Goal: Information Seeking & Learning: Learn about a topic

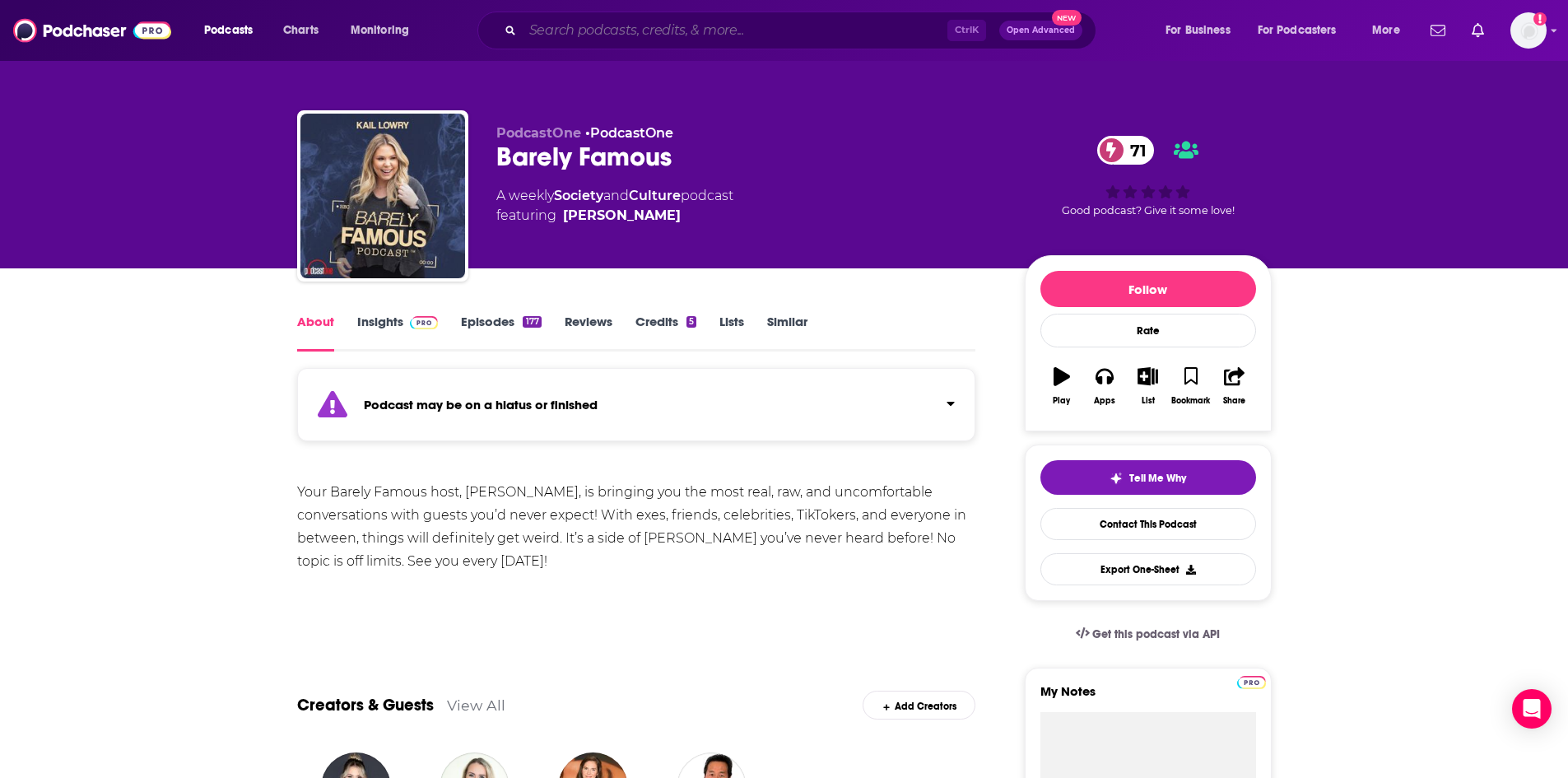
click at [638, 22] on input "Search podcasts, credits, & more..." at bounding box center [735, 30] width 425 height 27
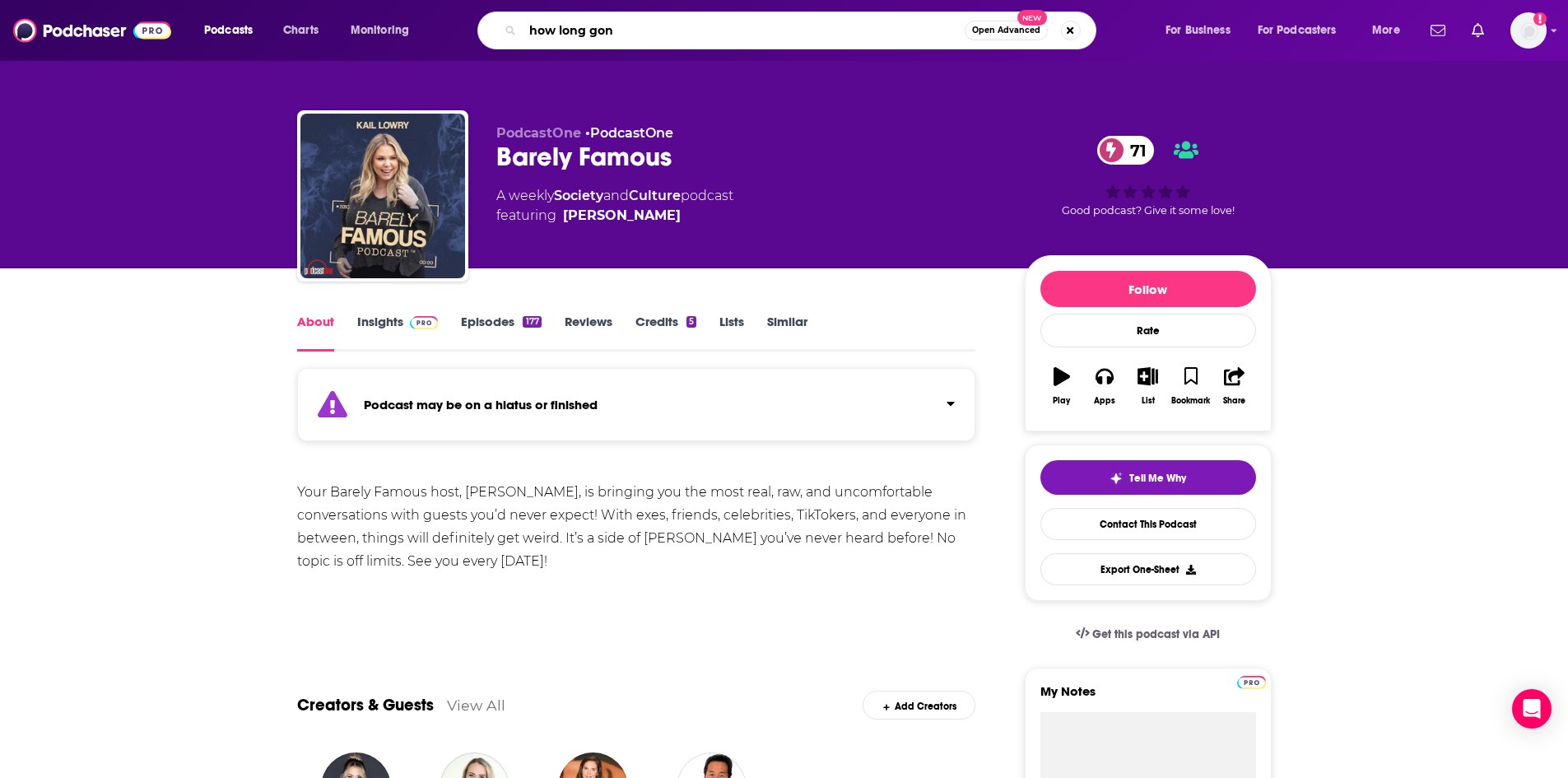
type input "how long gone"
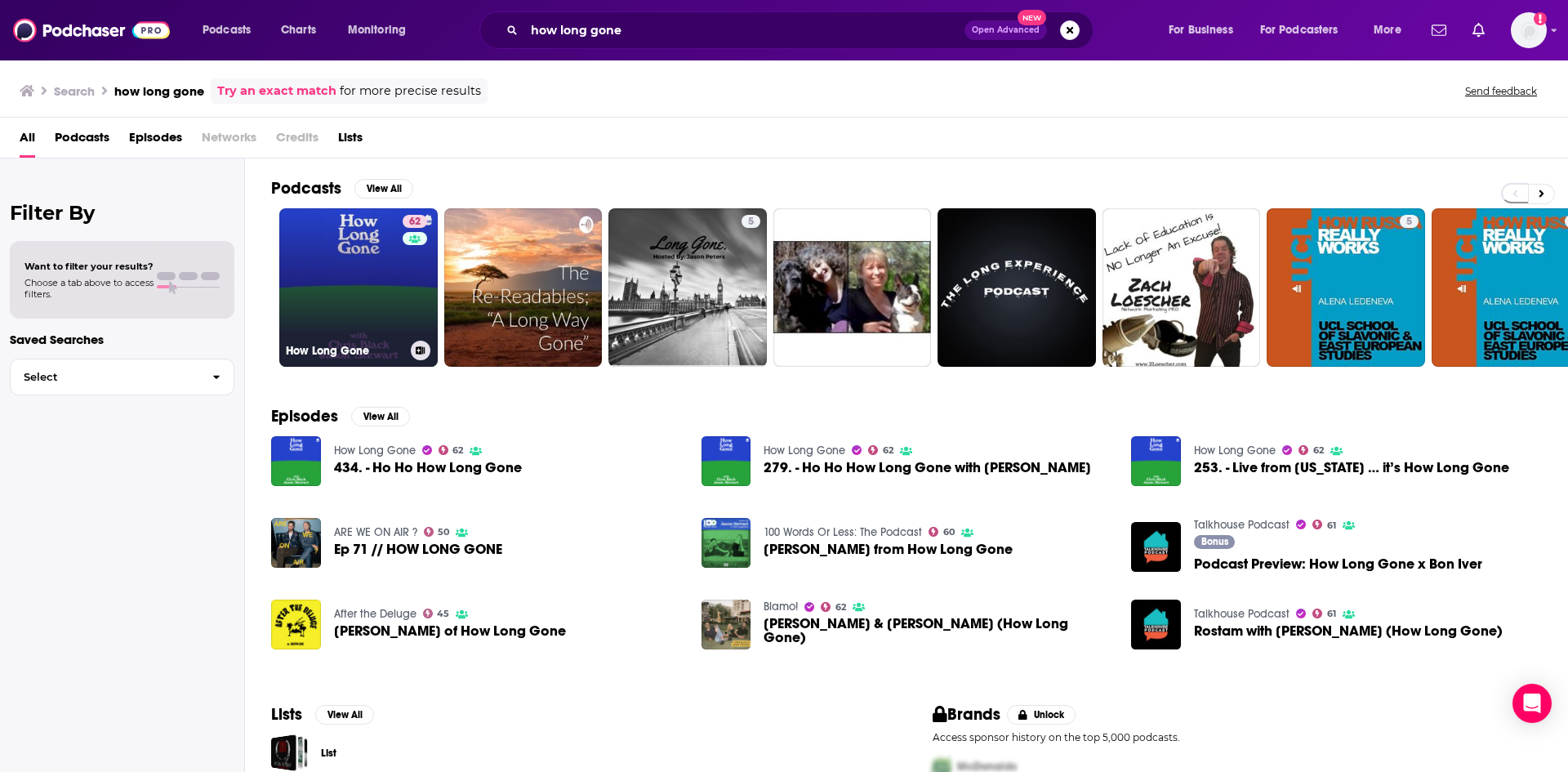
click at [375, 286] on link "62 How Long Gone" at bounding box center [358, 287] width 159 height 159
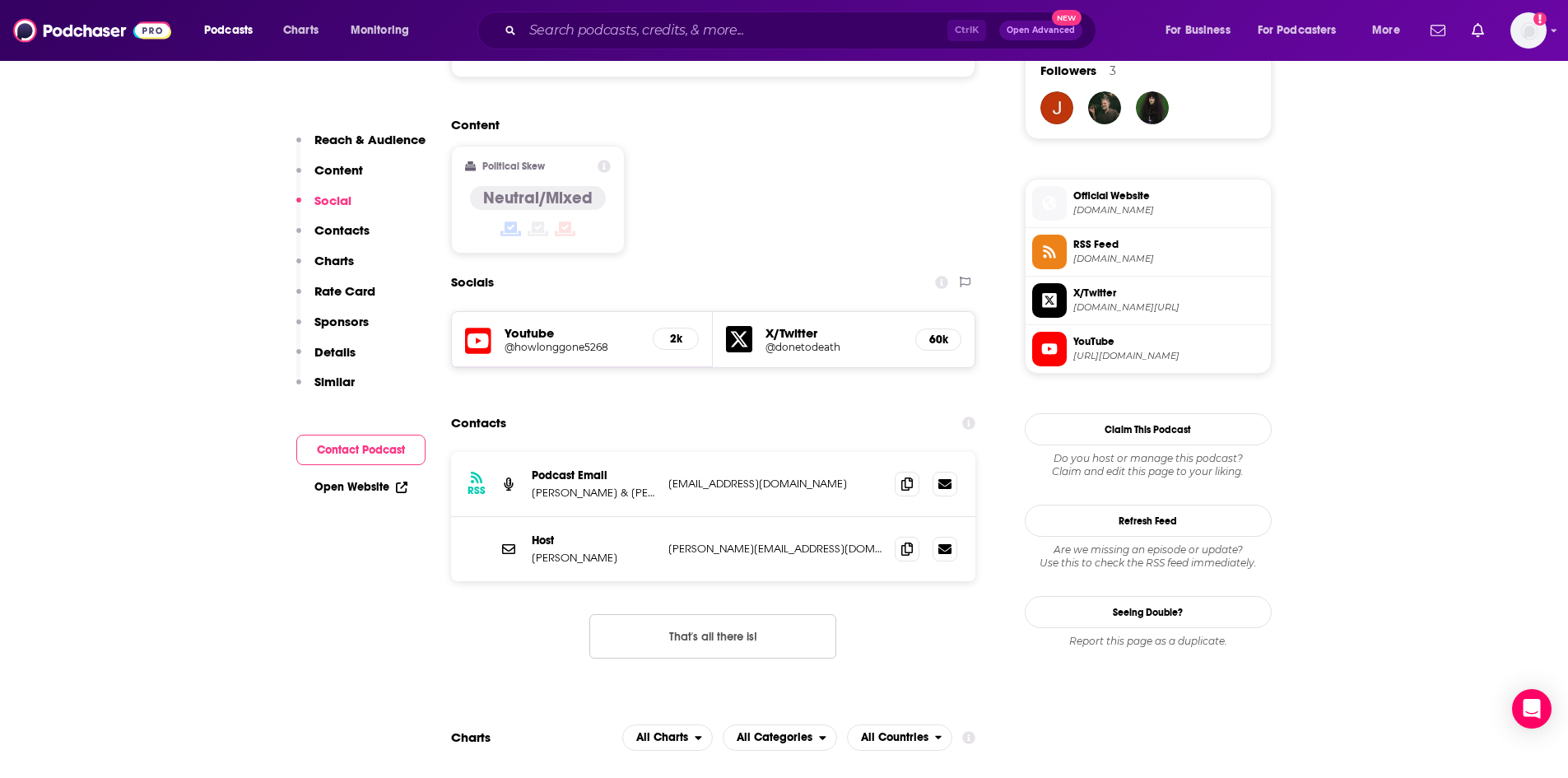
scroll to position [1235, 0]
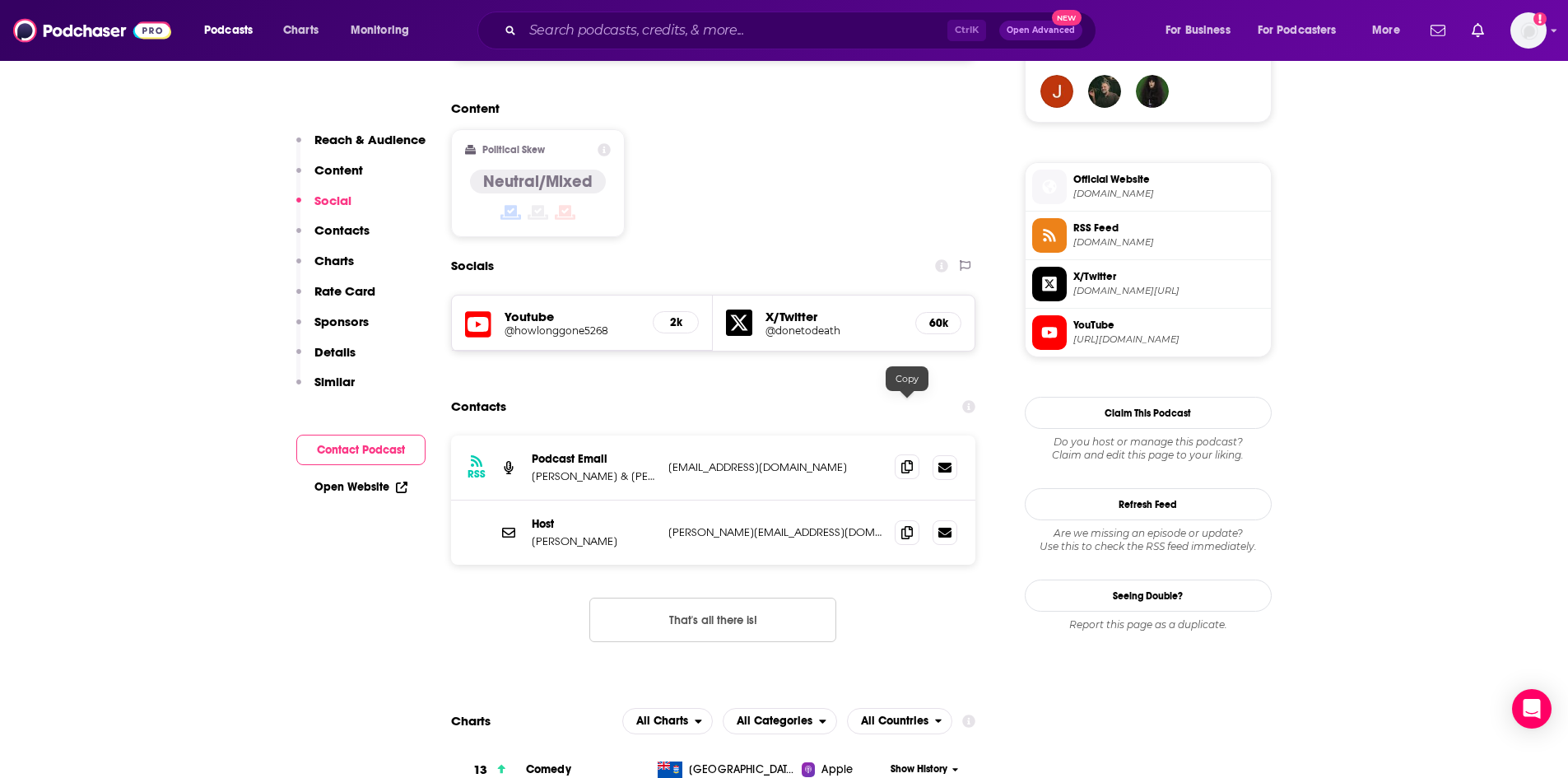
click at [909, 460] on icon at bounding box center [908, 466] width 12 height 13
click at [901, 520] on span at bounding box center [907, 532] width 25 height 25
click at [618, 24] on input "Search podcasts, credits, & more..." at bounding box center [735, 30] width 425 height 27
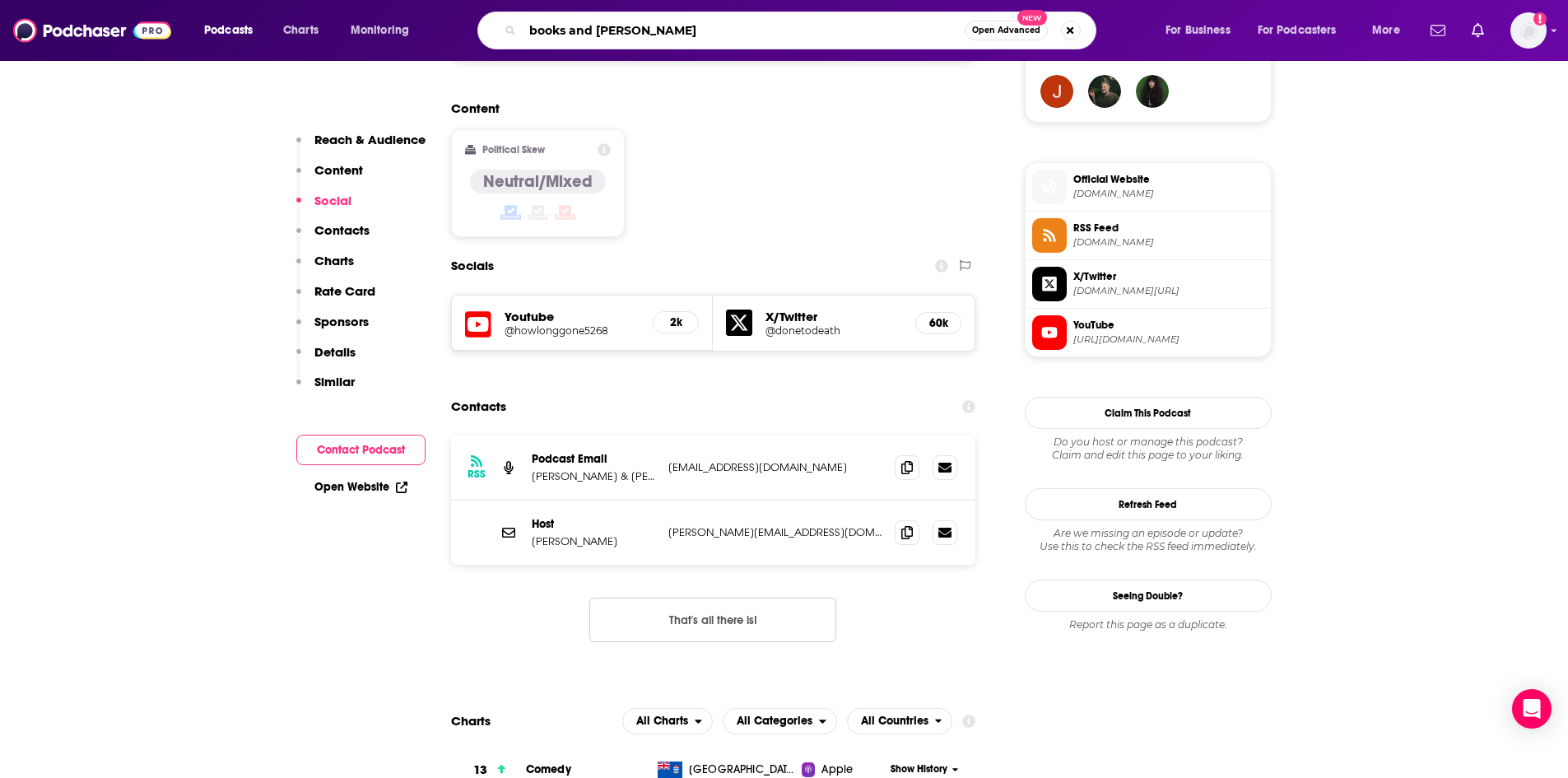
type input "books and boba"
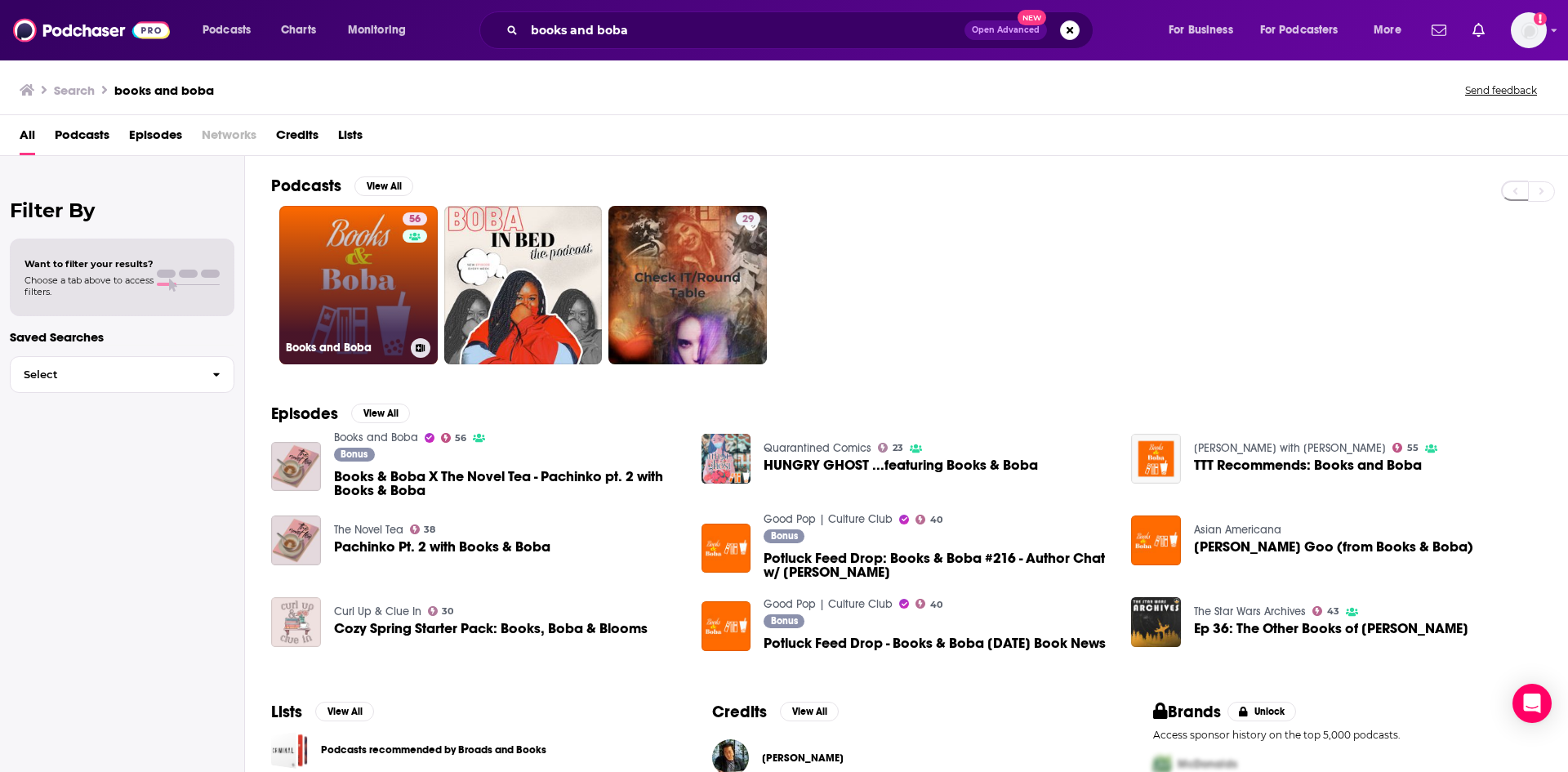
click at [376, 324] on link "56 Books and Boba" at bounding box center [358, 285] width 159 height 159
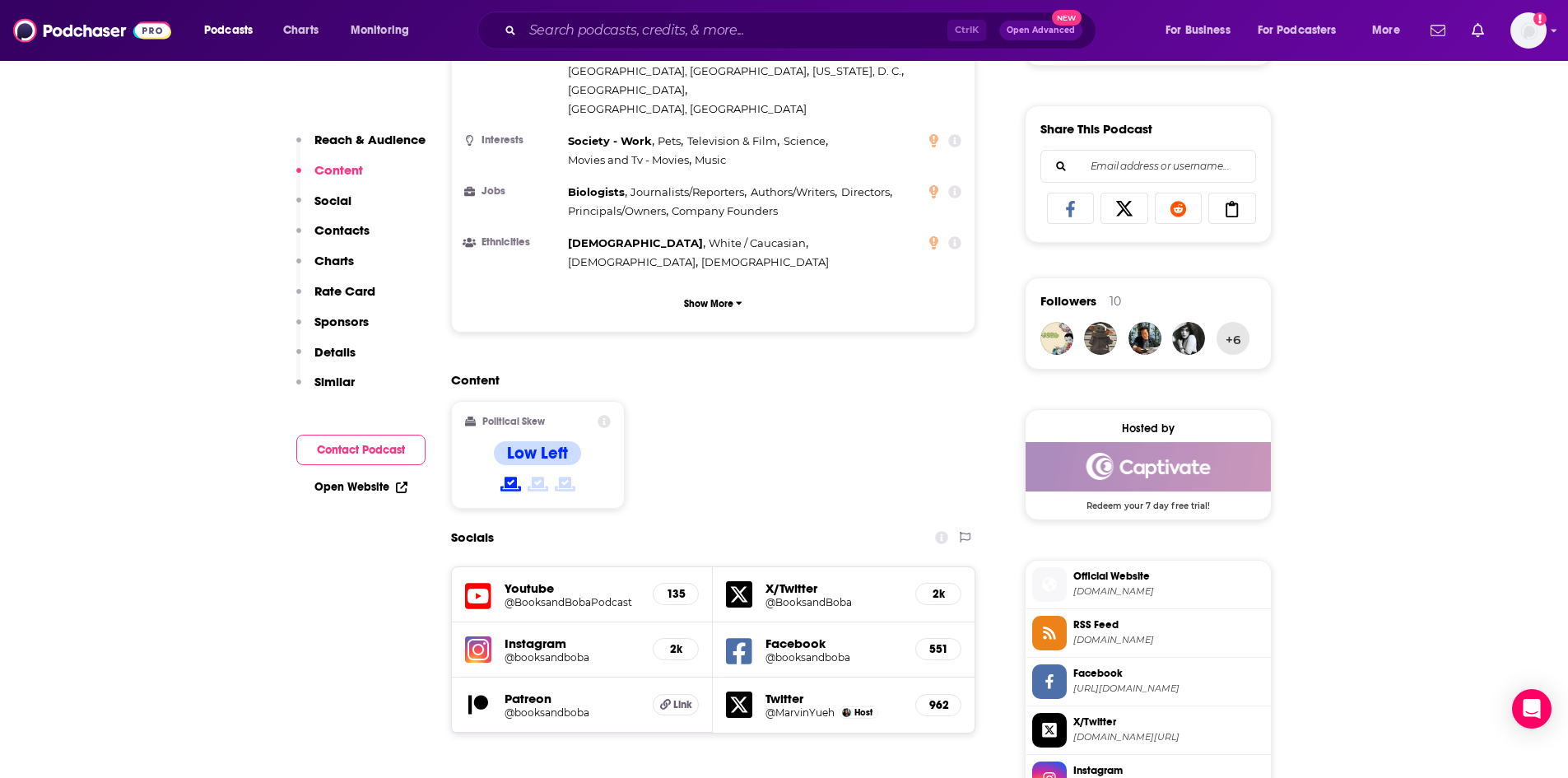
scroll to position [1235, 0]
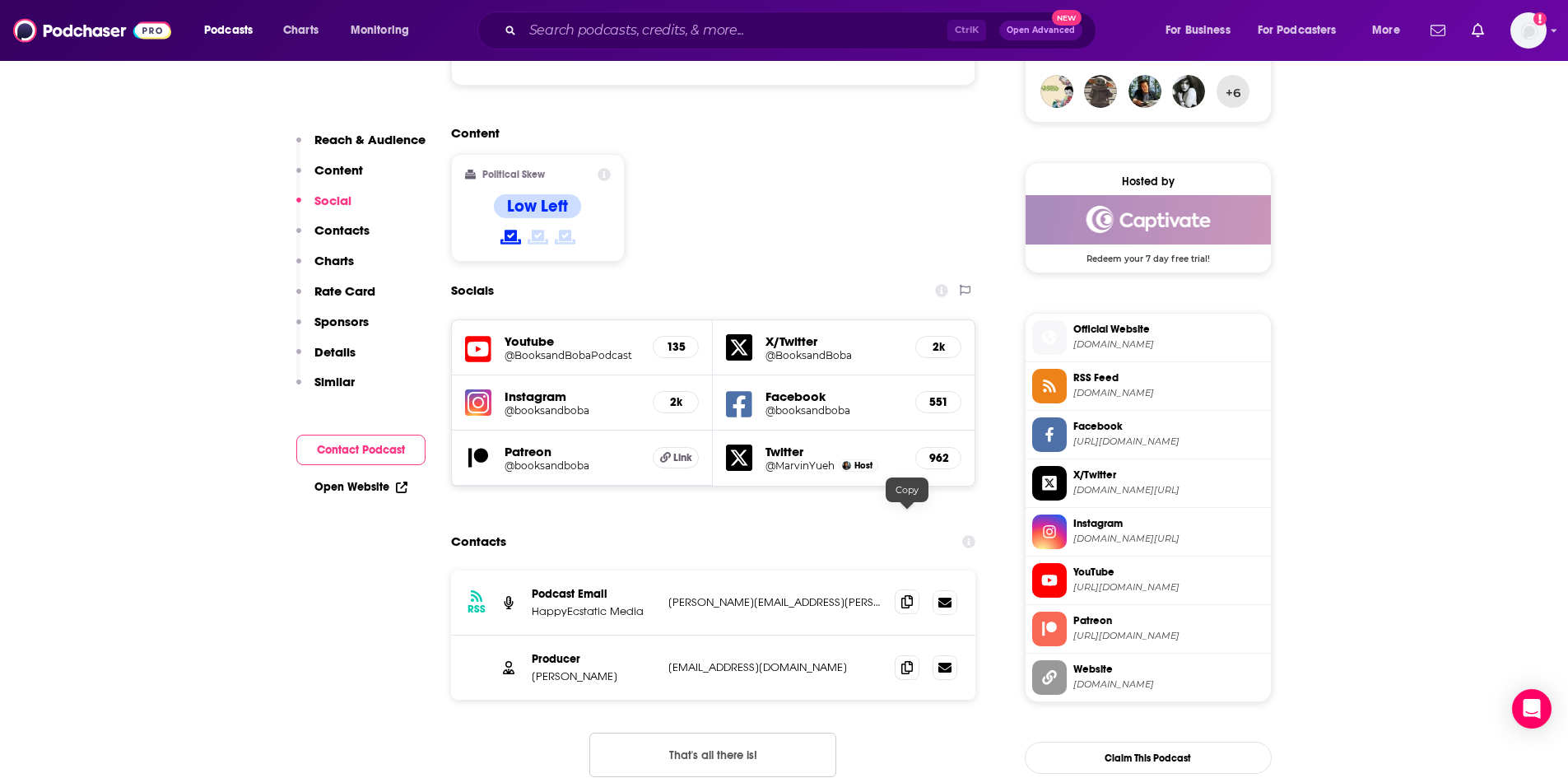
click at [902, 595] on icon at bounding box center [908, 601] width 12 height 13
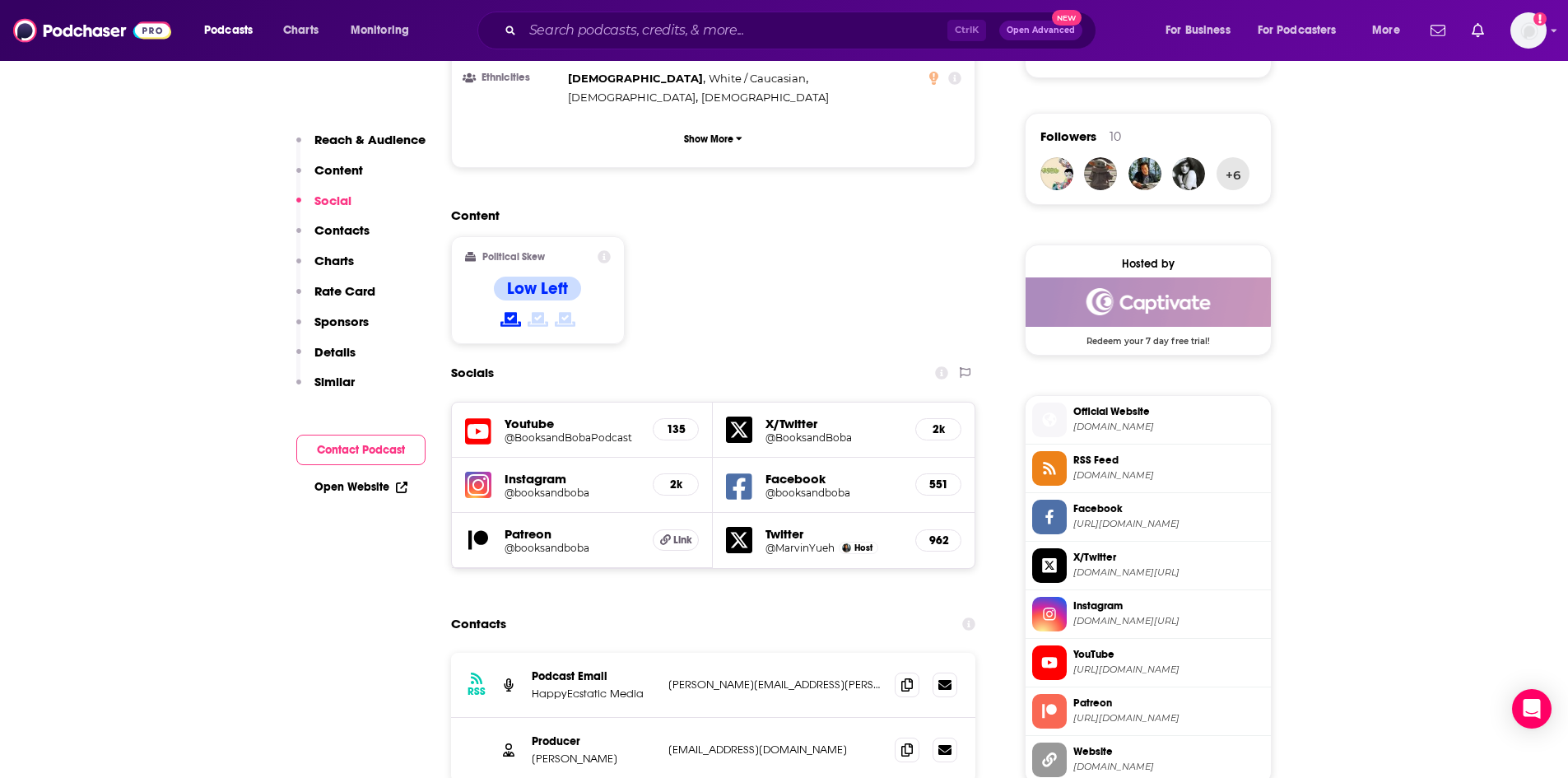
click at [315, 385] on p "Similar" at bounding box center [335, 382] width 41 height 16
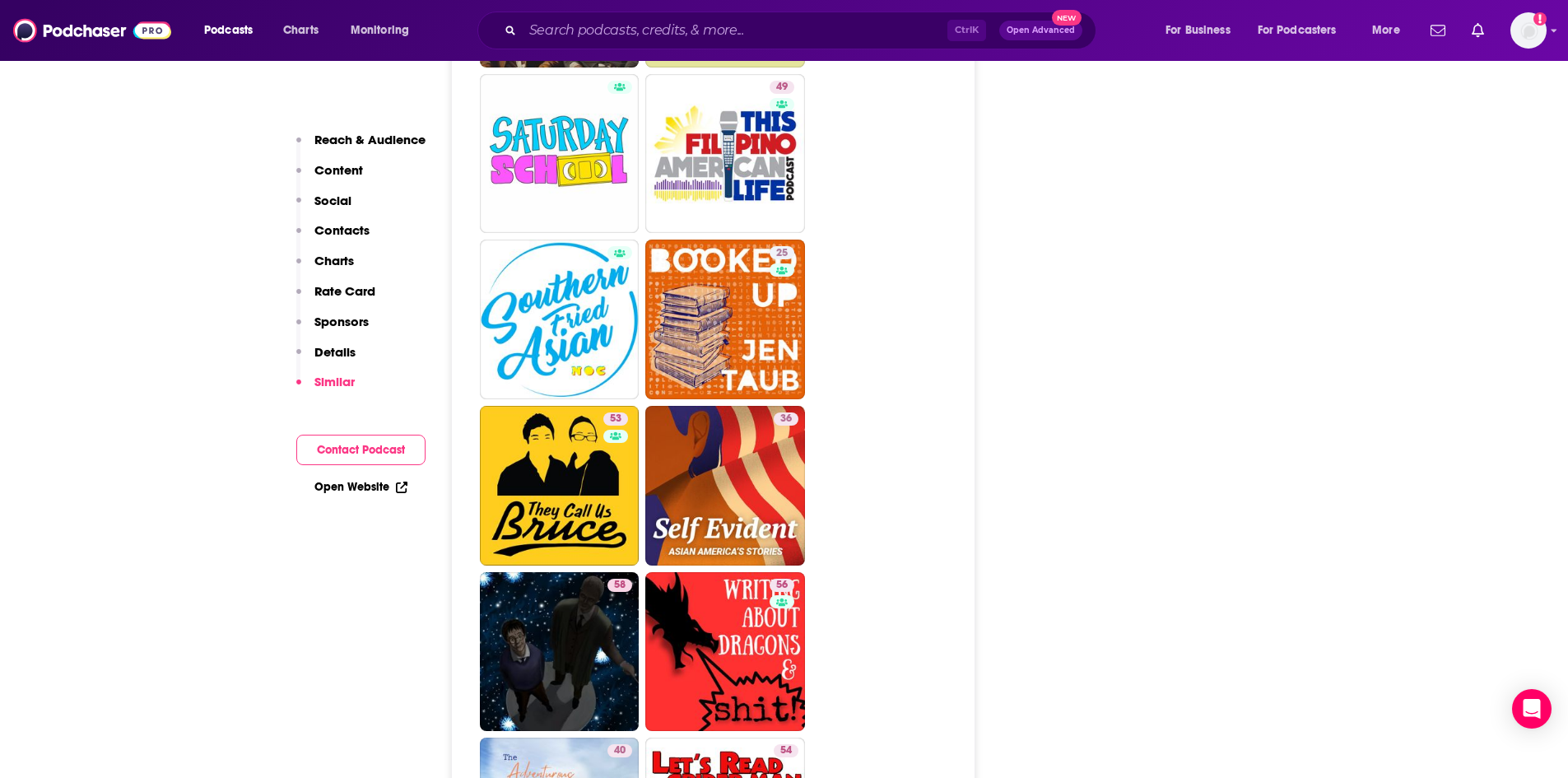
scroll to position [0, 0]
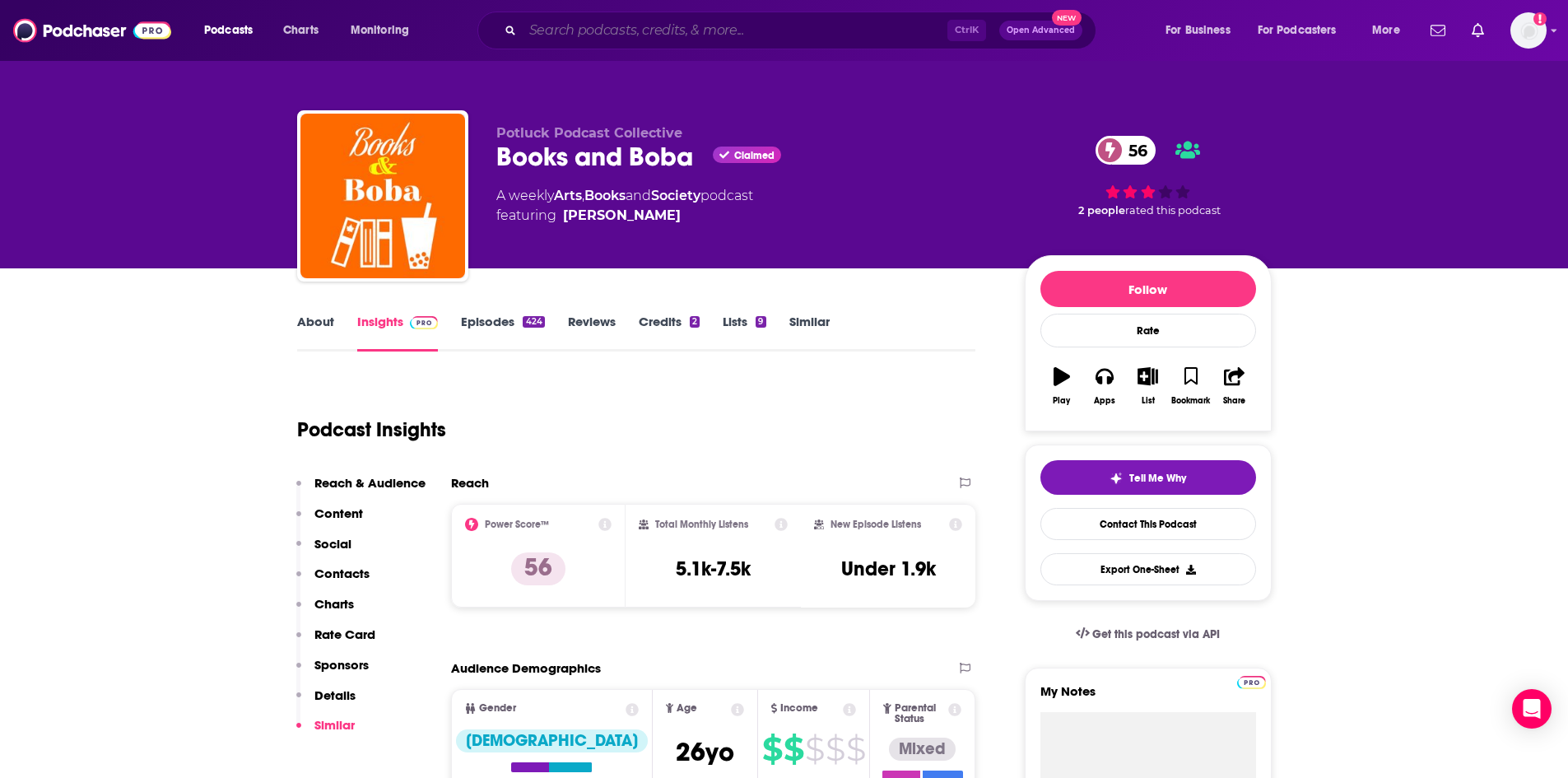
click at [582, 26] on input "Search podcasts, credits, & more..." at bounding box center [735, 30] width 425 height 27
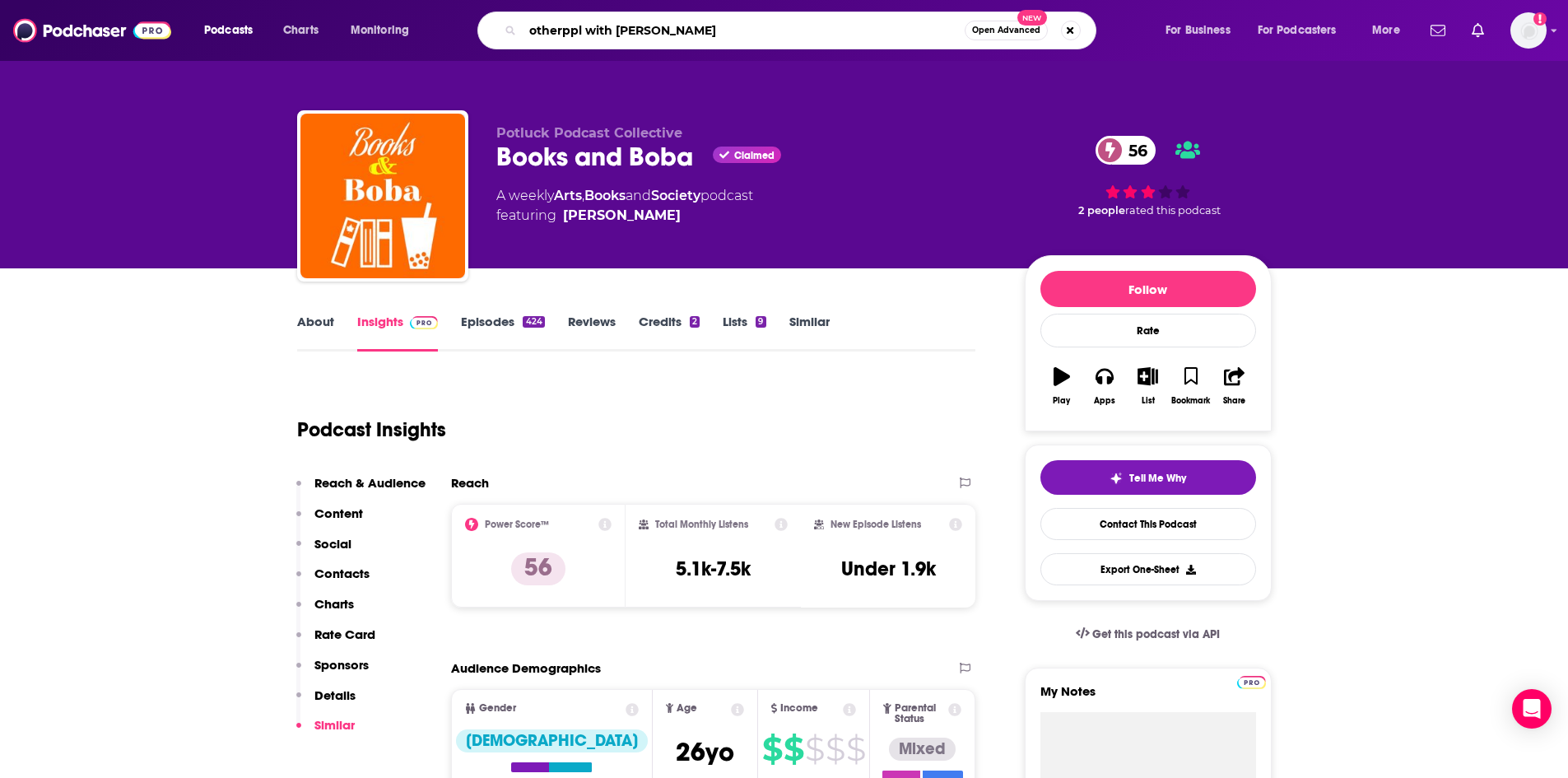
type input "otherppl with brad listi"
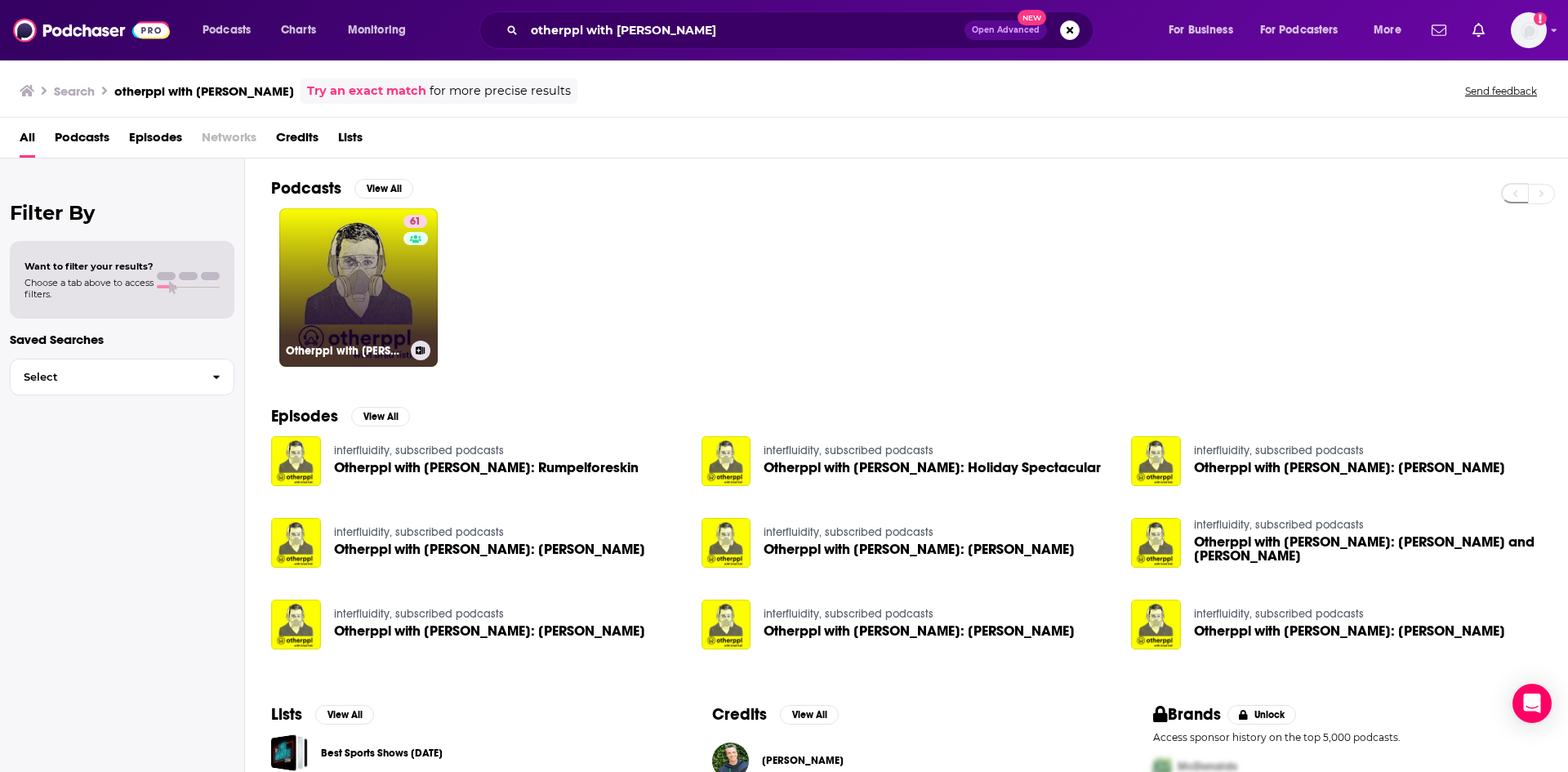
click at [341, 252] on link "61 Otherppl with Brad Listi" at bounding box center [358, 287] width 159 height 159
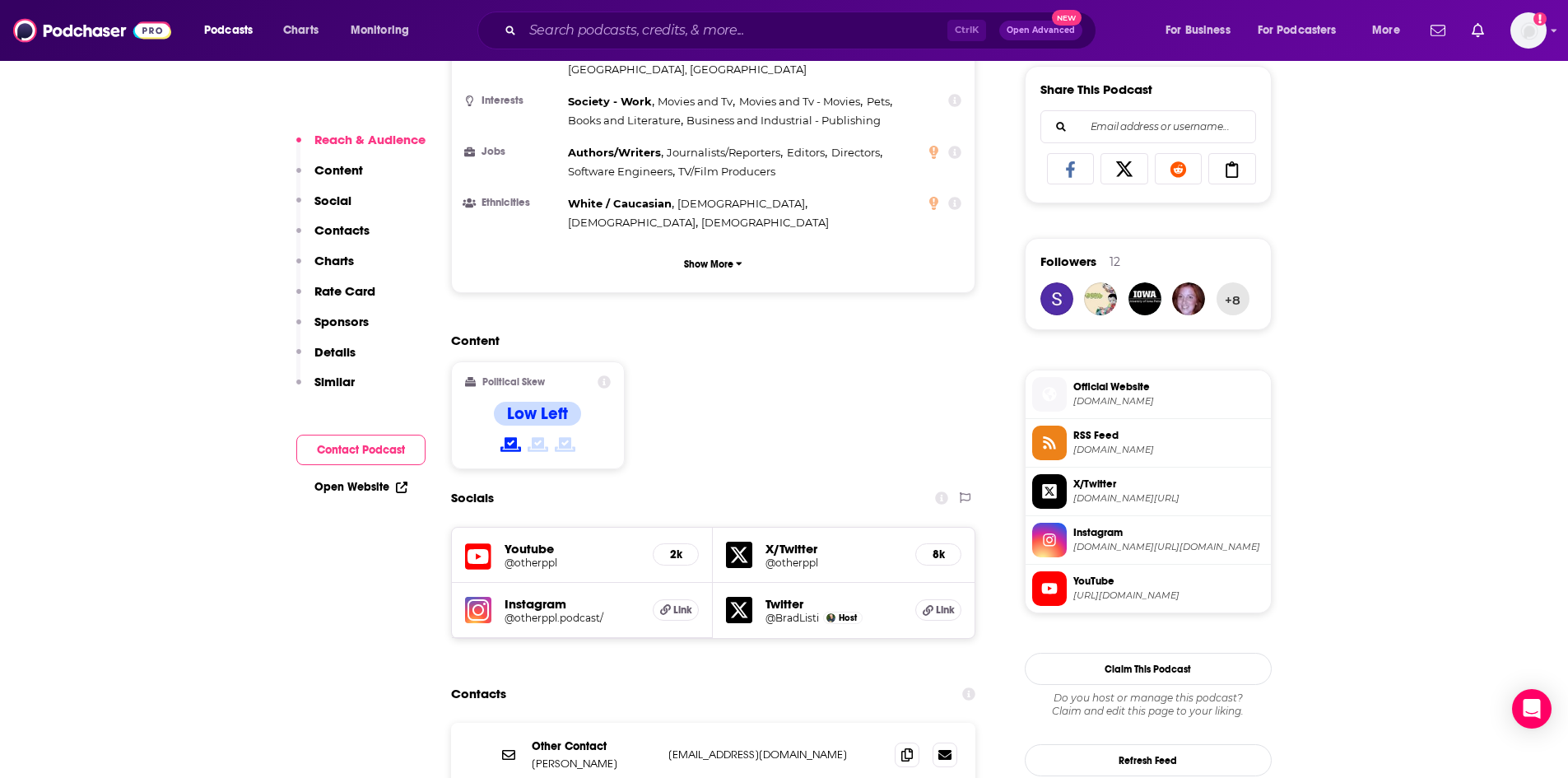
scroll to position [1070, 0]
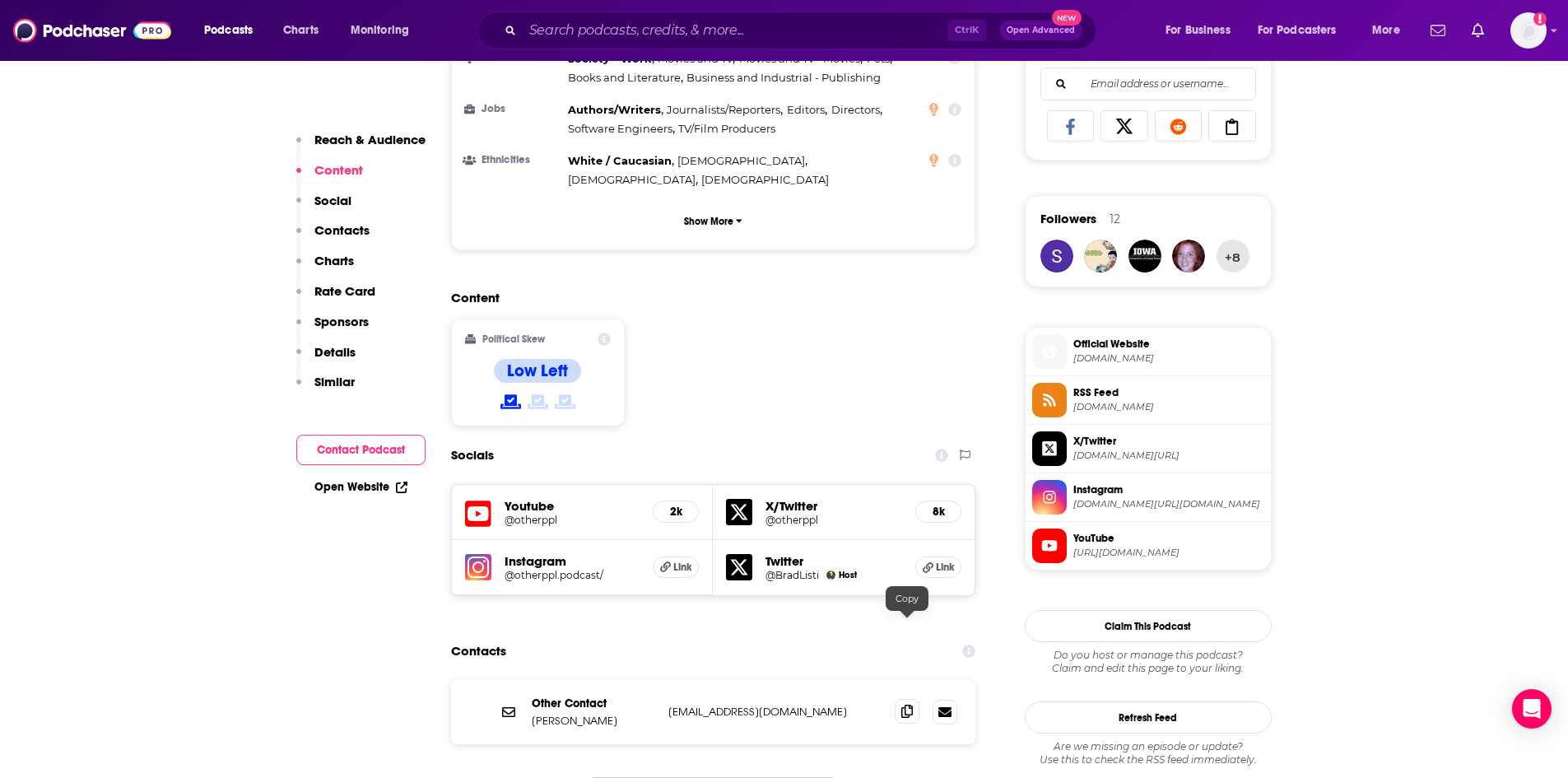
click at [911, 700] on span at bounding box center [907, 711] width 25 height 25
click at [341, 387] on p "Similar" at bounding box center [335, 382] width 41 height 16
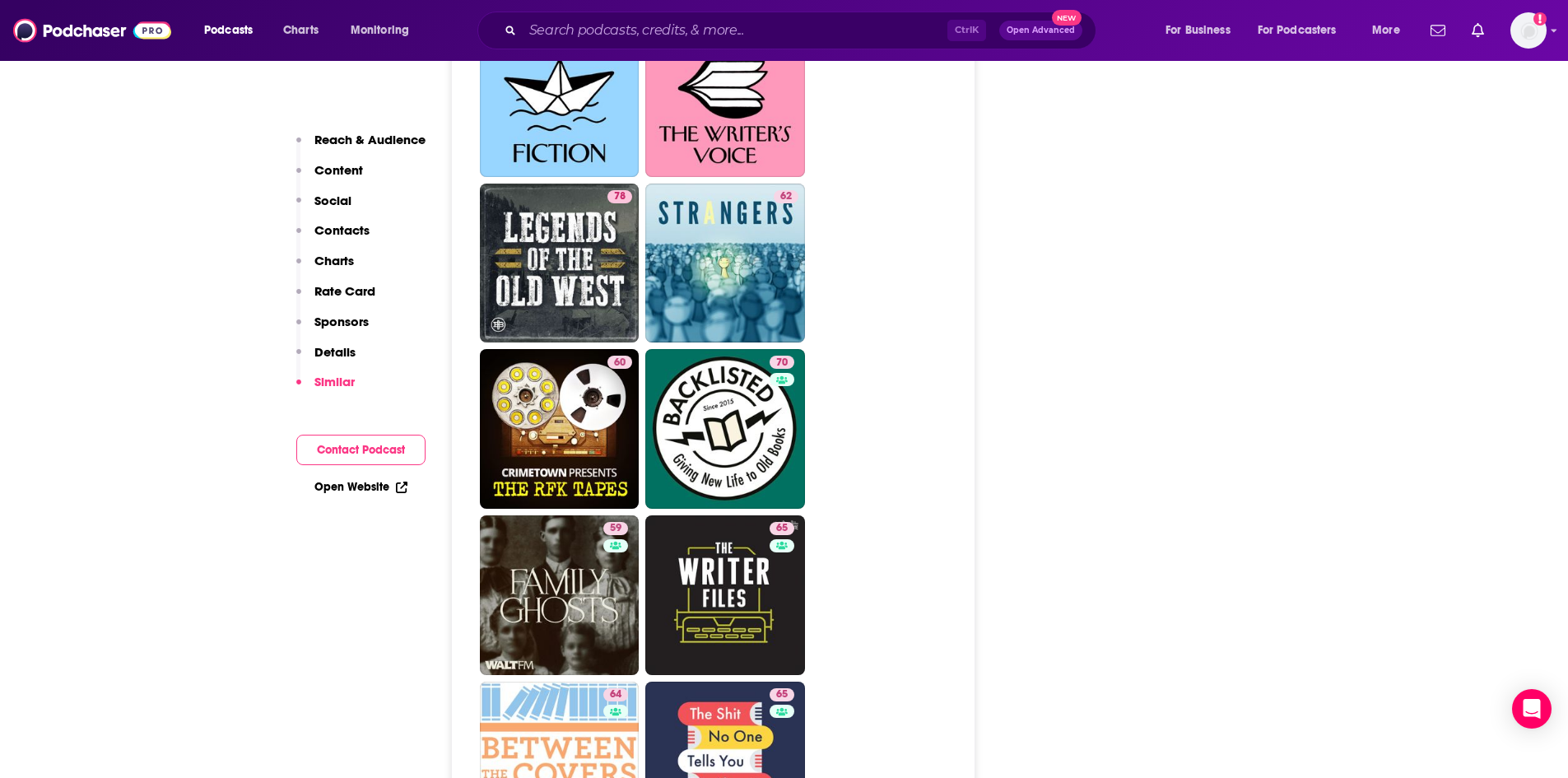
scroll to position [3610, 0]
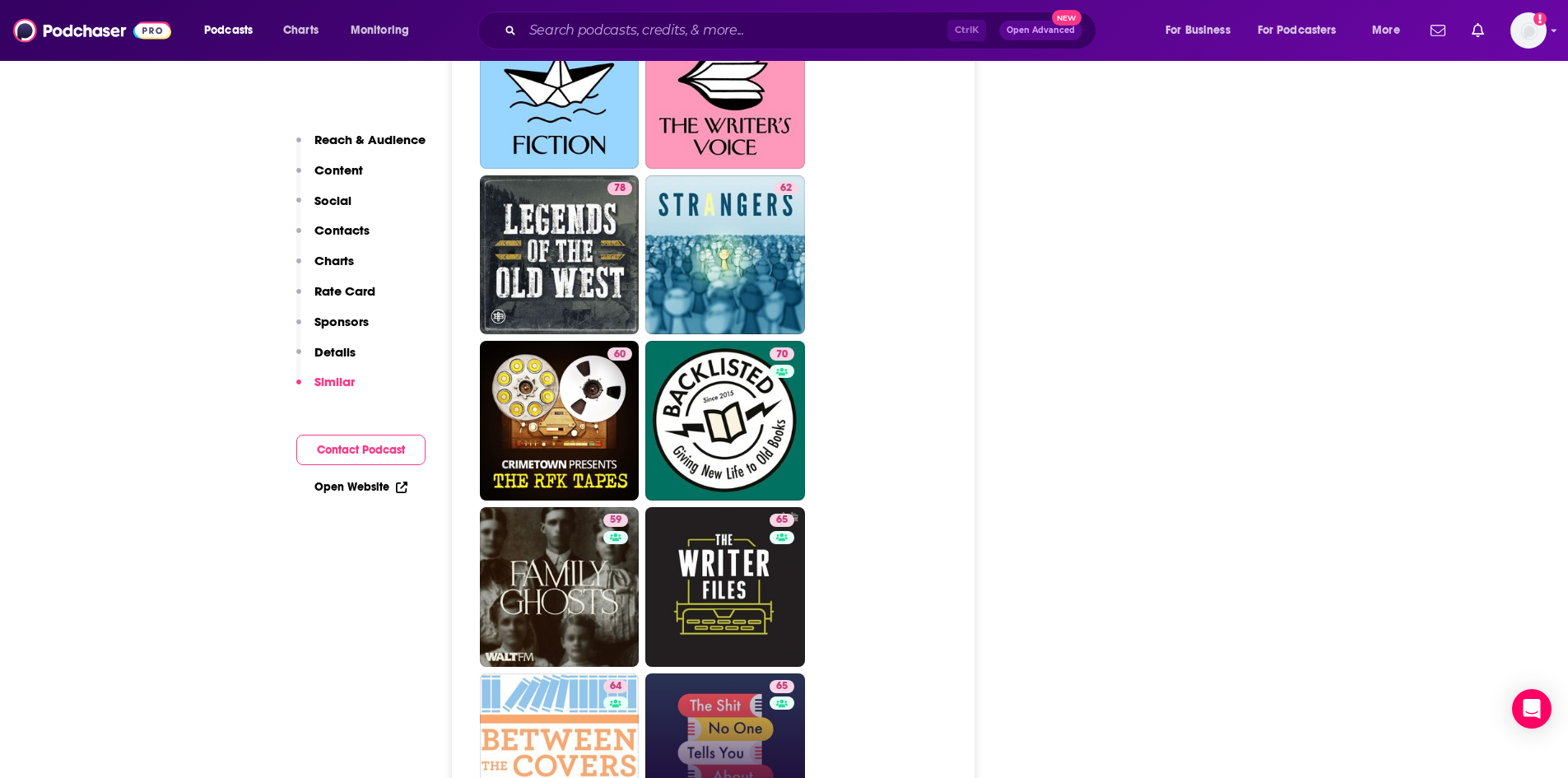
click at [743, 674] on link "65 The Shit No One Tells You About Writing" at bounding box center [725, 753] width 160 height 160
type input "https://www.podchaser.com/podcasts/the-shit-no-one-tells-you-abou-1417461"
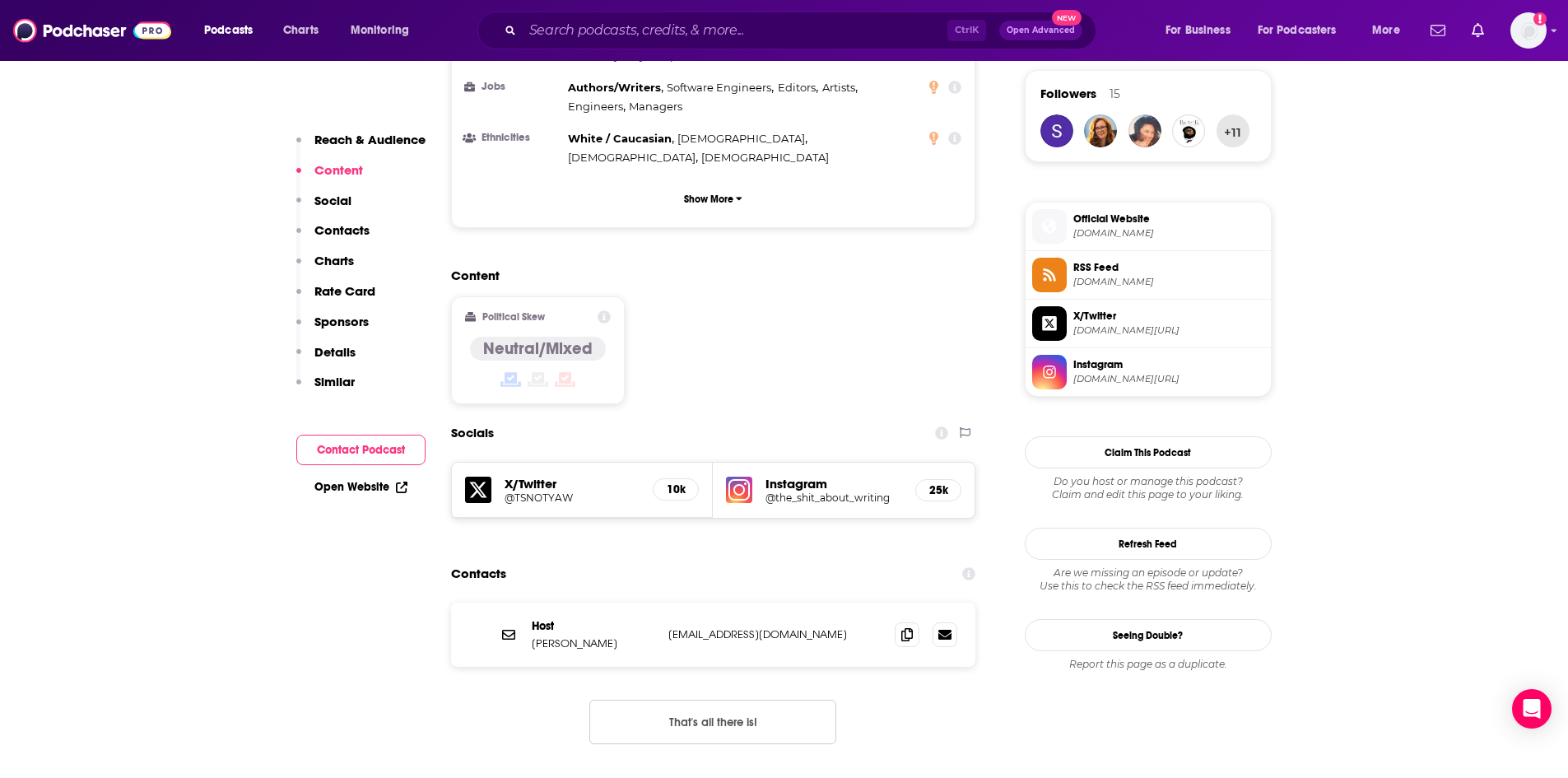
scroll to position [1400, 0]
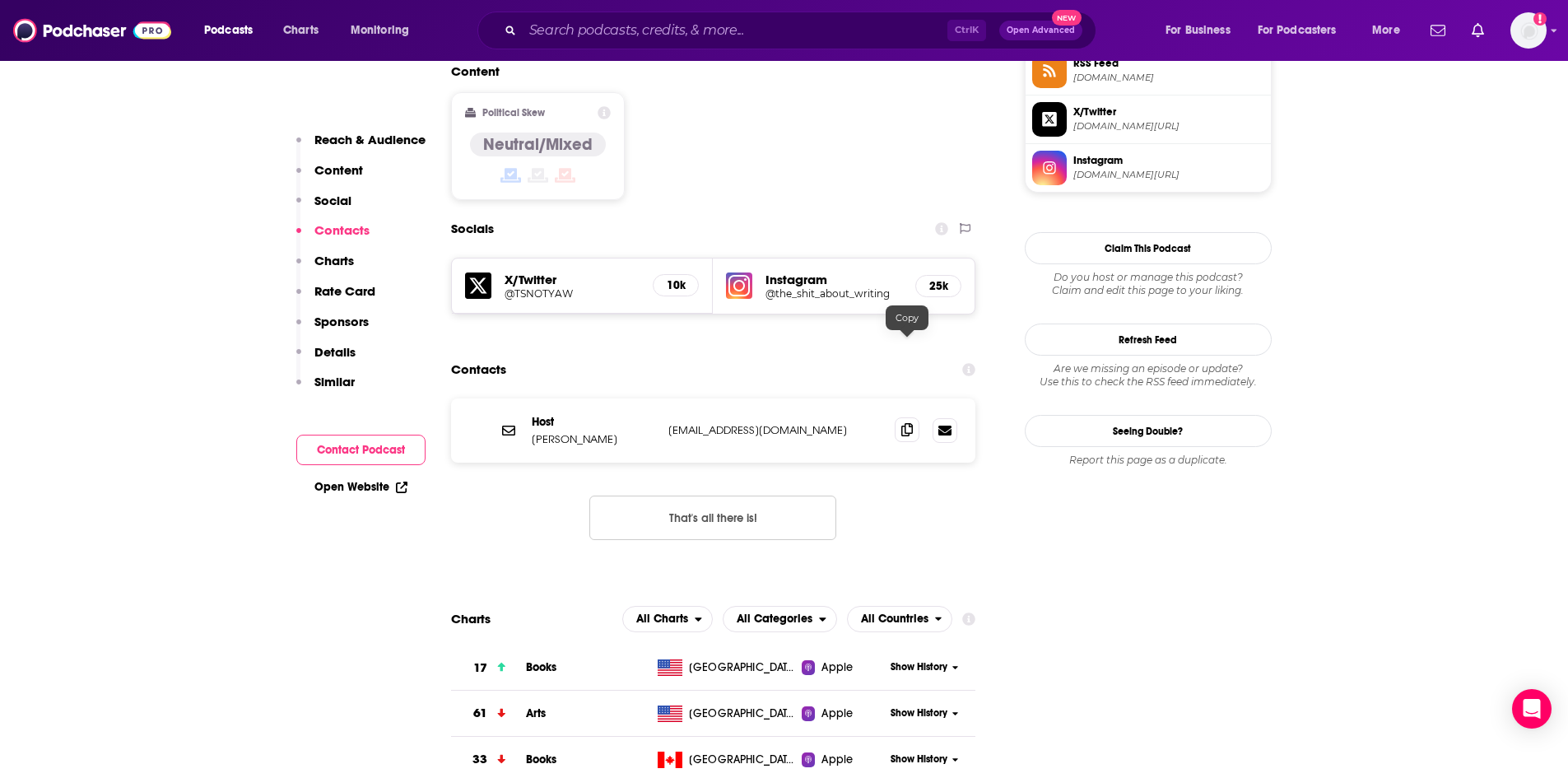
click at [908, 423] on icon at bounding box center [908, 429] width 12 height 13
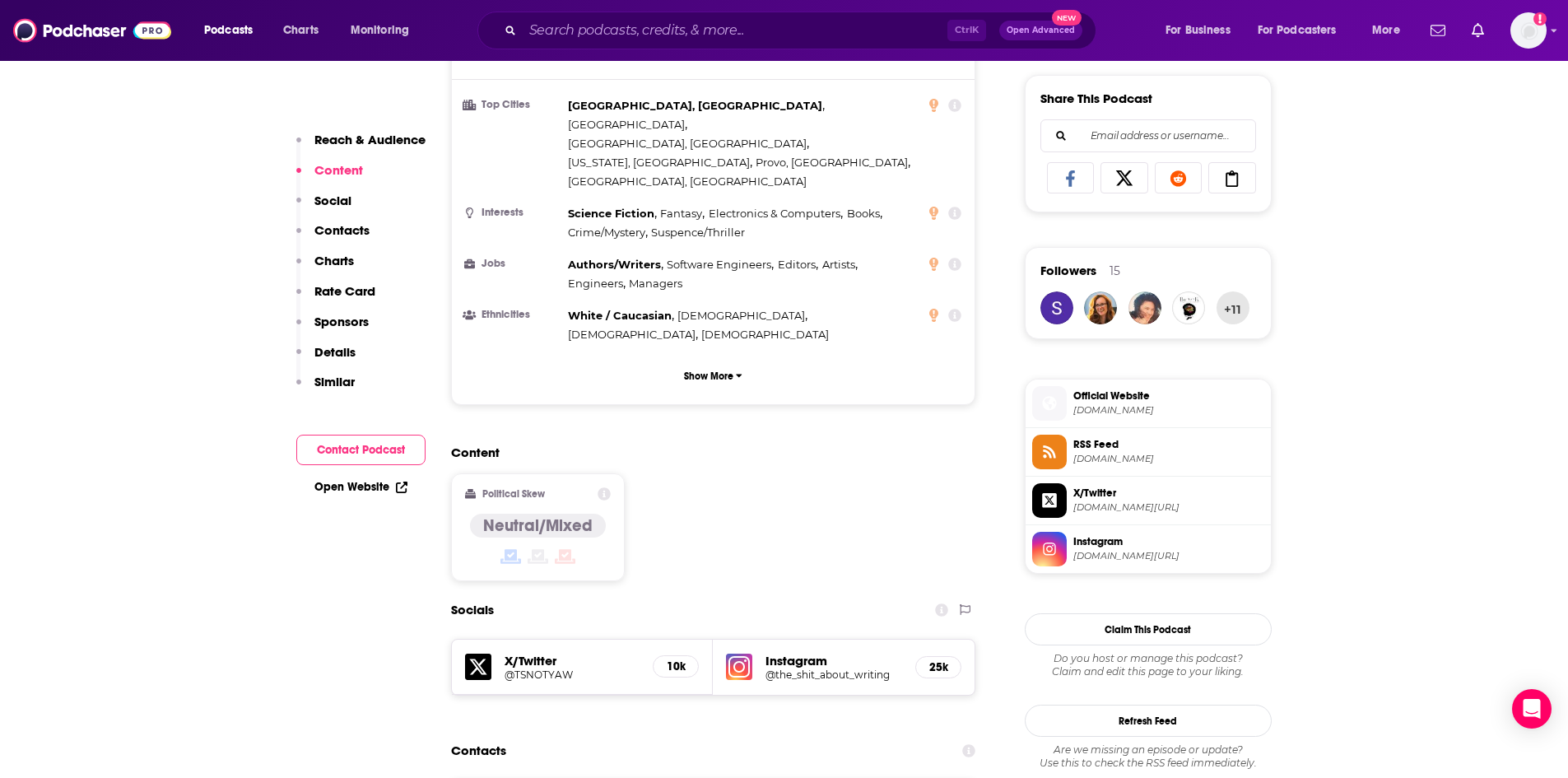
scroll to position [824, 0]
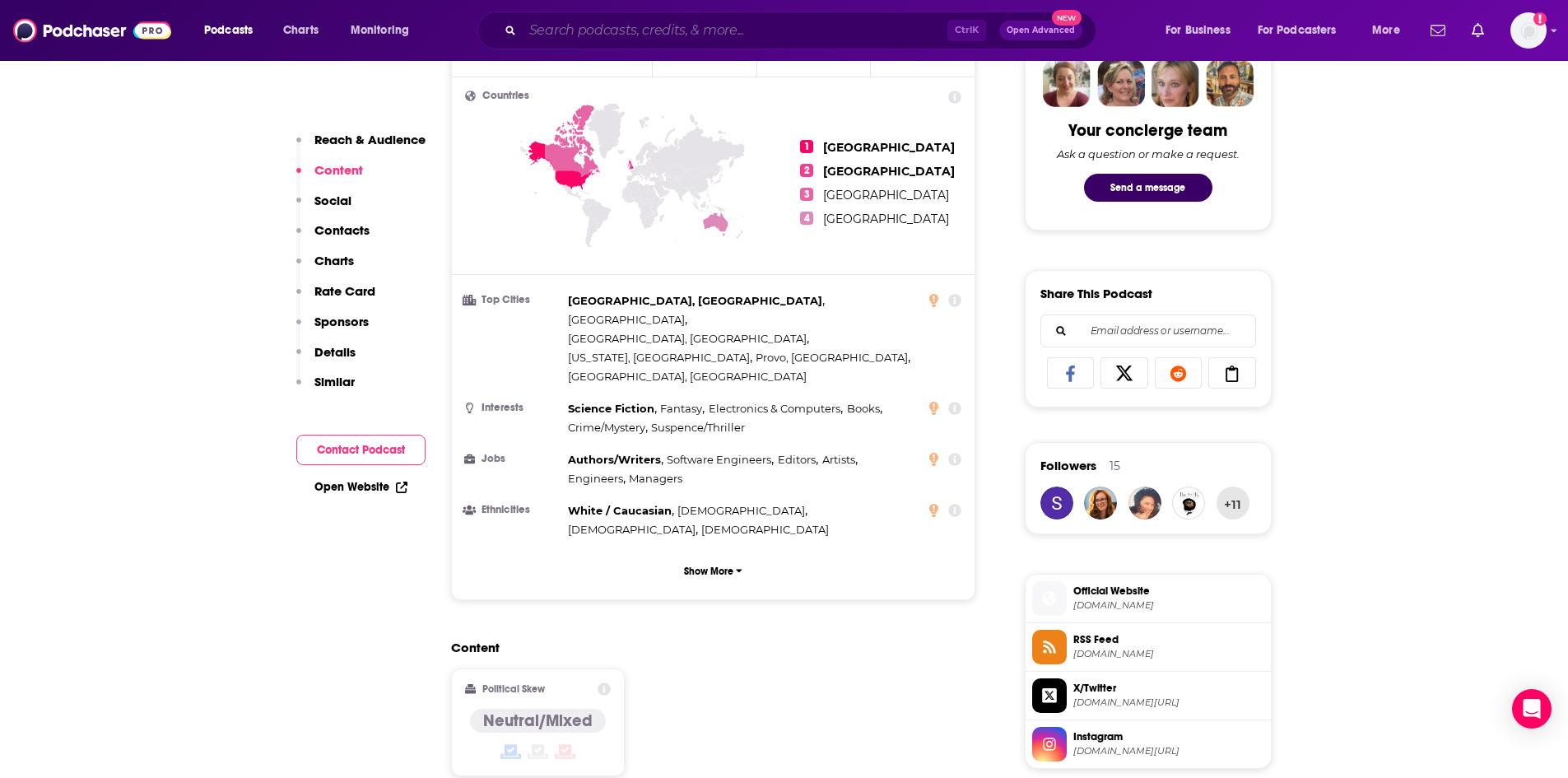
click at [776, 36] on input "Search podcasts, credits, & more..." at bounding box center [735, 30] width 425 height 27
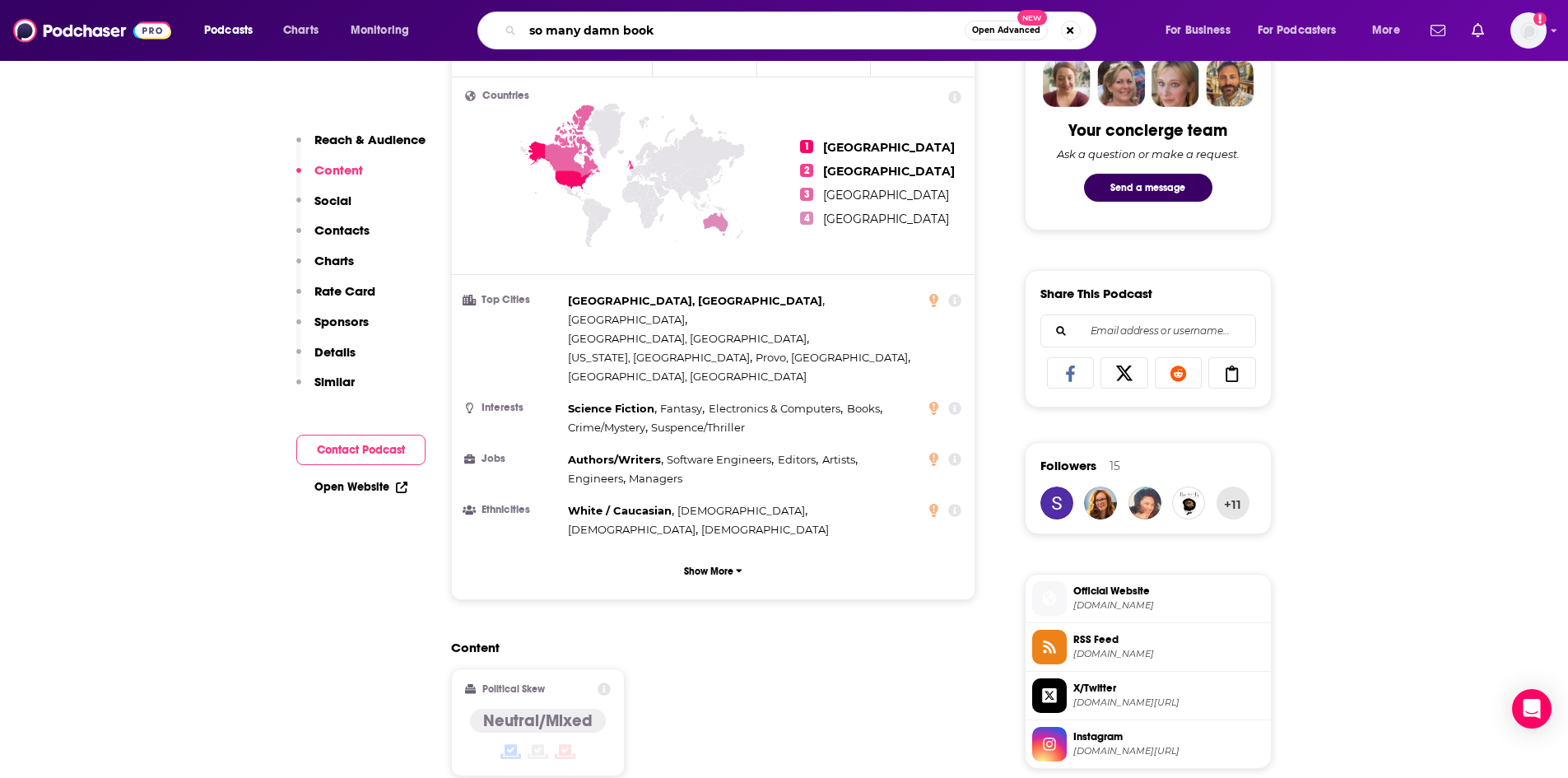
type input "so many damn books"
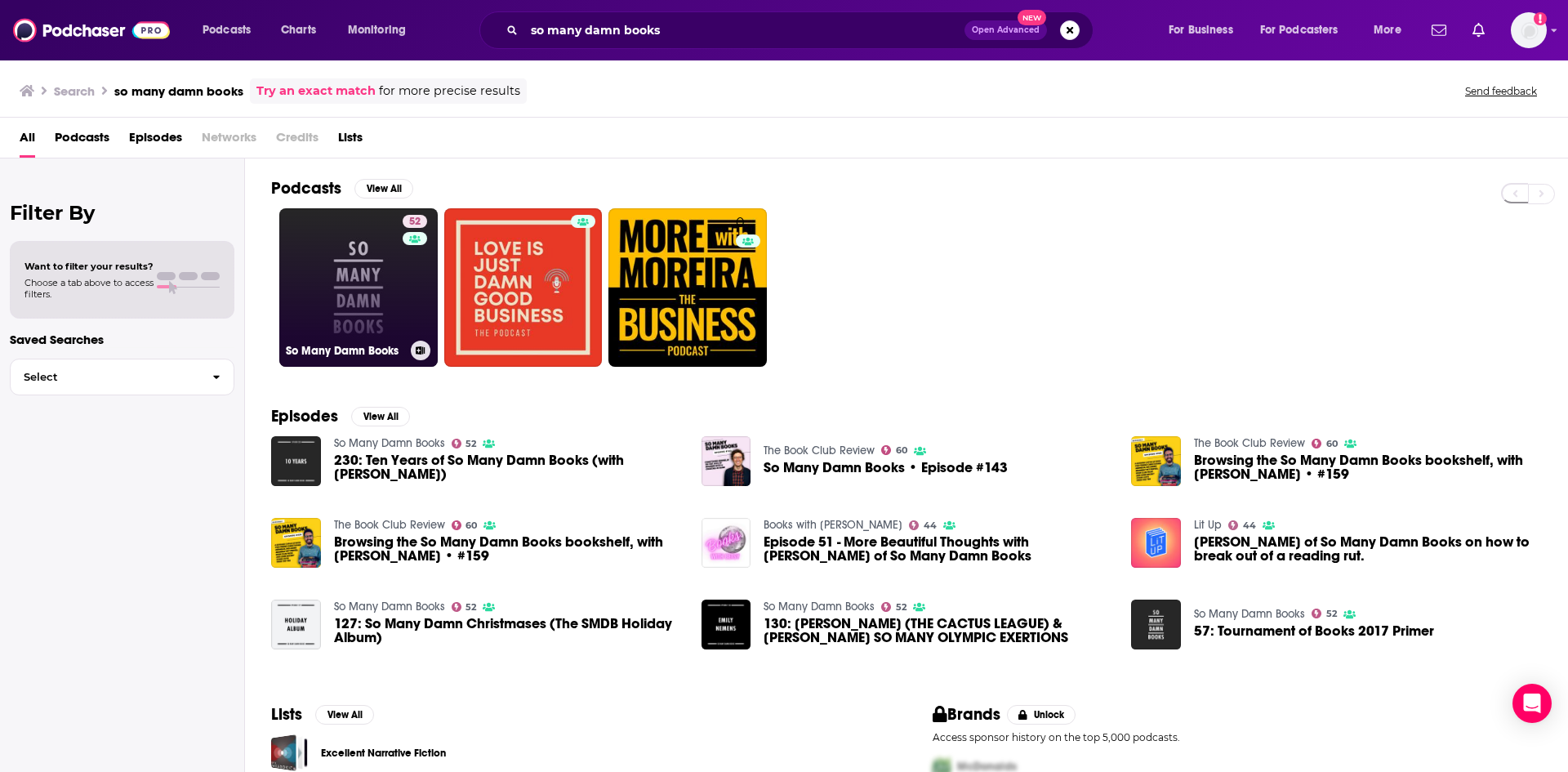
click at [397, 286] on link "52 So Many Damn Books" at bounding box center [358, 287] width 159 height 159
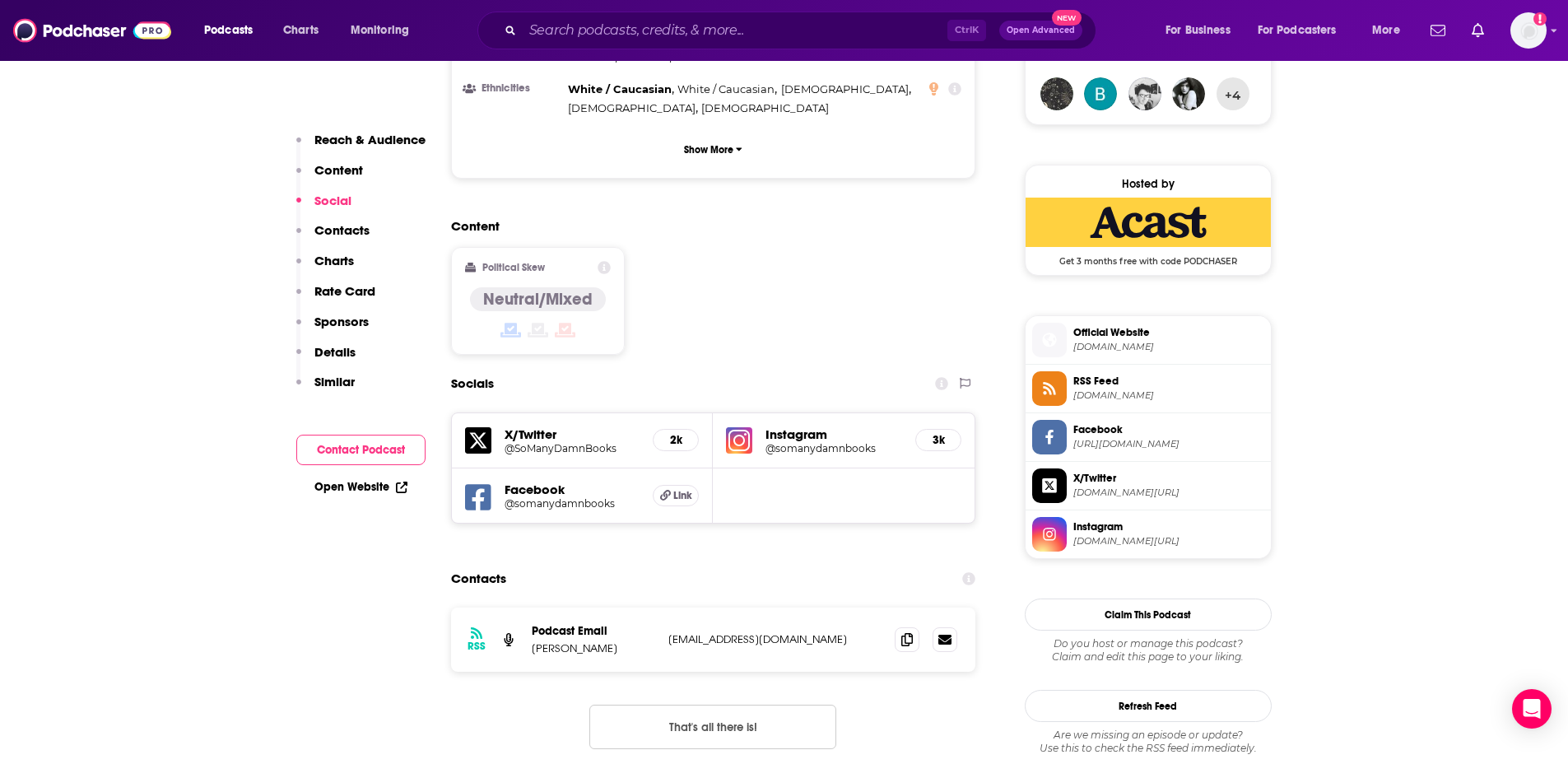
scroll to position [1318, 0]
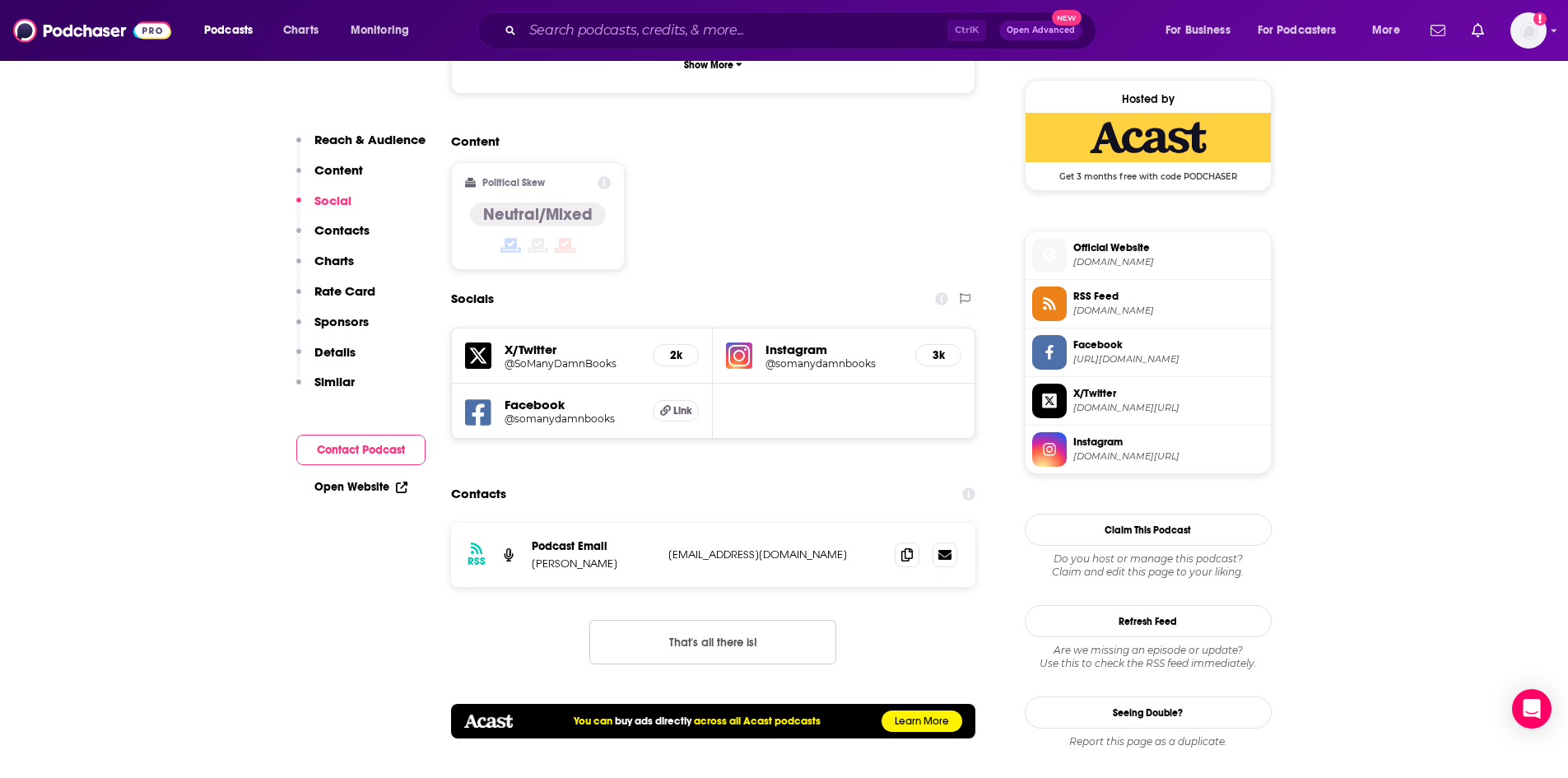
click at [335, 387] on p "Similar" at bounding box center [335, 382] width 41 height 16
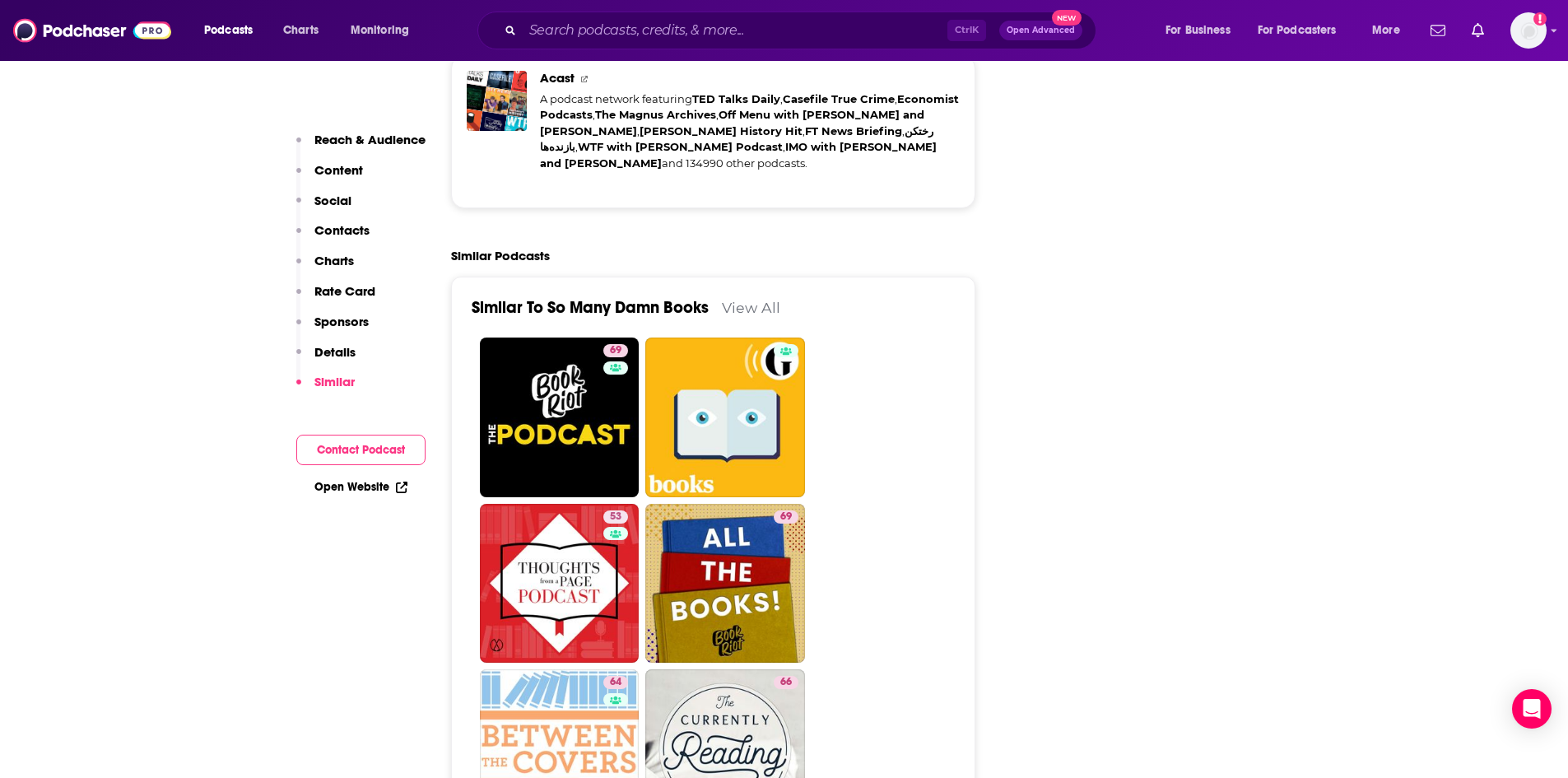
scroll to position [3226, 0]
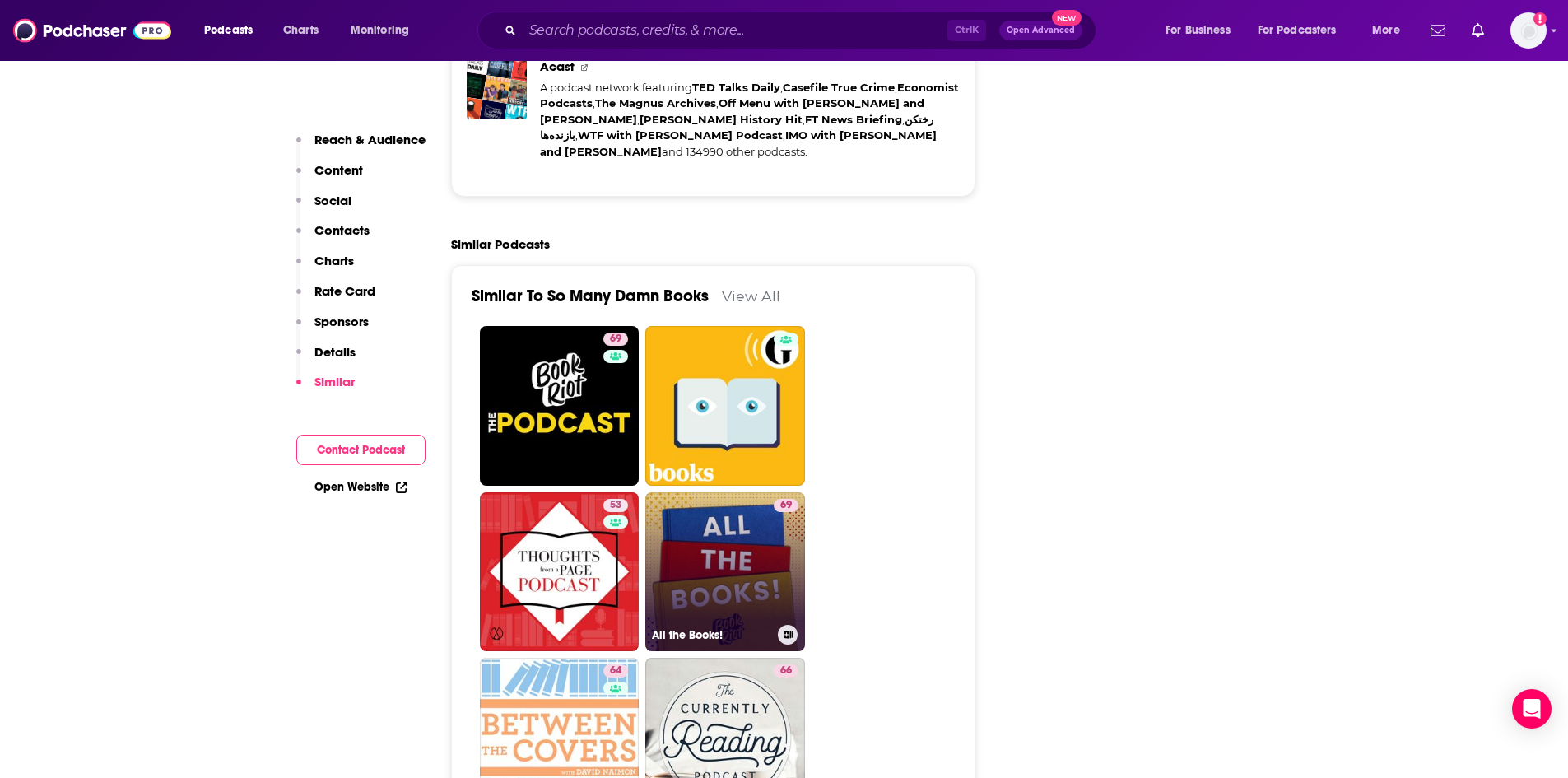
click at [783, 575] on div "69" at bounding box center [785, 562] width 25 height 127
type input "https://www.podchaser.com/podcasts/all-the-books-21057"
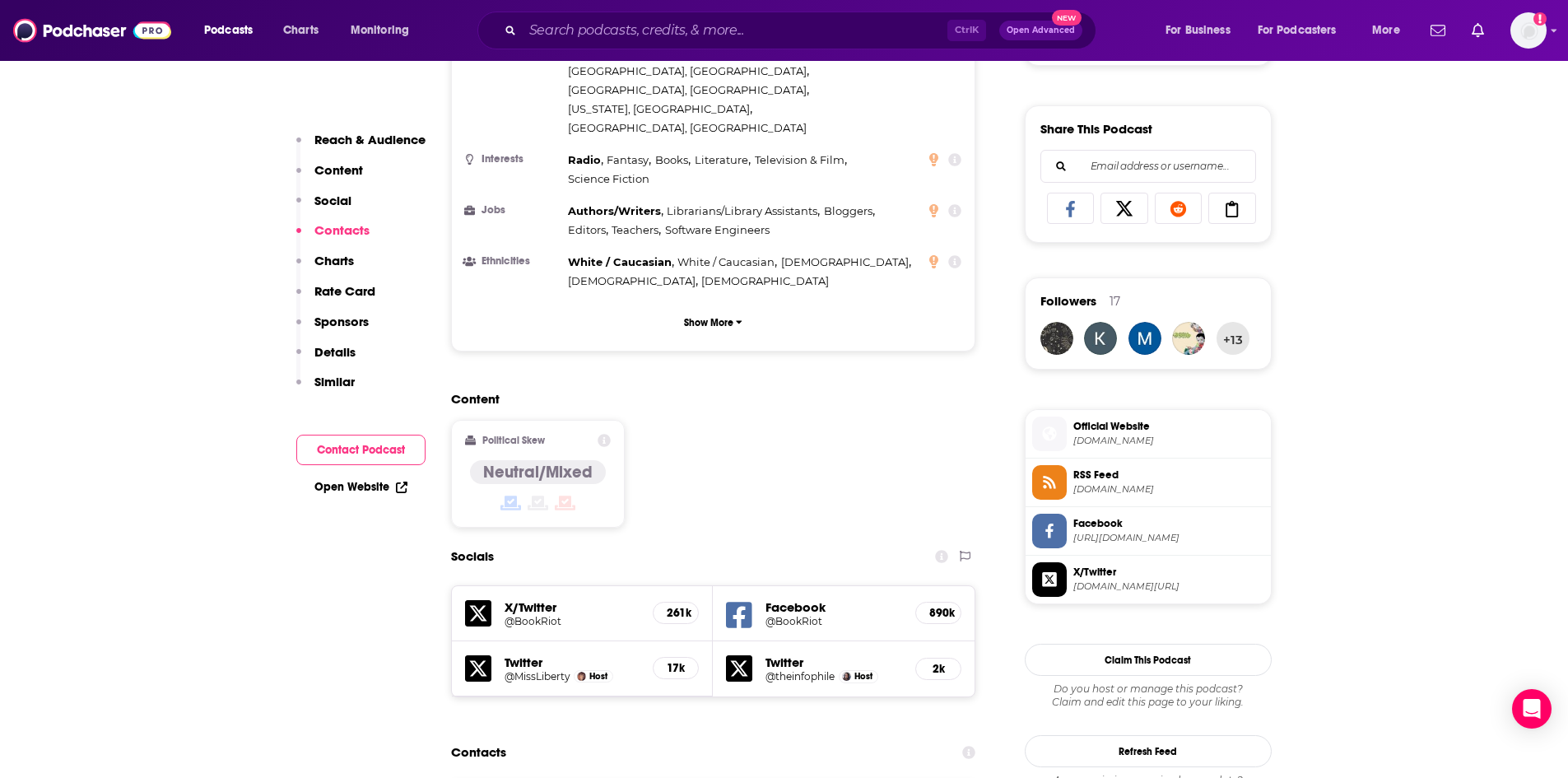
scroll to position [1482, 0]
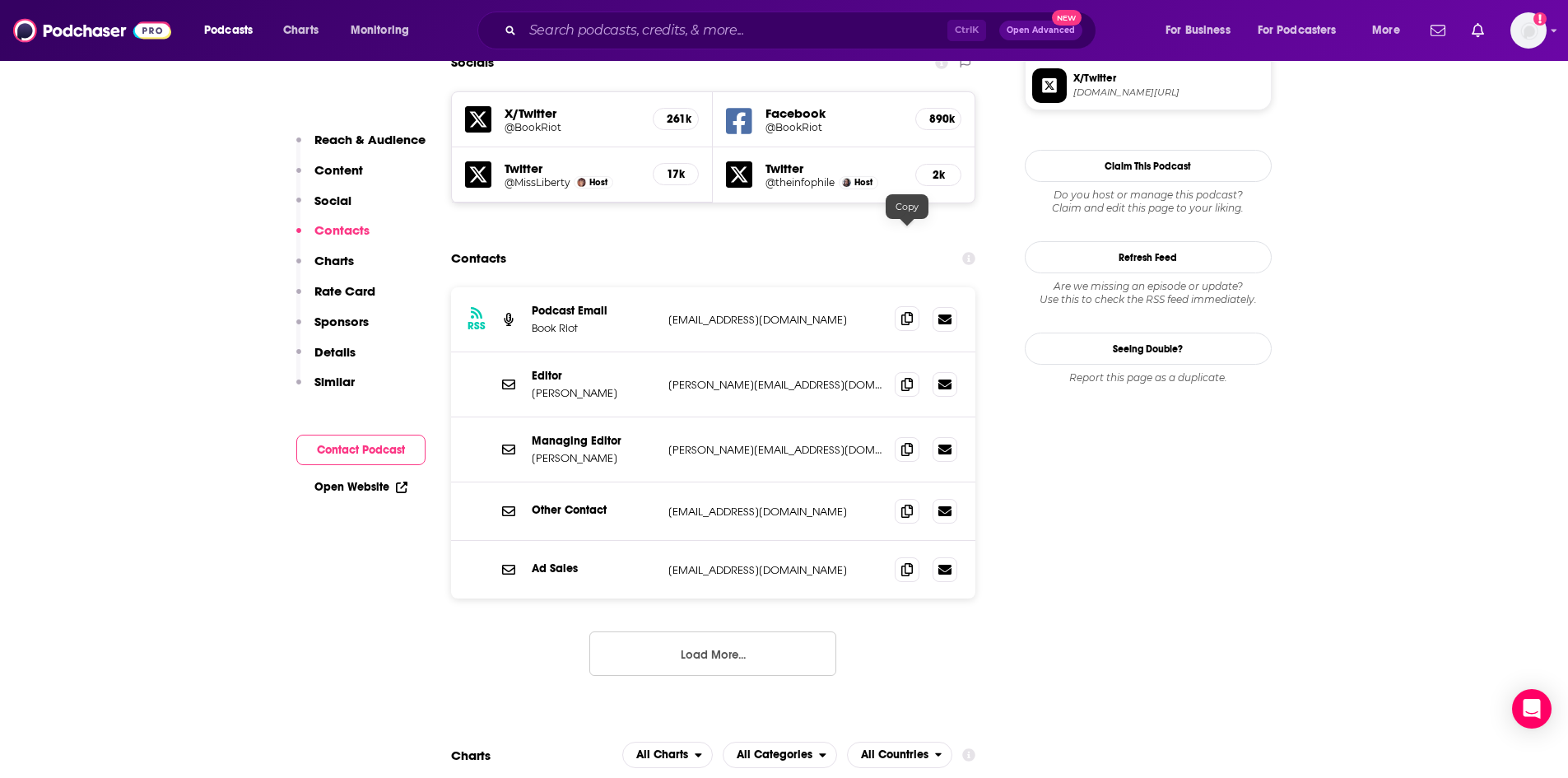
click at [914, 306] on span at bounding box center [907, 318] width 25 height 25
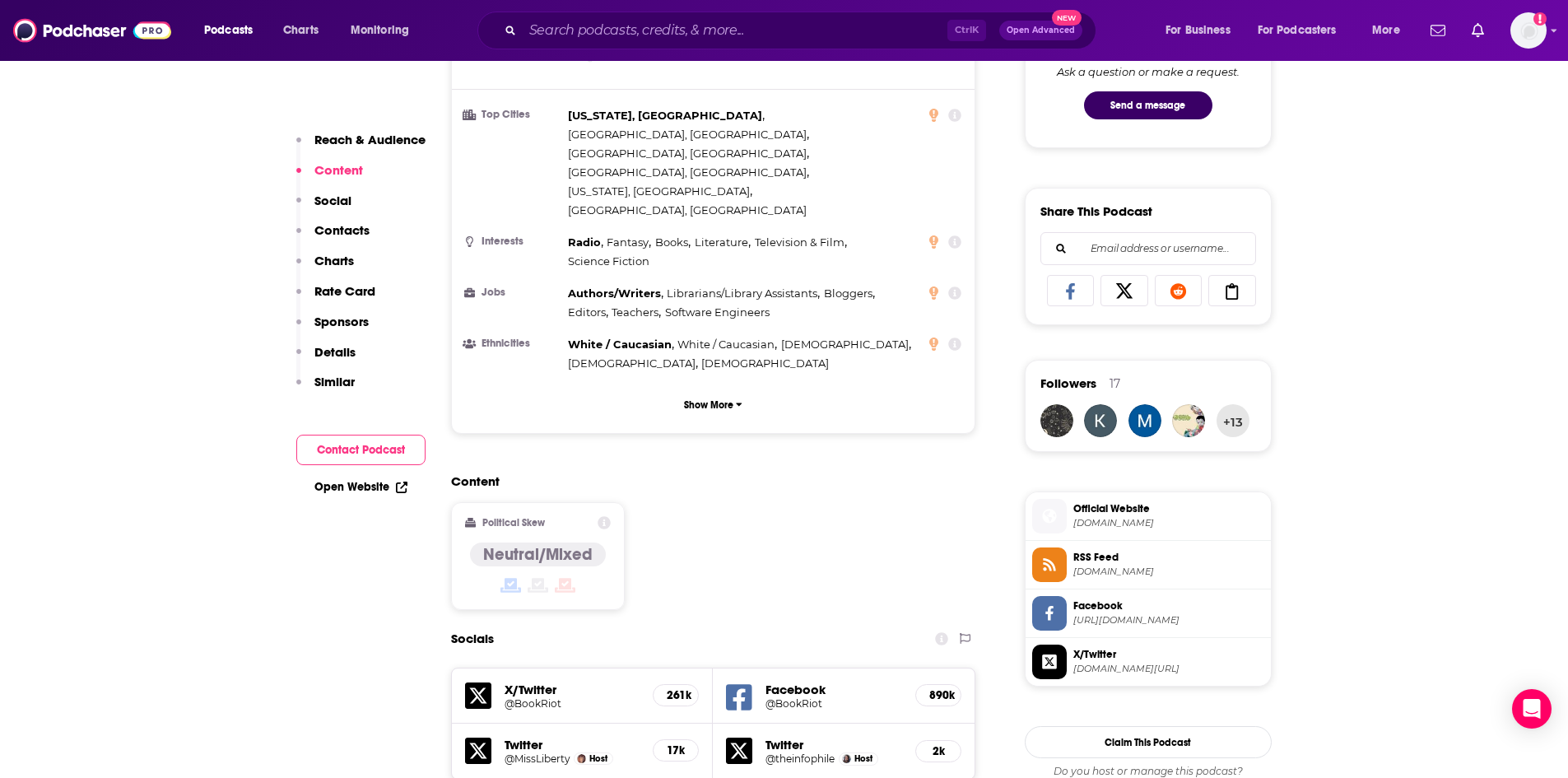
scroll to position [330, 0]
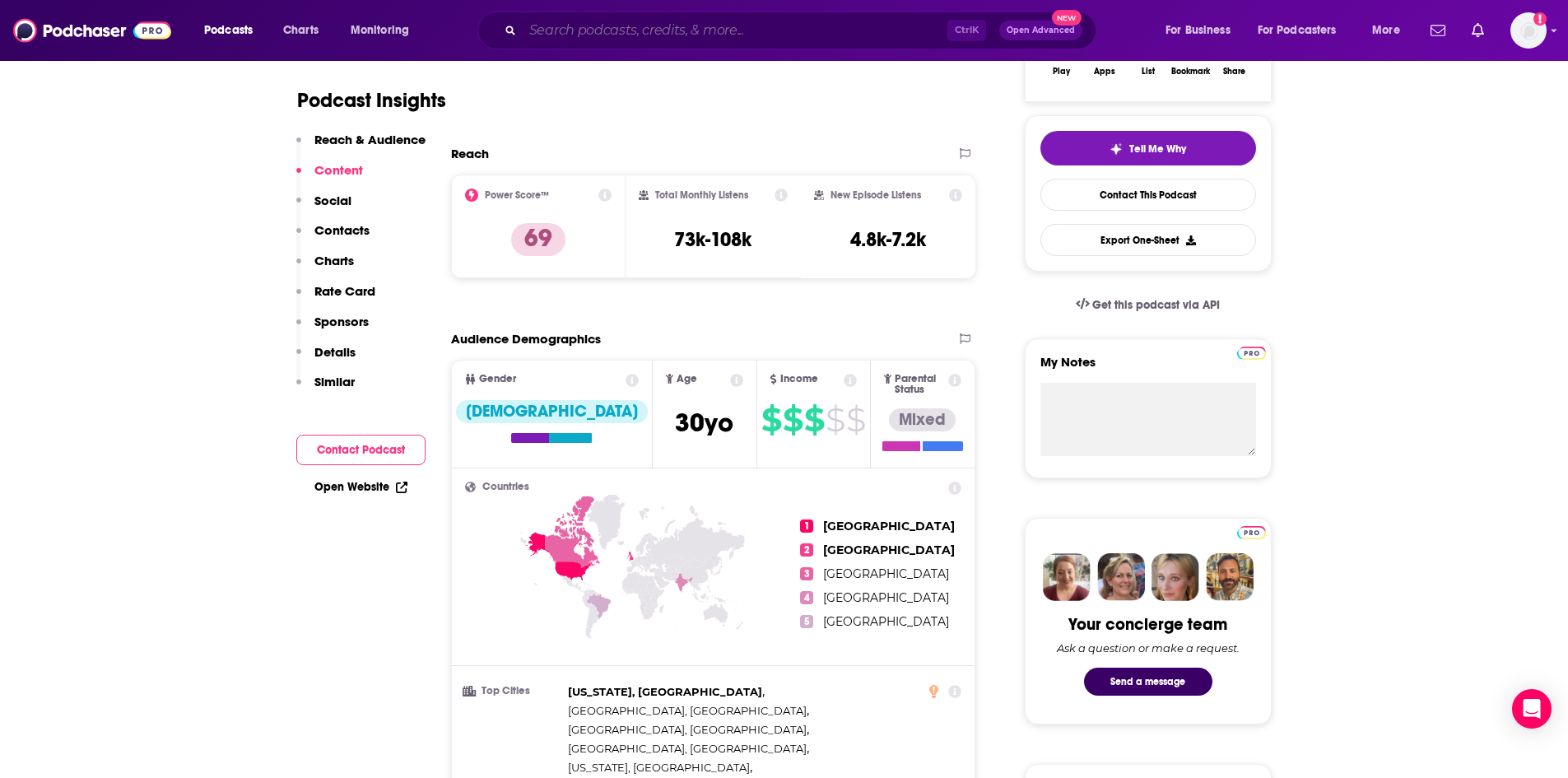
click at [631, 35] on input "Search podcasts, credits, & more..." at bounding box center [735, 30] width 425 height 27
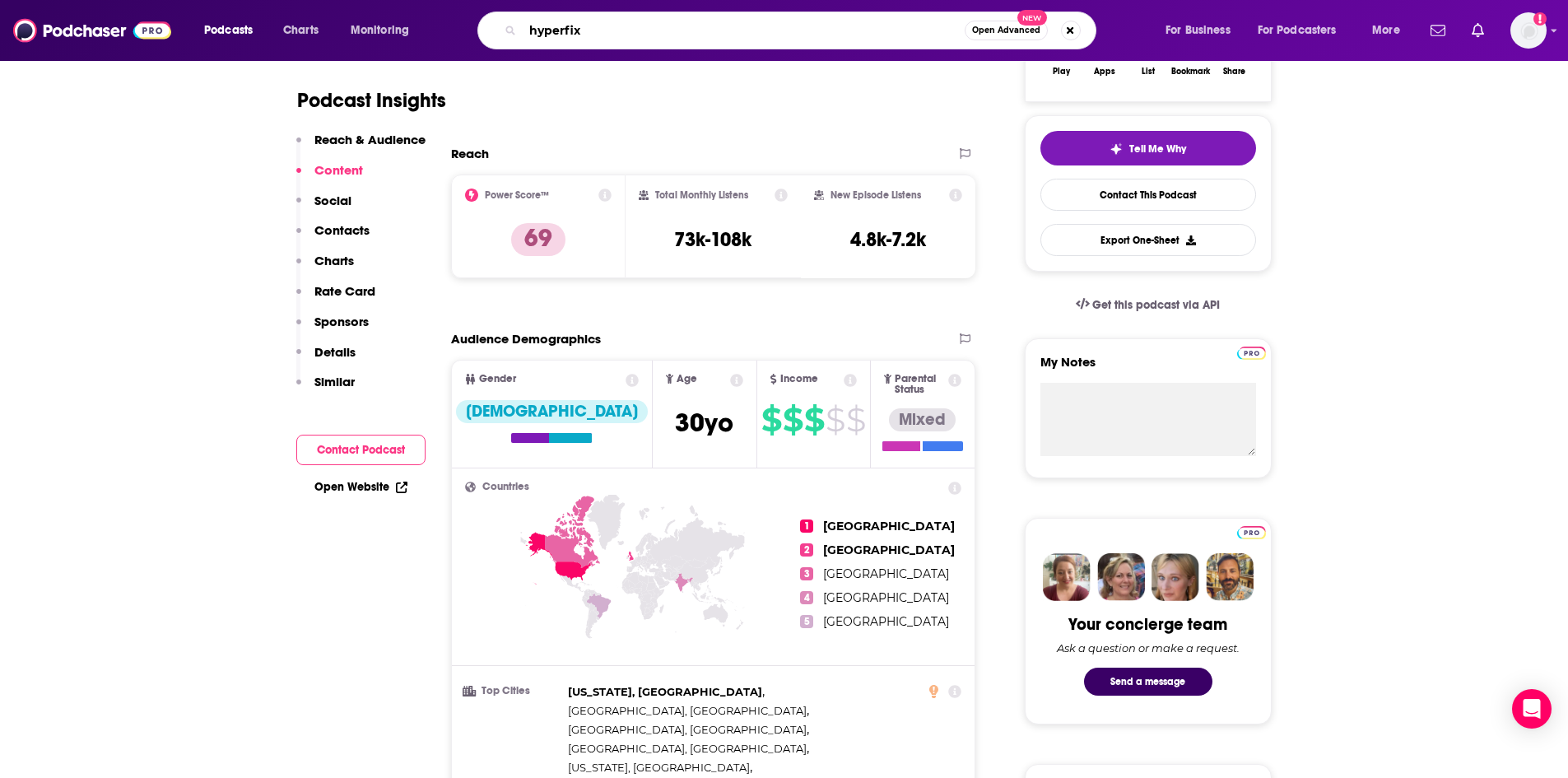
type input "hyperfixe"
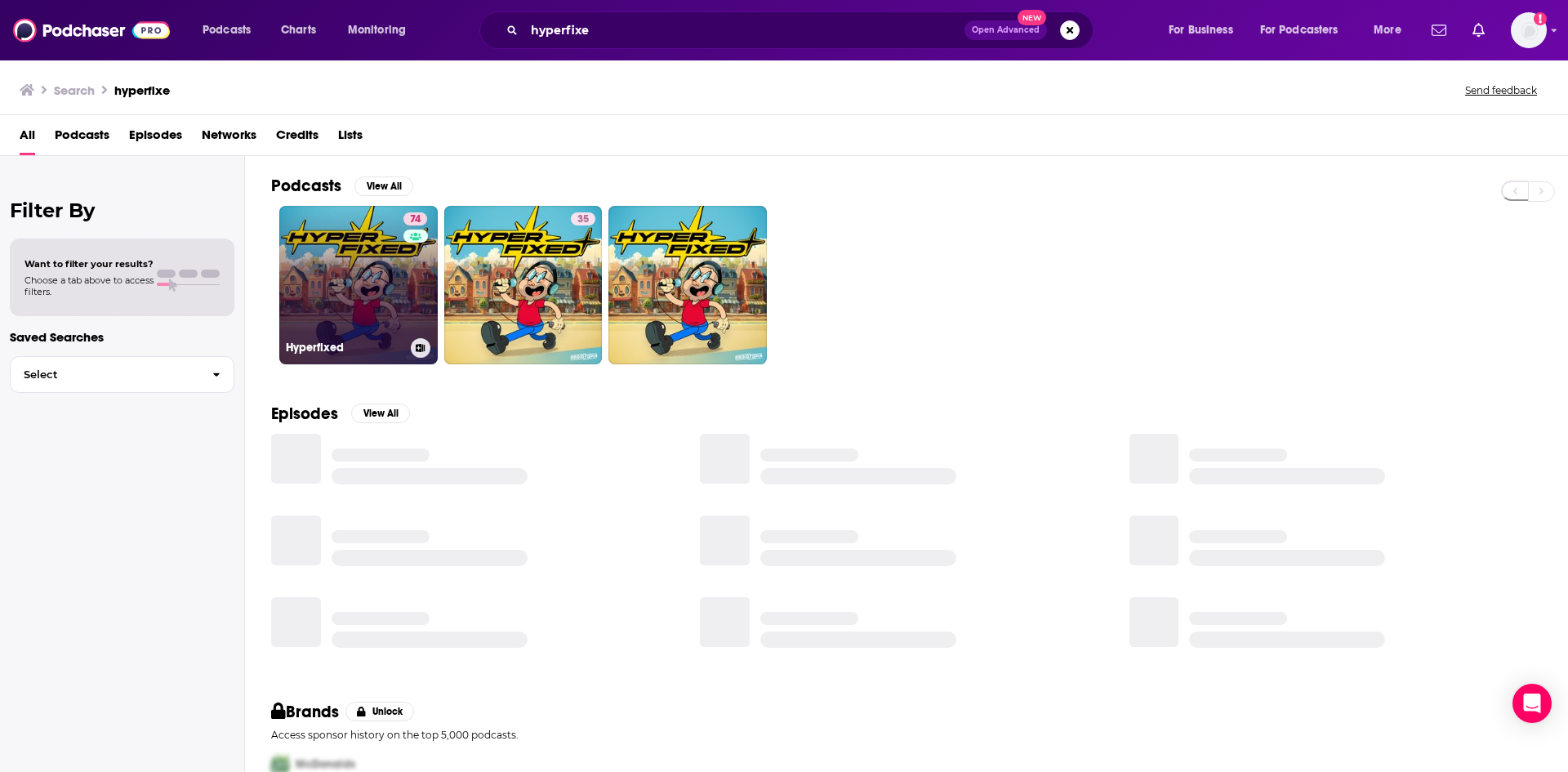
click at [365, 339] on div "Hyperfixed" at bounding box center [359, 348] width 146 height 20
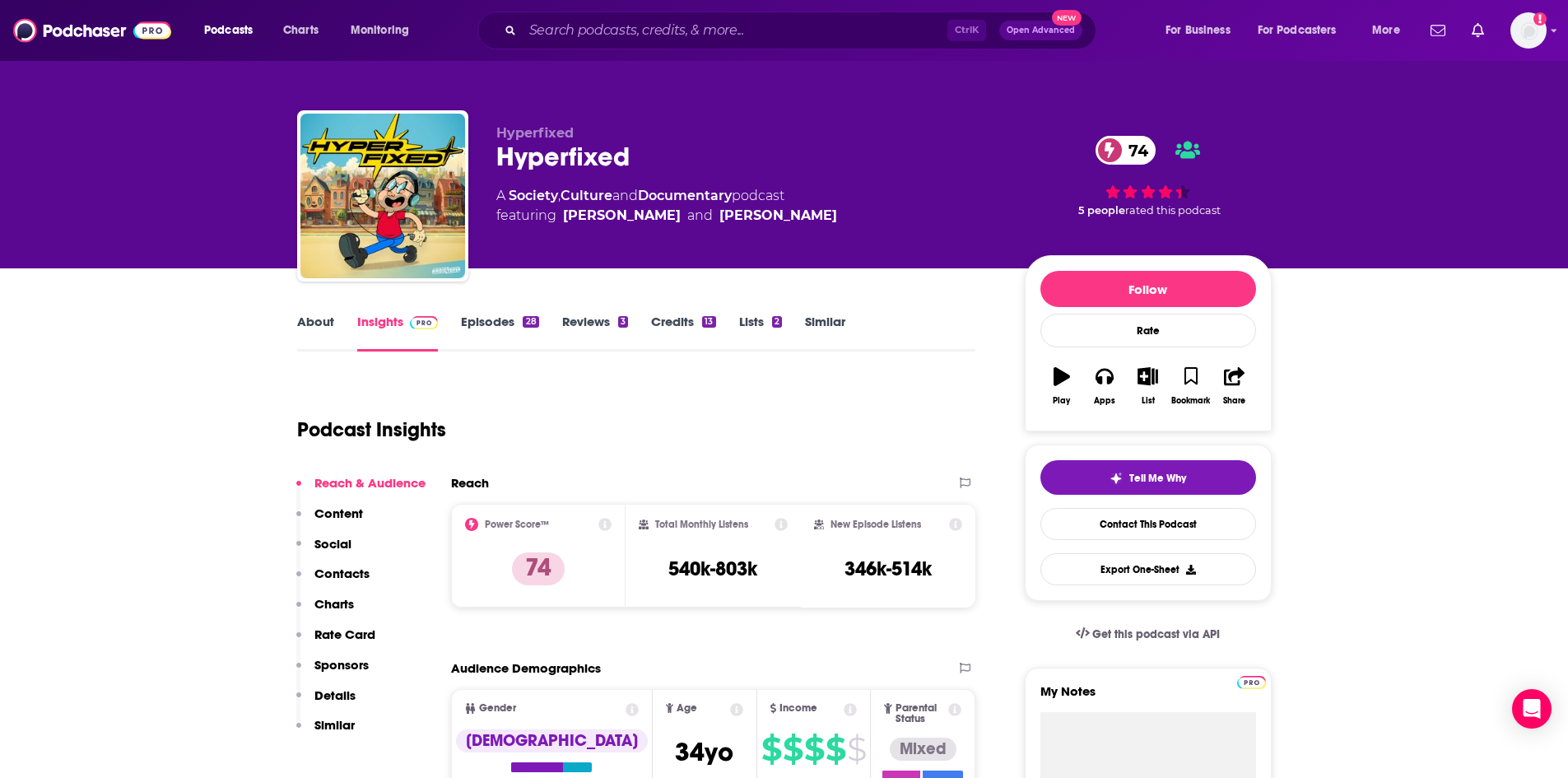
click at [322, 322] on link "About" at bounding box center [315, 333] width 37 height 38
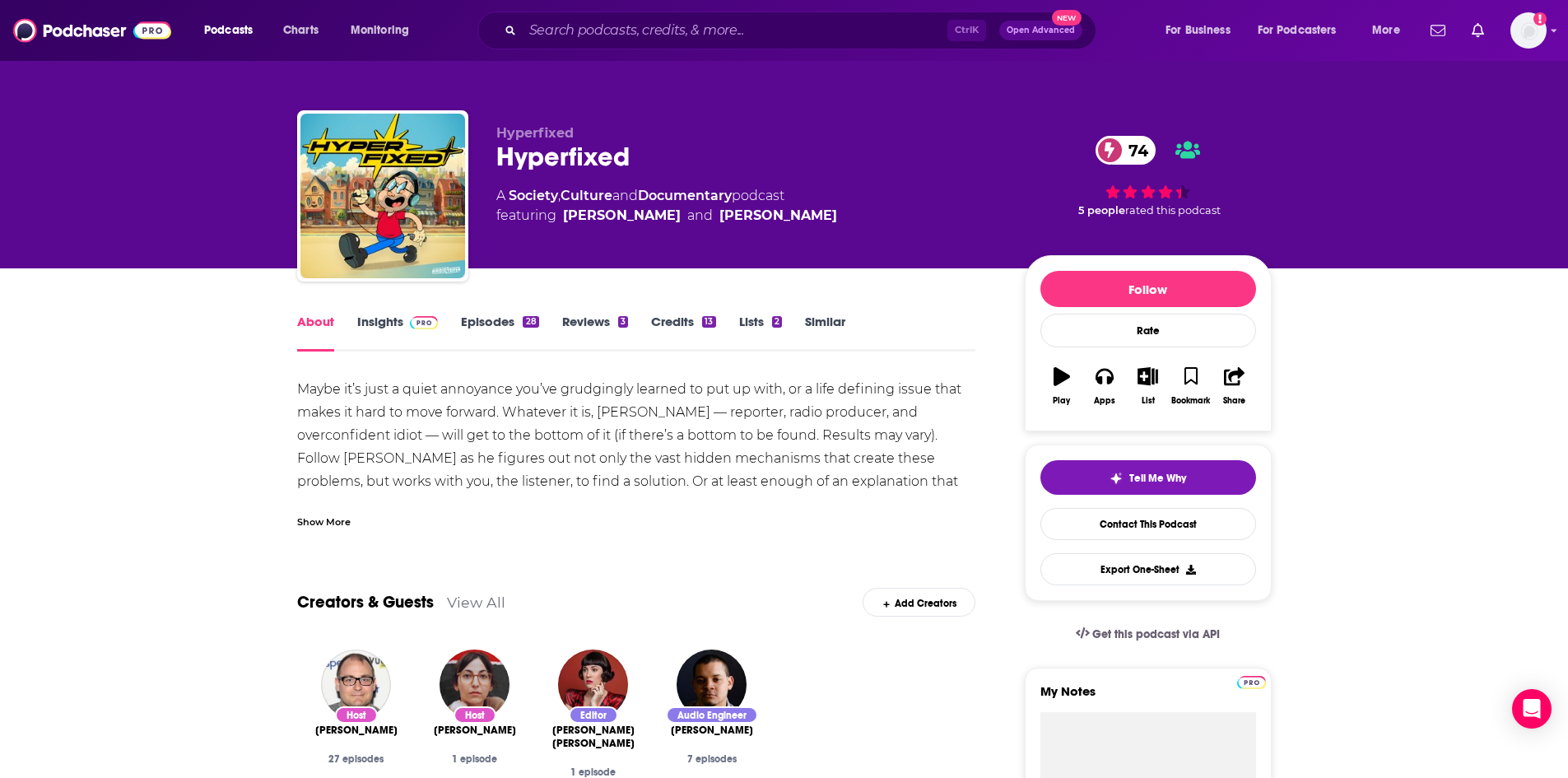
click at [319, 522] on div "Show More" at bounding box center [324, 521] width 54 height 16
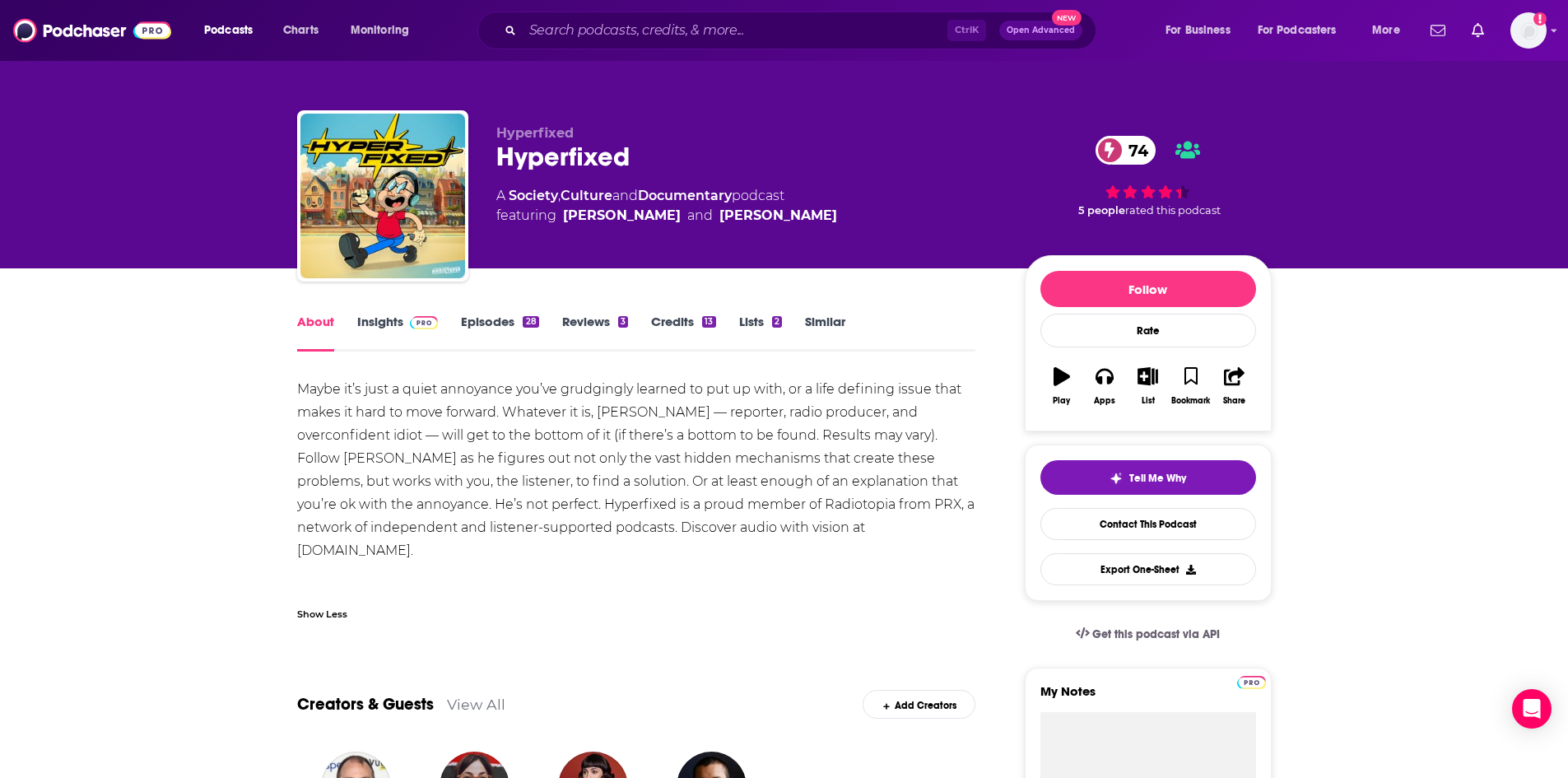
click at [482, 315] on link "Episodes 28" at bounding box center [499, 333] width 77 height 38
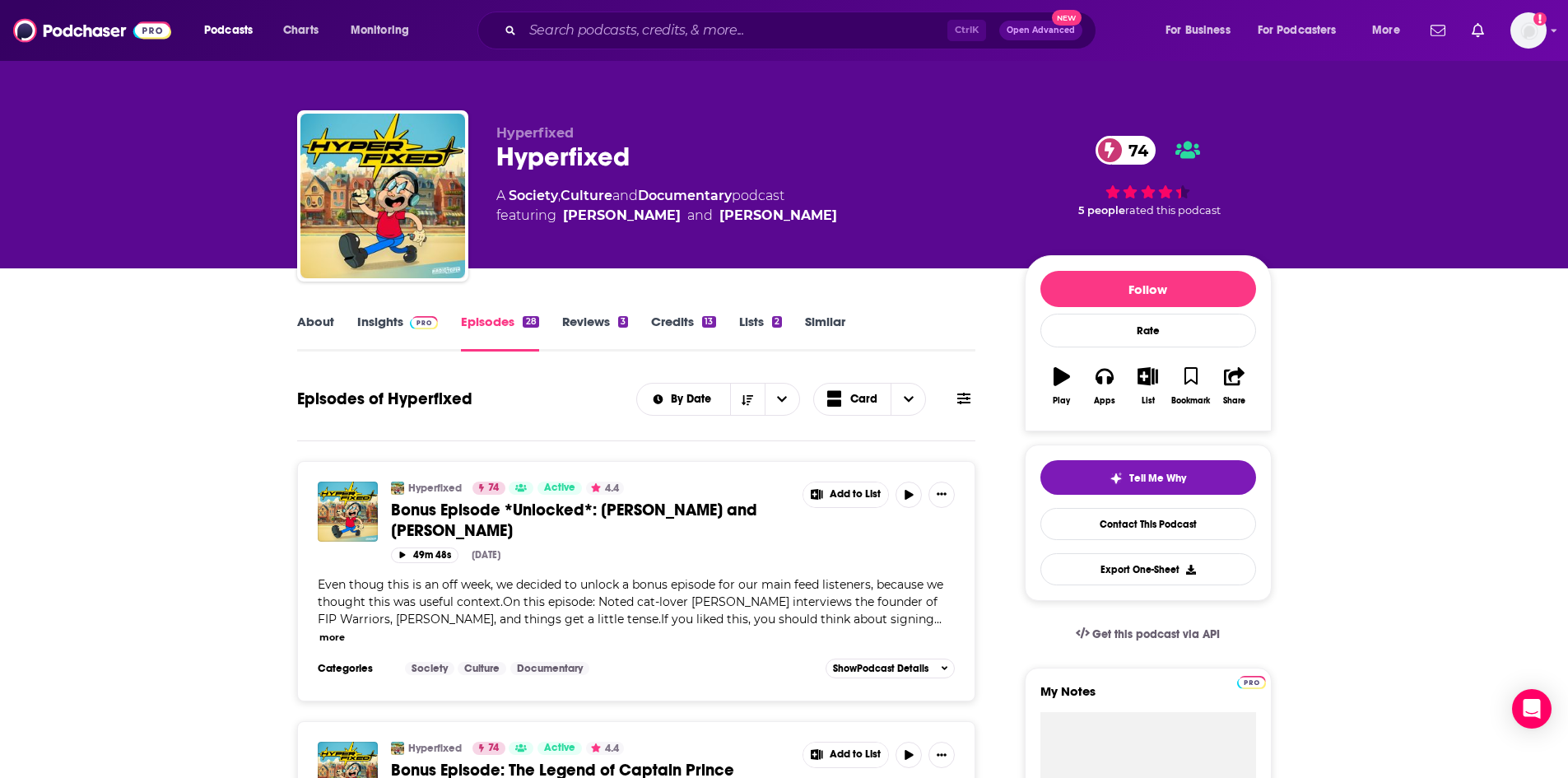
click at [585, 44] on div "Ctrl K Open Advanced New" at bounding box center [786, 31] width 619 height 38
click at [589, 17] on div "Ctrl K Open Advanced New" at bounding box center [786, 31] width 619 height 38
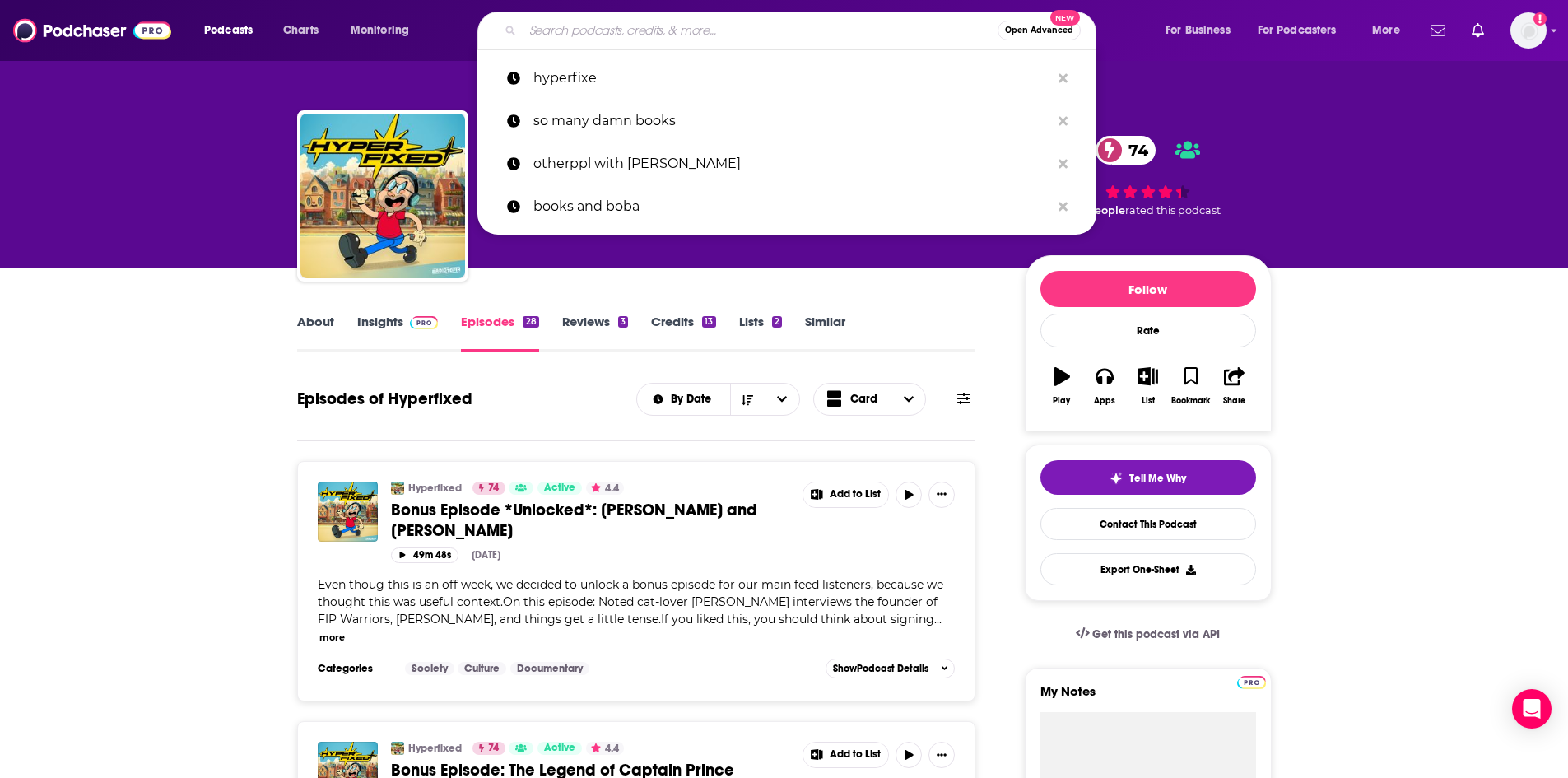
click at [555, 22] on input "Search podcasts, credits, & more..." at bounding box center [760, 30] width 475 height 27
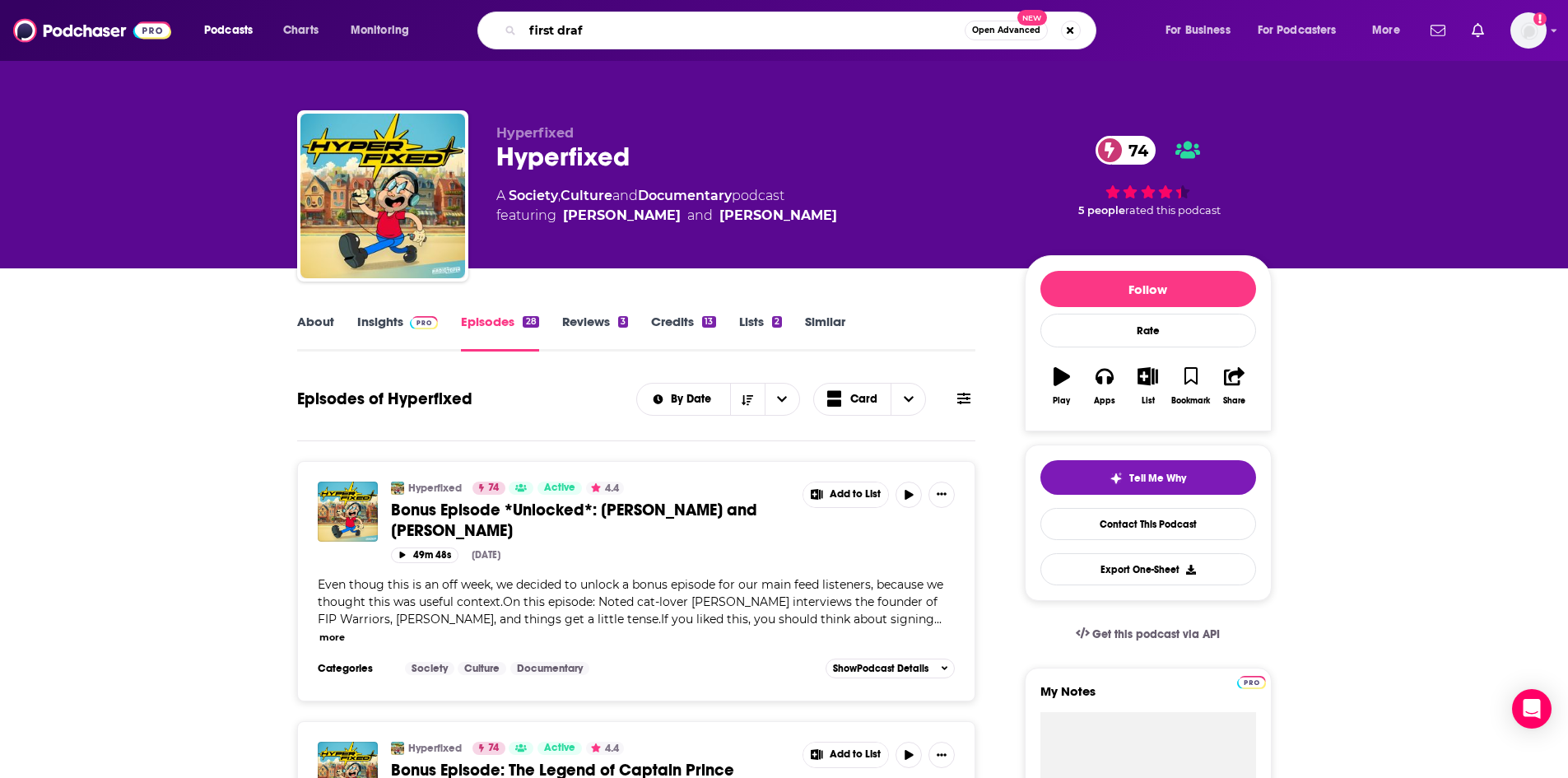
type input "first draft"
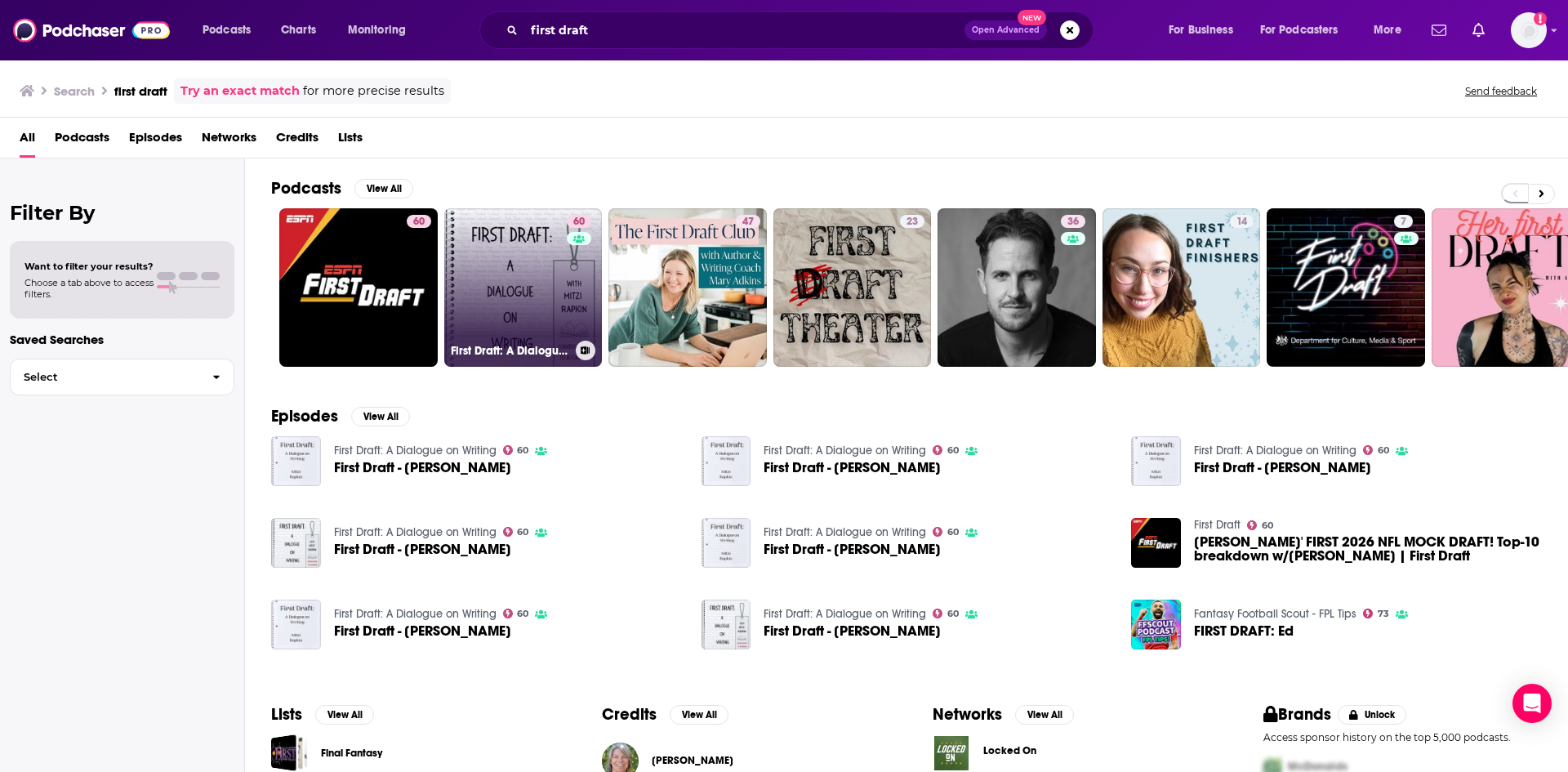
click at [550, 284] on link "60 First Draft: A Dialogue on Writing" at bounding box center [523, 287] width 159 height 159
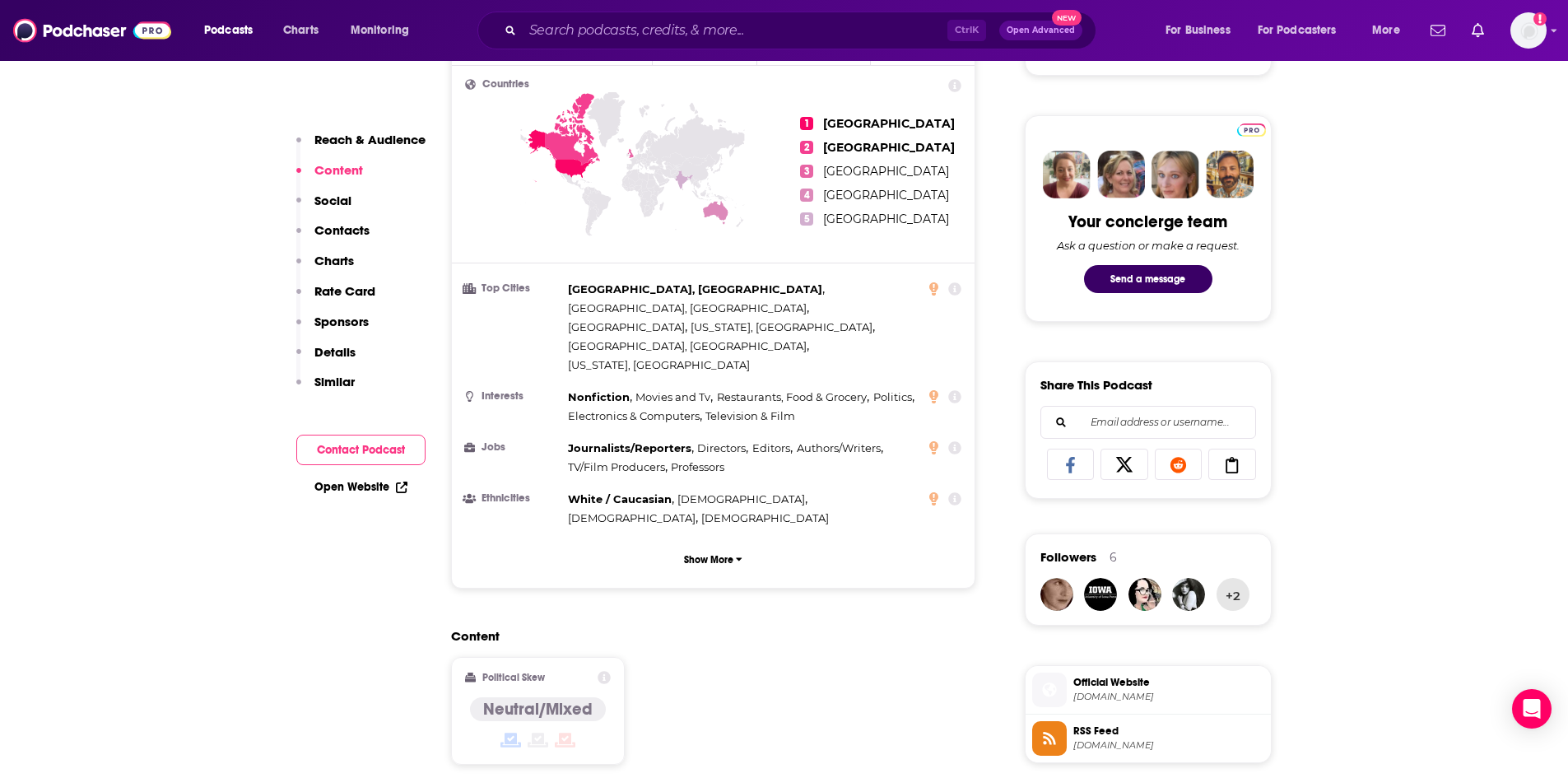
scroll to position [989, 0]
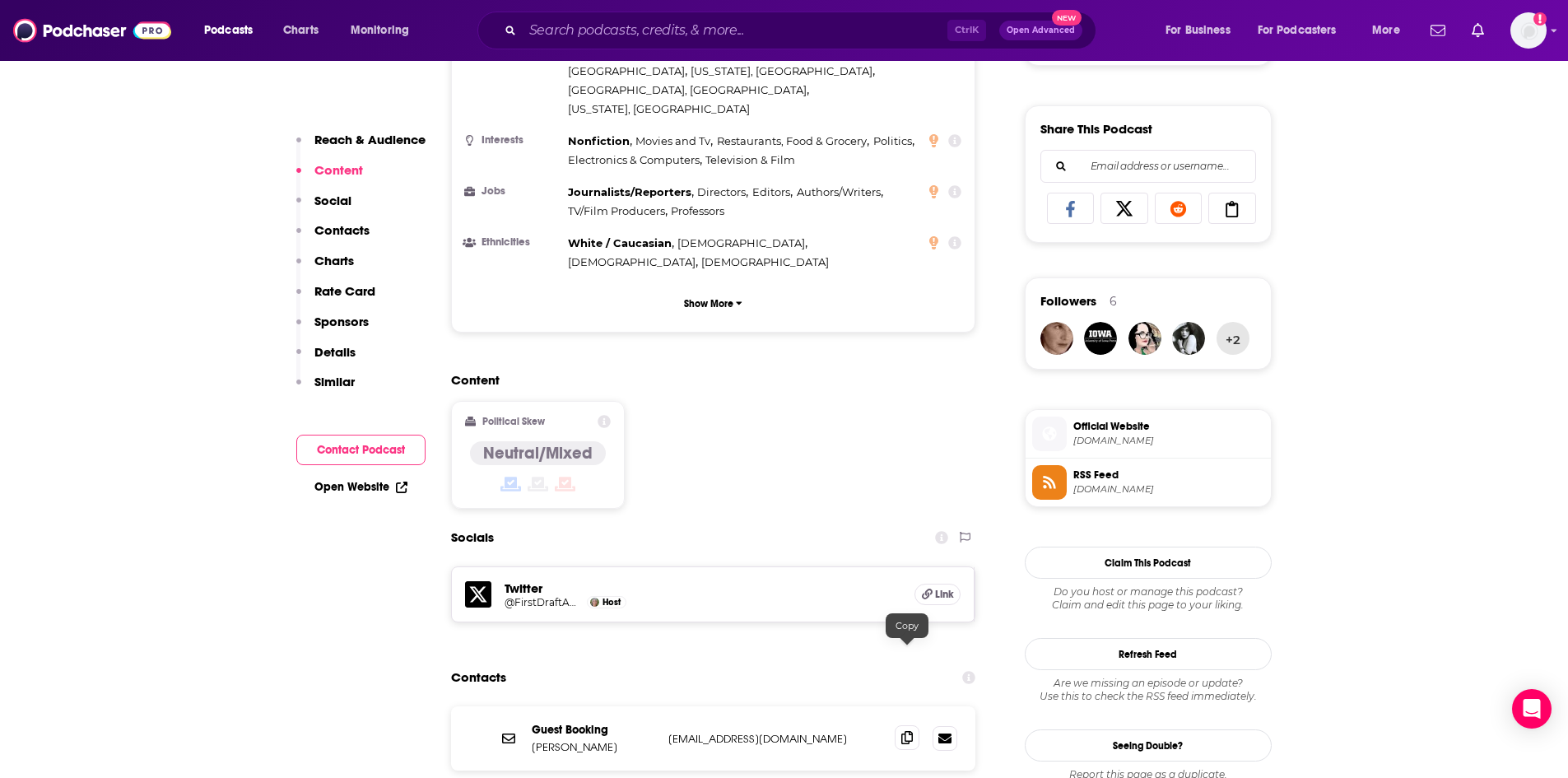
click at [912, 725] on span at bounding box center [907, 737] width 25 height 25
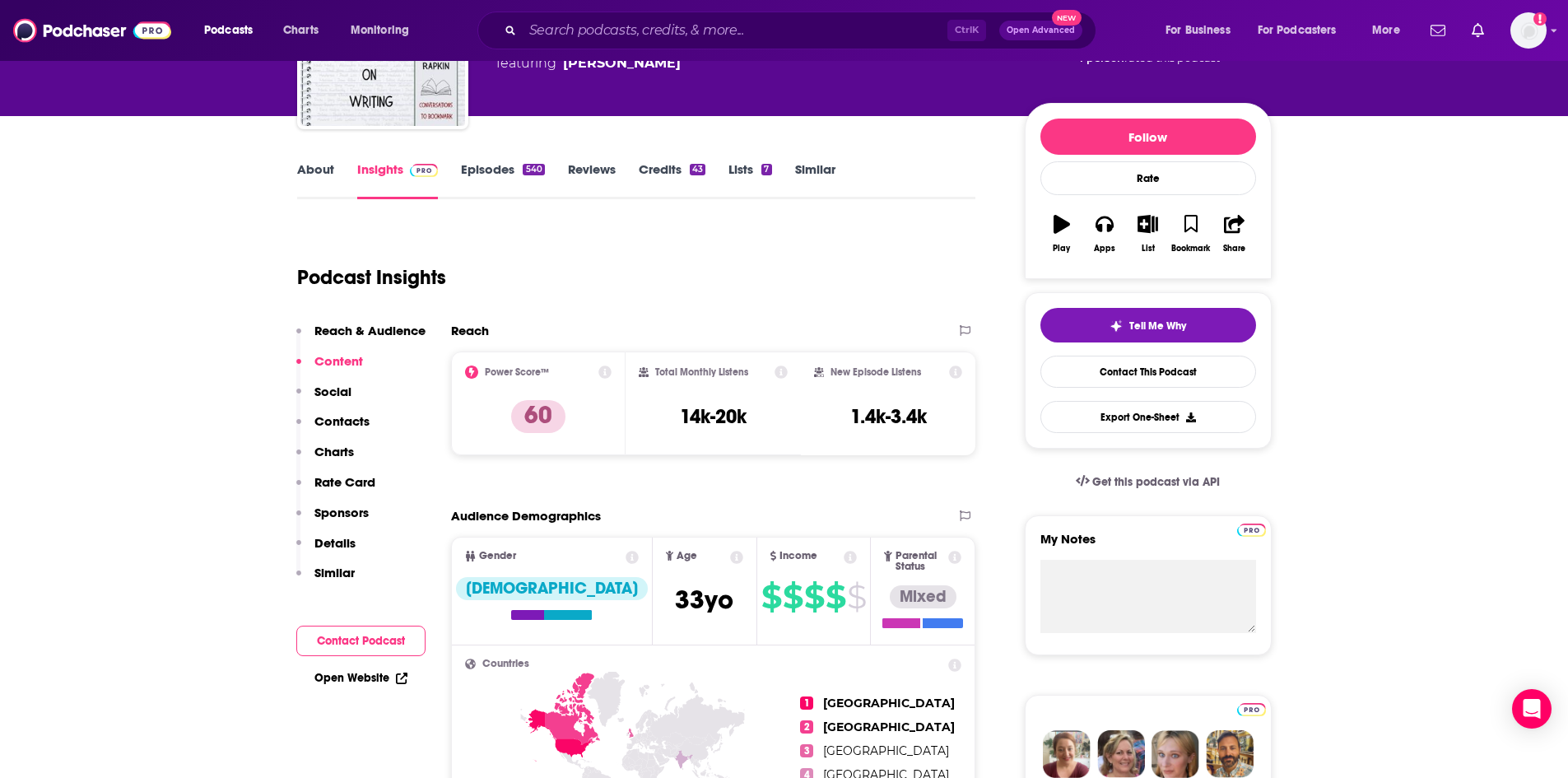
scroll to position [0, 0]
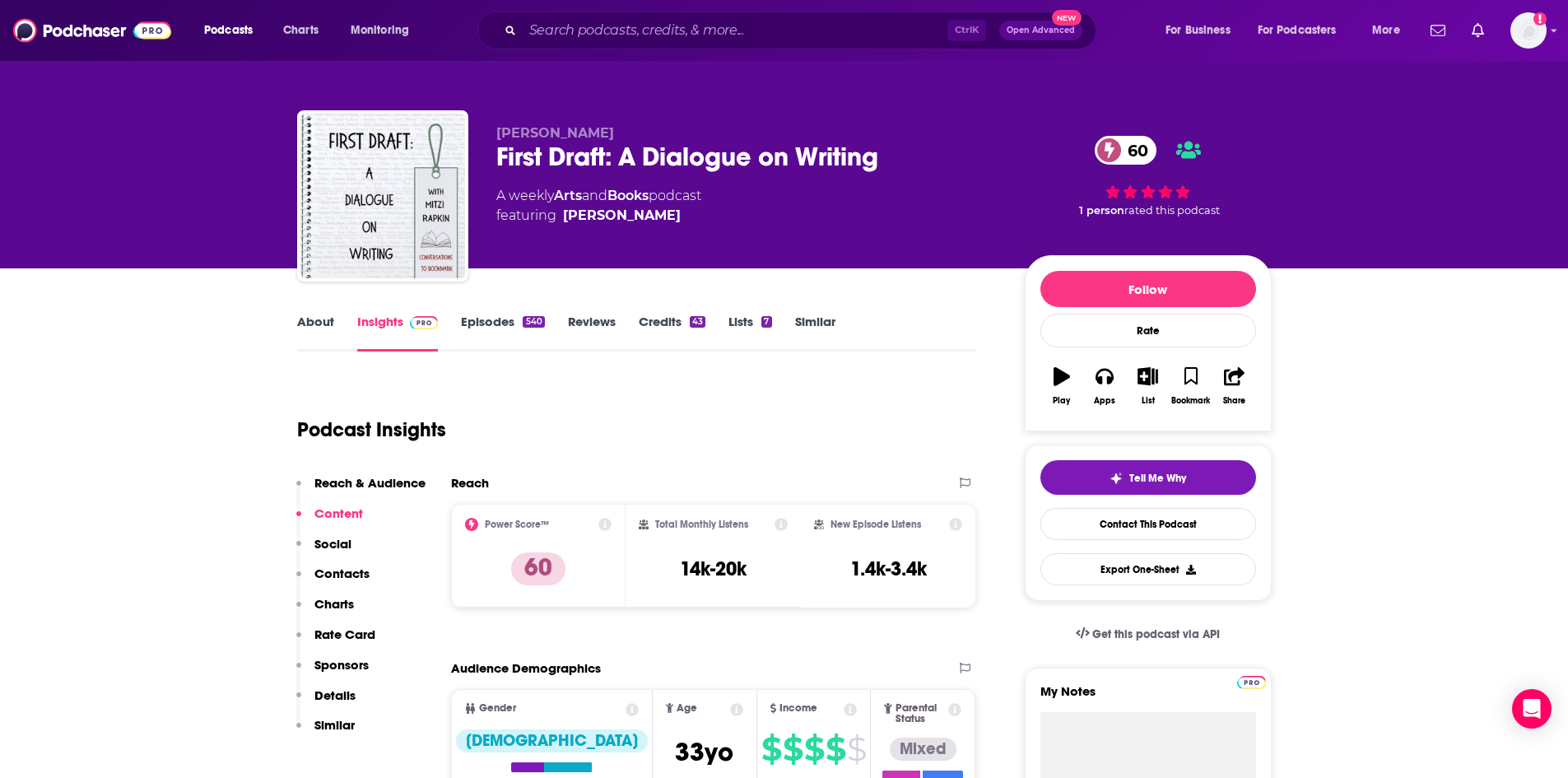
click at [347, 734] on button "Similar" at bounding box center [325, 732] width 59 height 31
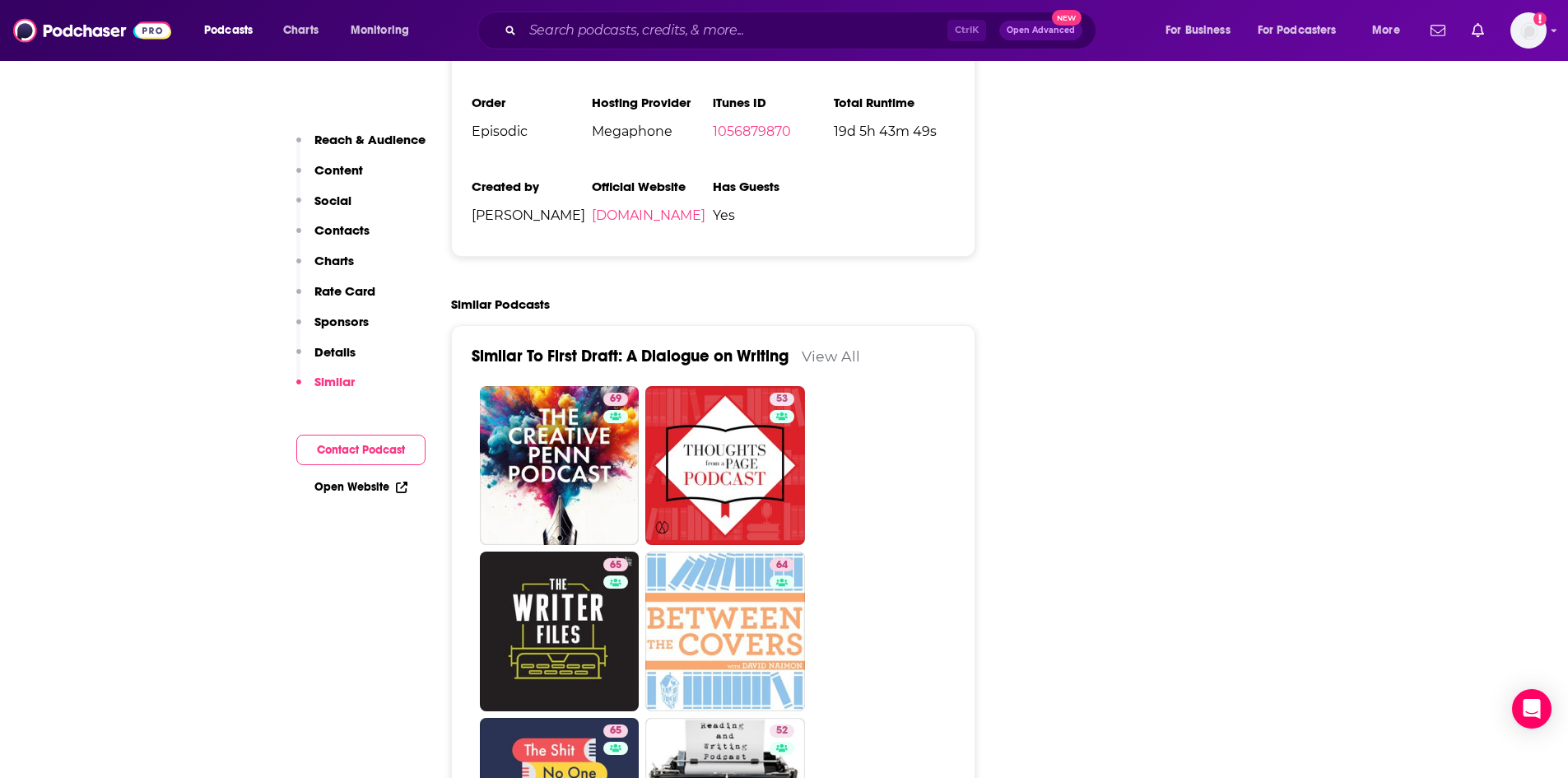
scroll to position [2937, 0]
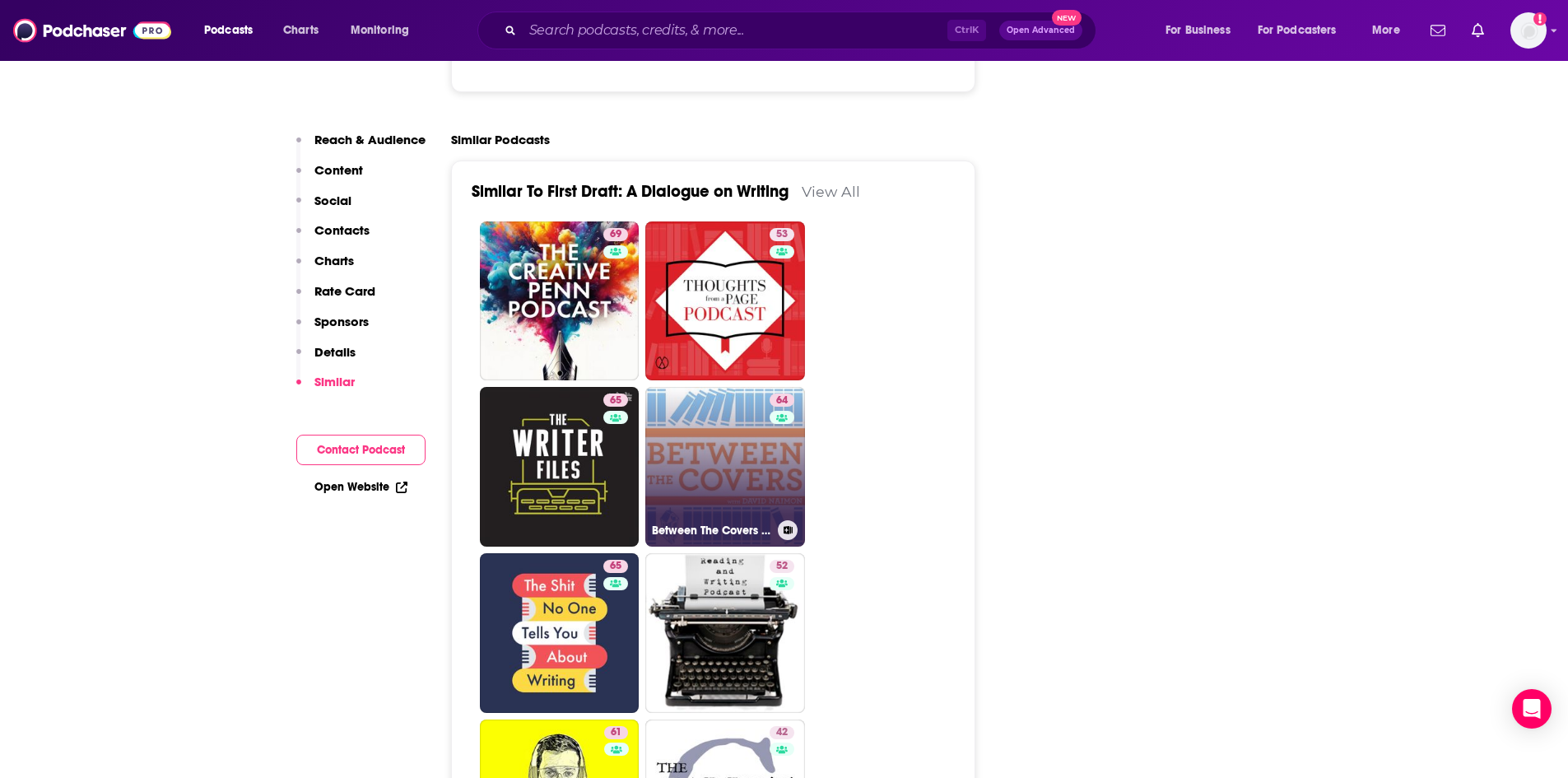
click at [704, 388] on link "64 Between The Covers : Conversations with Writers in Fiction, Nonfiction & Poe…" at bounding box center [725, 467] width 160 height 160
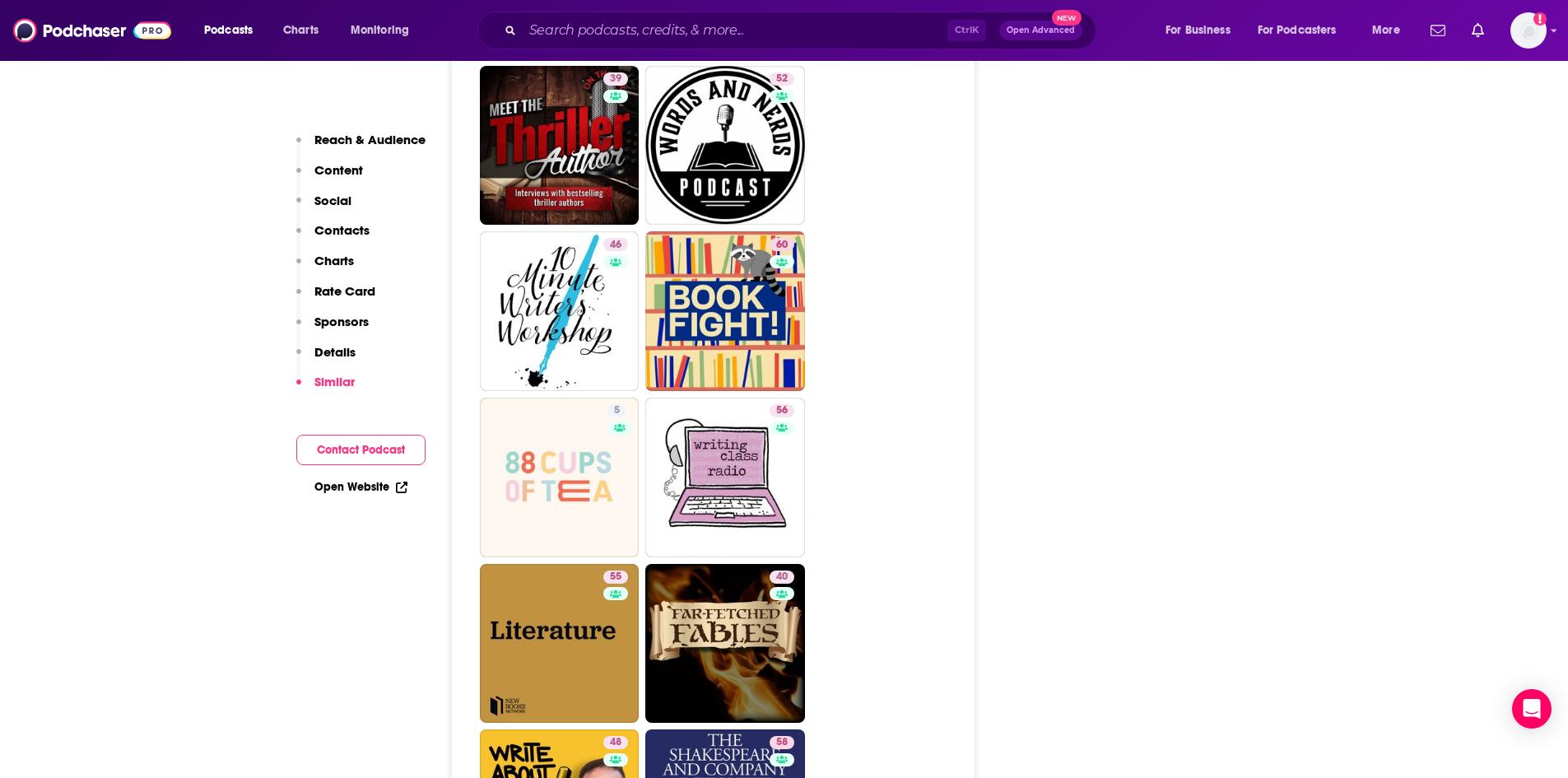
scroll to position [4585, 0]
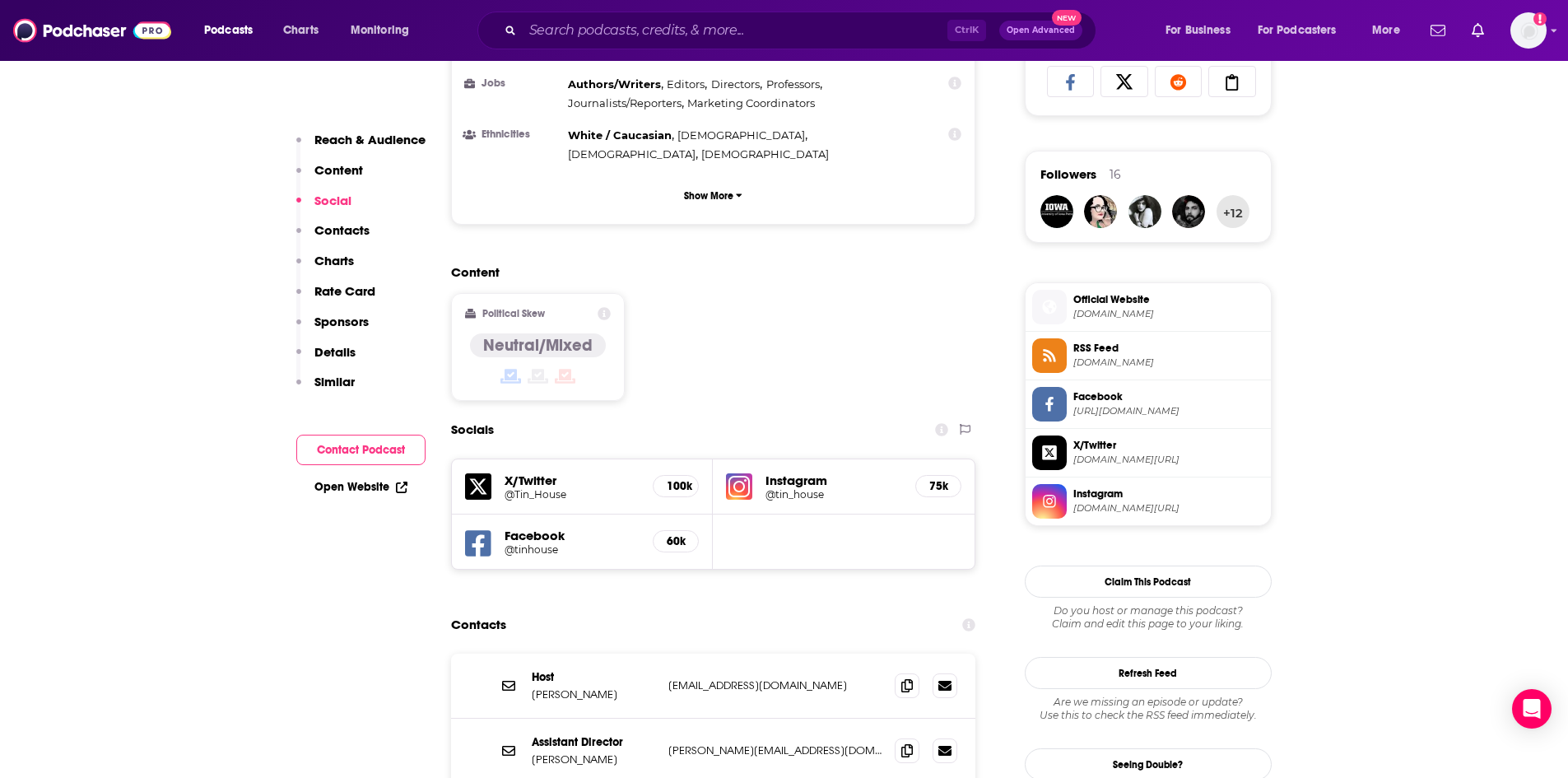
scroll to position [1235, 0]
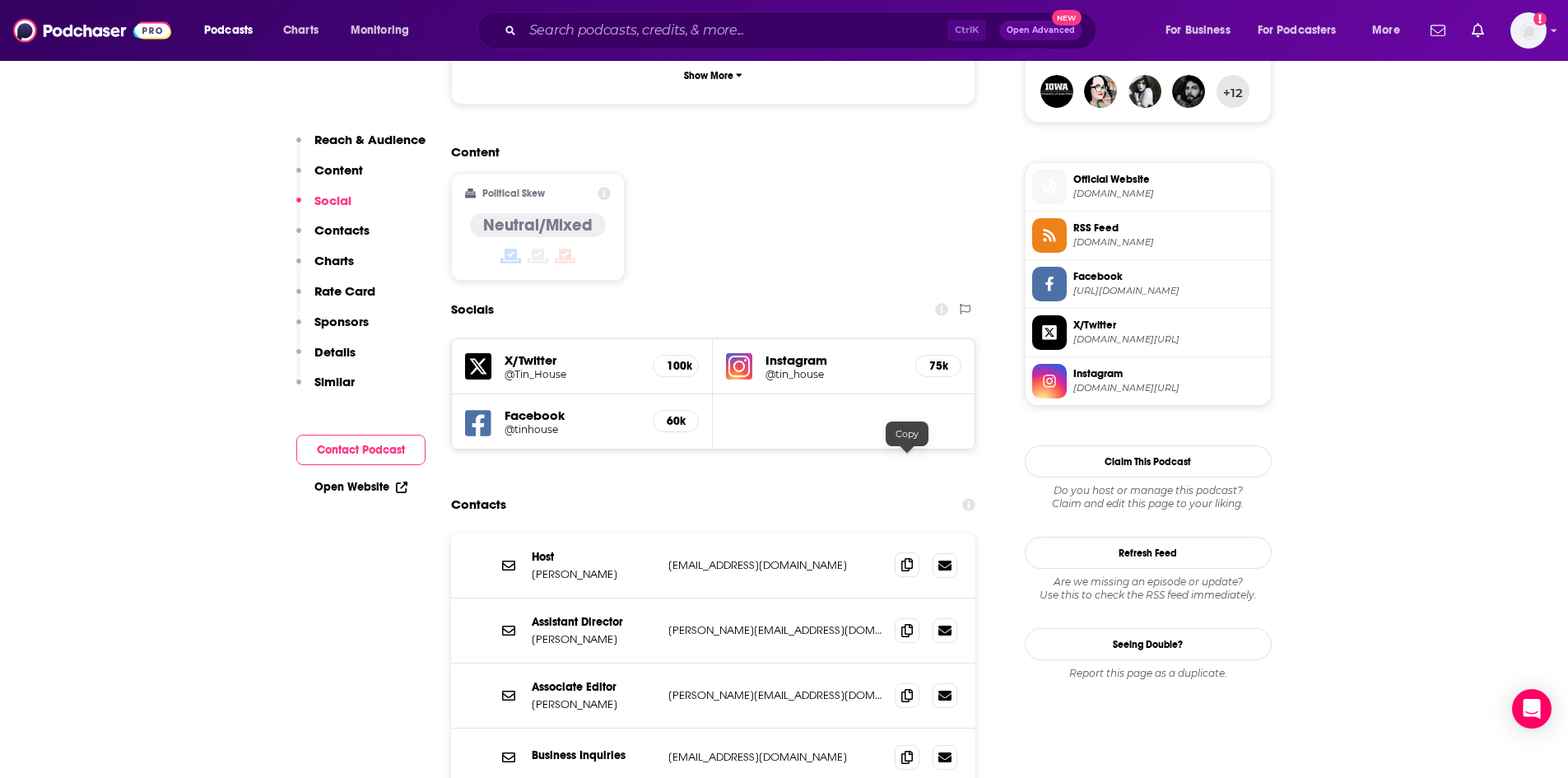
click at [911, 558] on icon at bounding box center [908, 564] width 12 height 13
click at [339, 381] on p "Similar" at bounding box center [335, 382] width 41 height 16
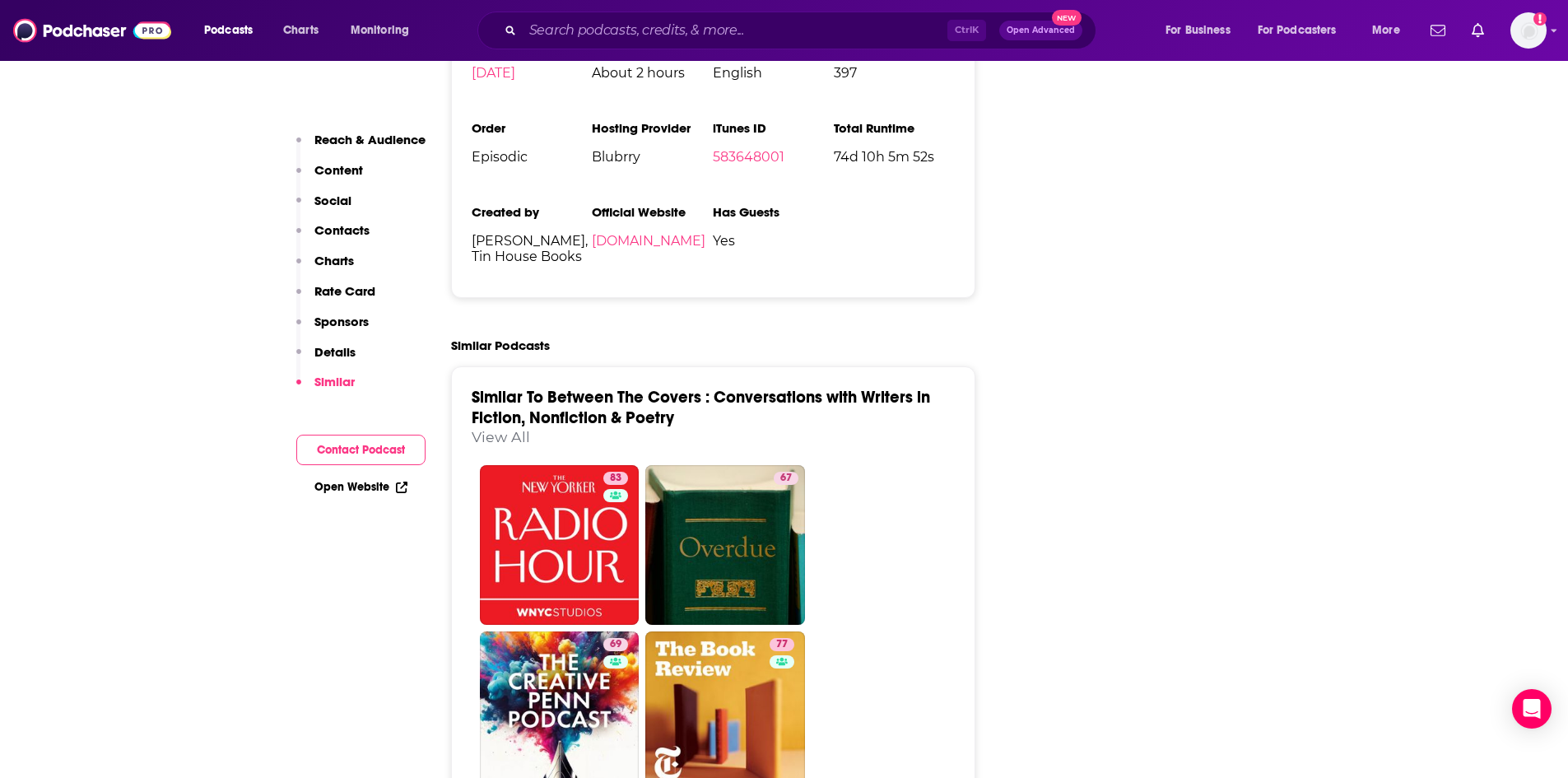
scroll to position [3161, 0]
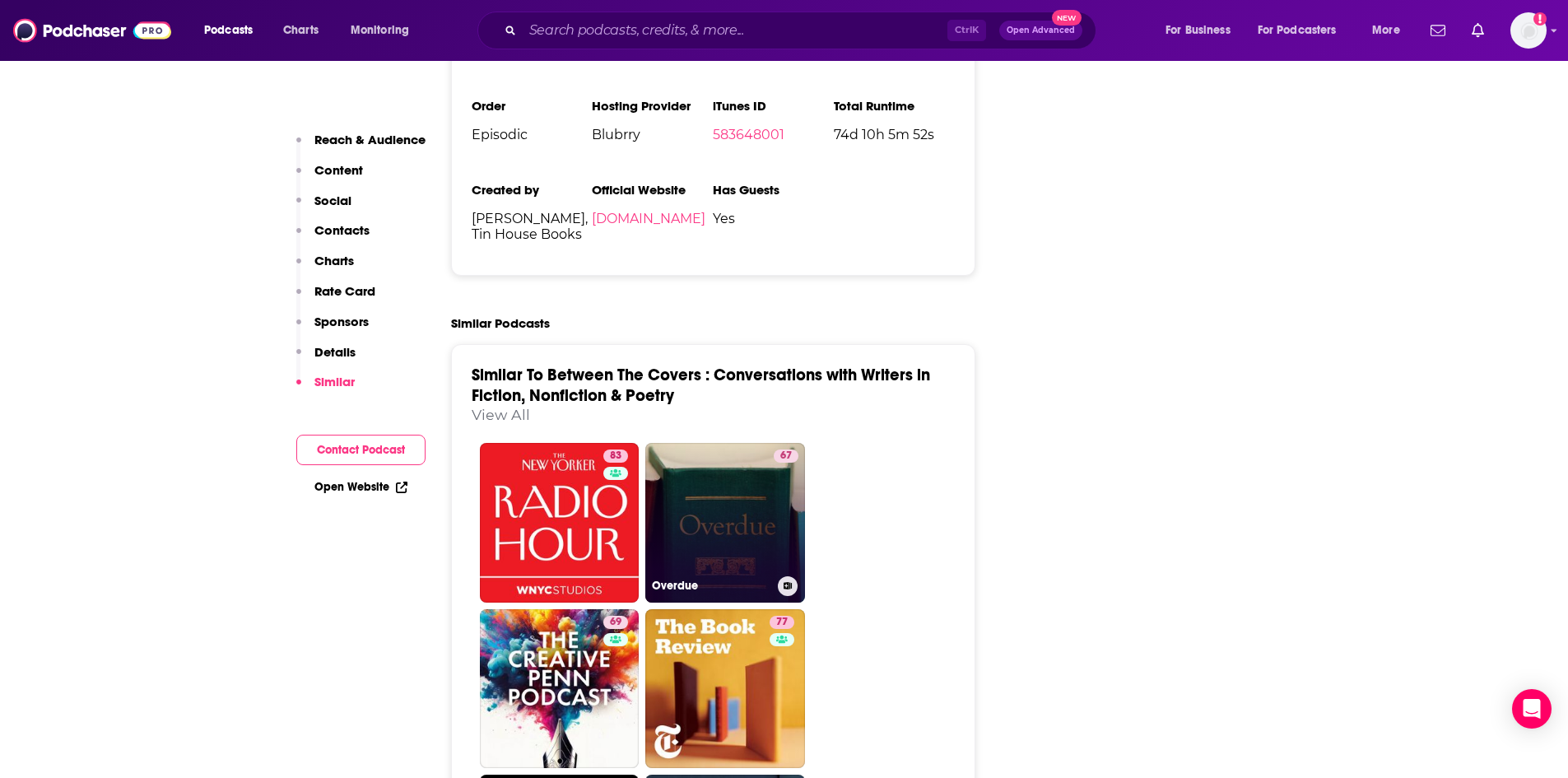
click at [725, 443] on link "67 Overdue" at bounding box center [725, 523] width 160 height 160
type input "https://www.podchaser.com/podcasts/overdue-136561"
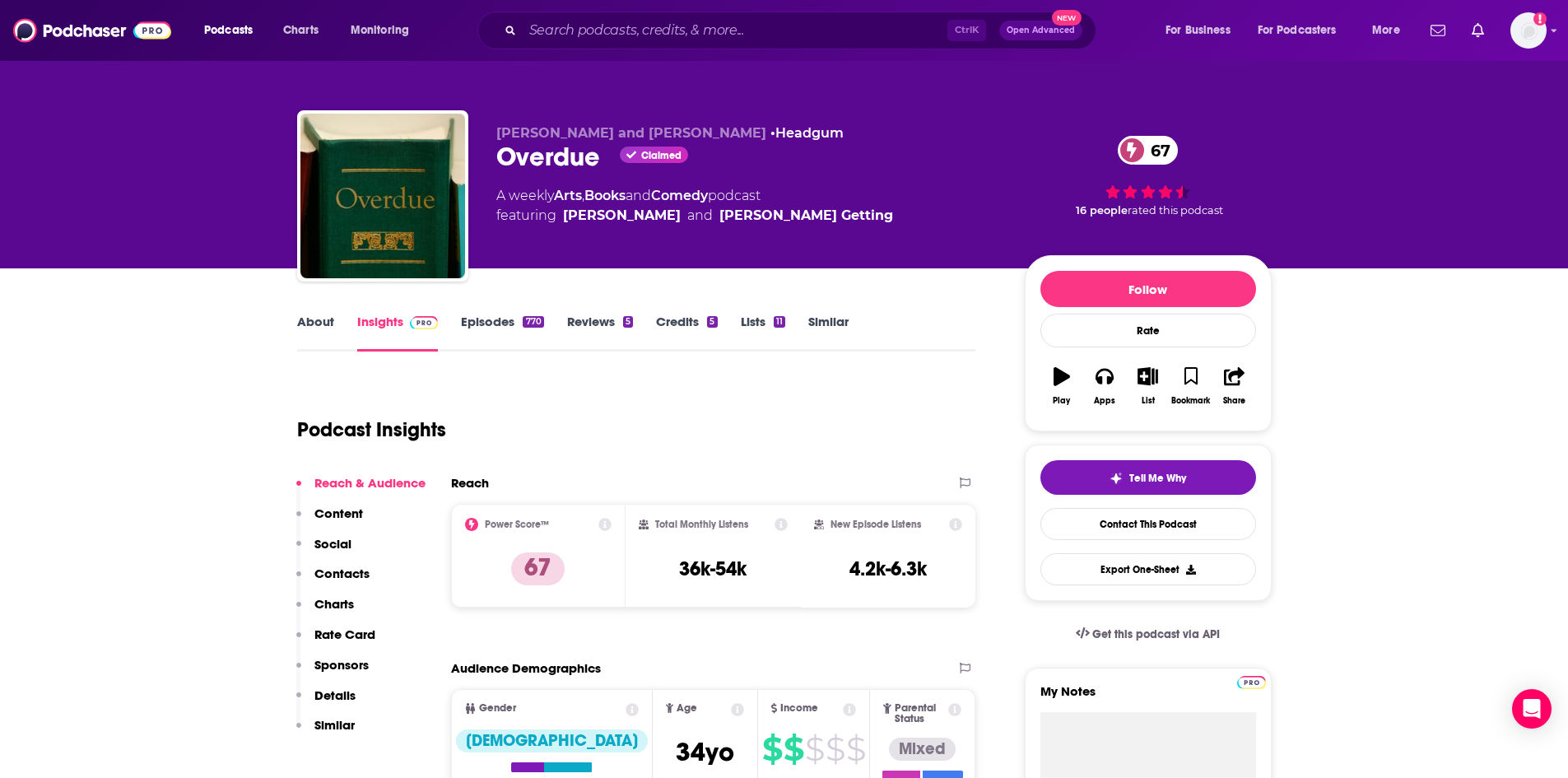
click at [320, 326] on link "About" at bounding box center [315, 333] width 37 height 38
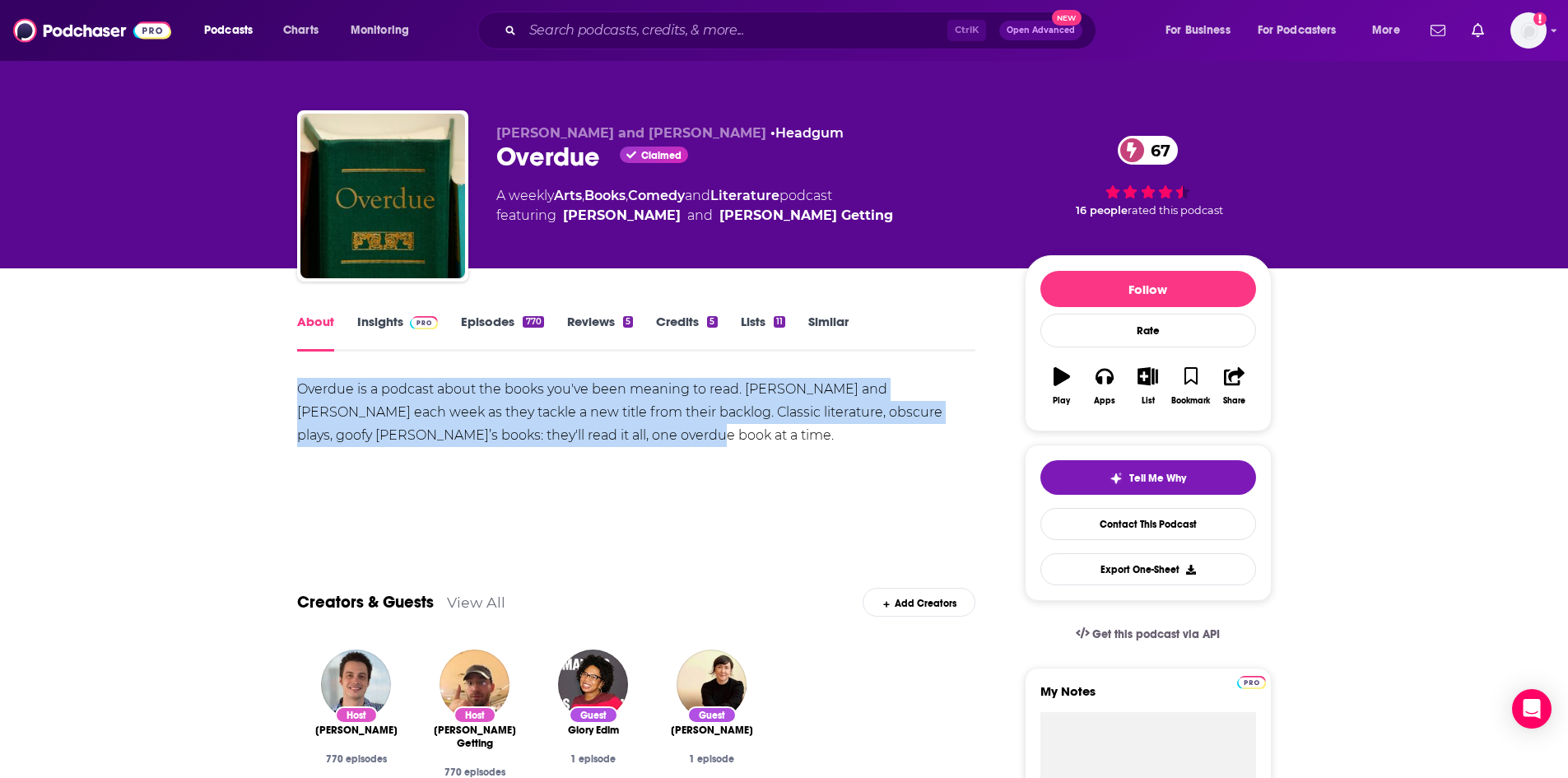
drag, startPoint x: 296, startPoint y: 394, endPoint x: 582, endPoint y: 437, distance: 289.2
click at [582, 437] on div "Overdue is a podcast about the books you've been meaning to read. Join Andrew a…" at bounding box center [637, 412] width 679 height 70
copy div "Overdue is a podcast about the books you've been meaning to read. Join Andrew a…"
click at [380, 319] on link "Insights" at bounding box center [398, 333] width 81 height 38
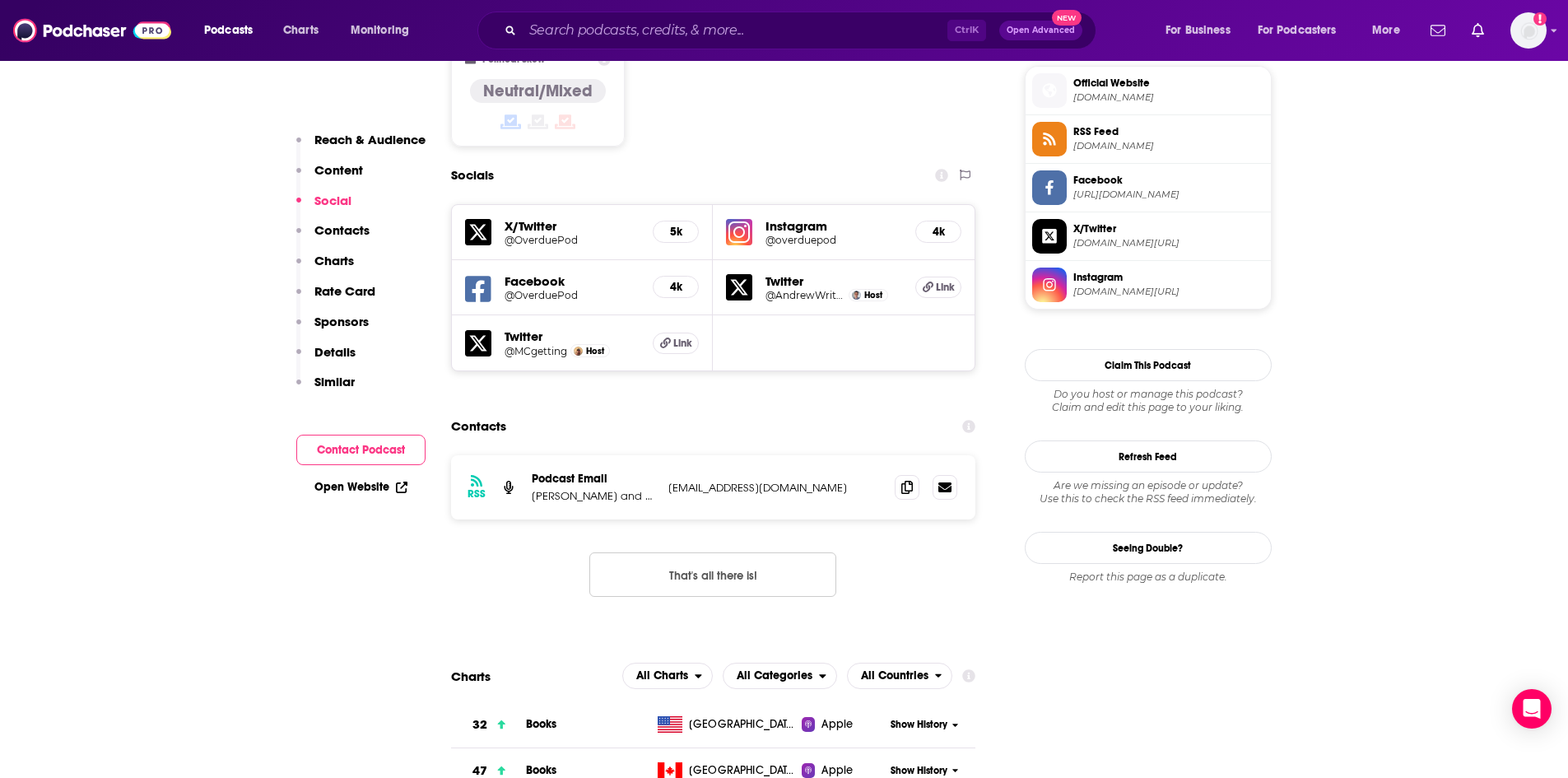
scroll to position [1482, 0]
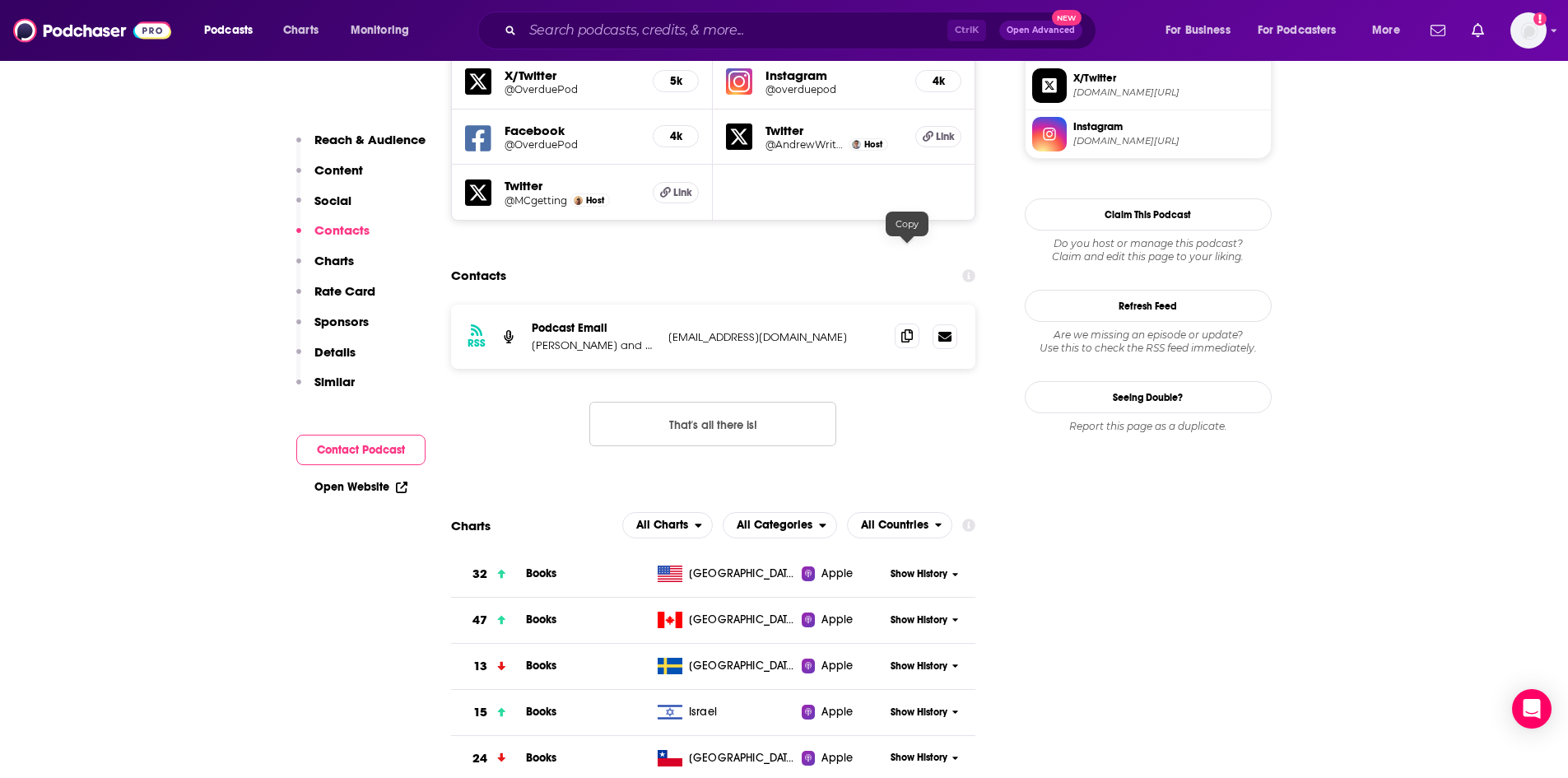
click at [902, 330] on icon at bounding box center [908, 336] width 12 height 13
click at [337, 380] on p "Similar" at bounding box center [335, 382] width 41 height 16
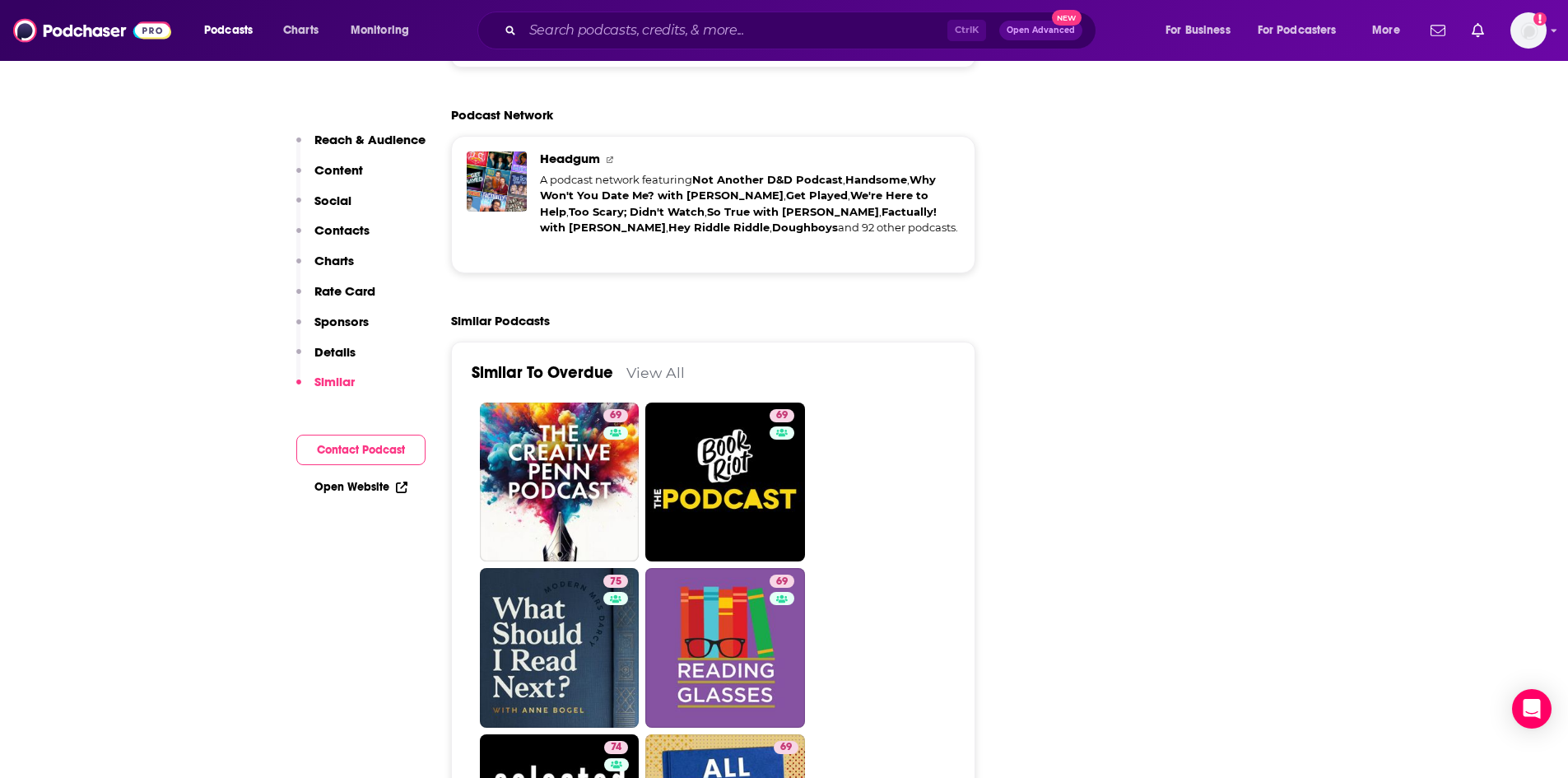
scroll to position [3558, 0]
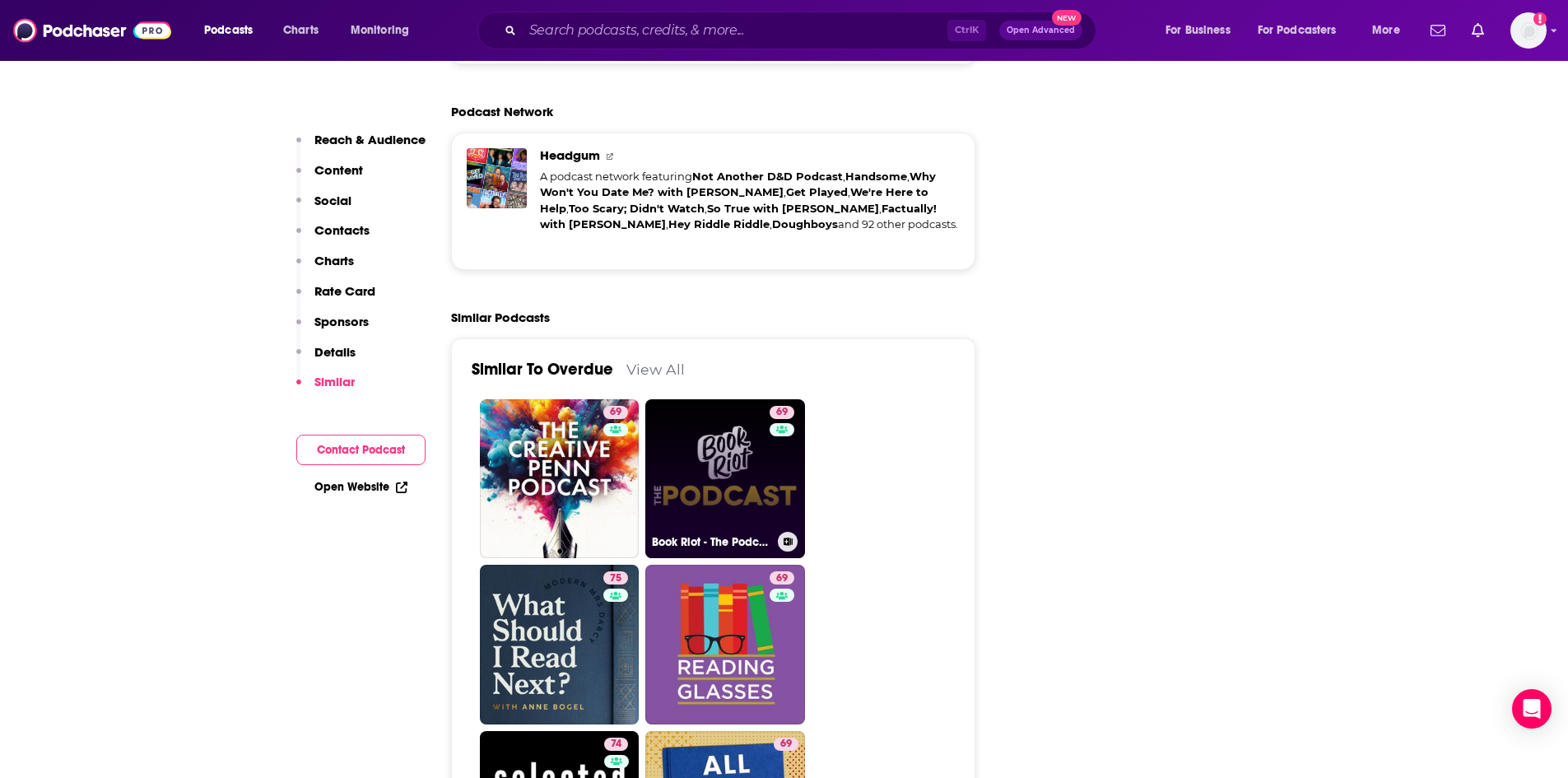
click at [752, 399] on link "69 Book Riot - The Podcast" at bounding box center [725, 479] width 160 height 160
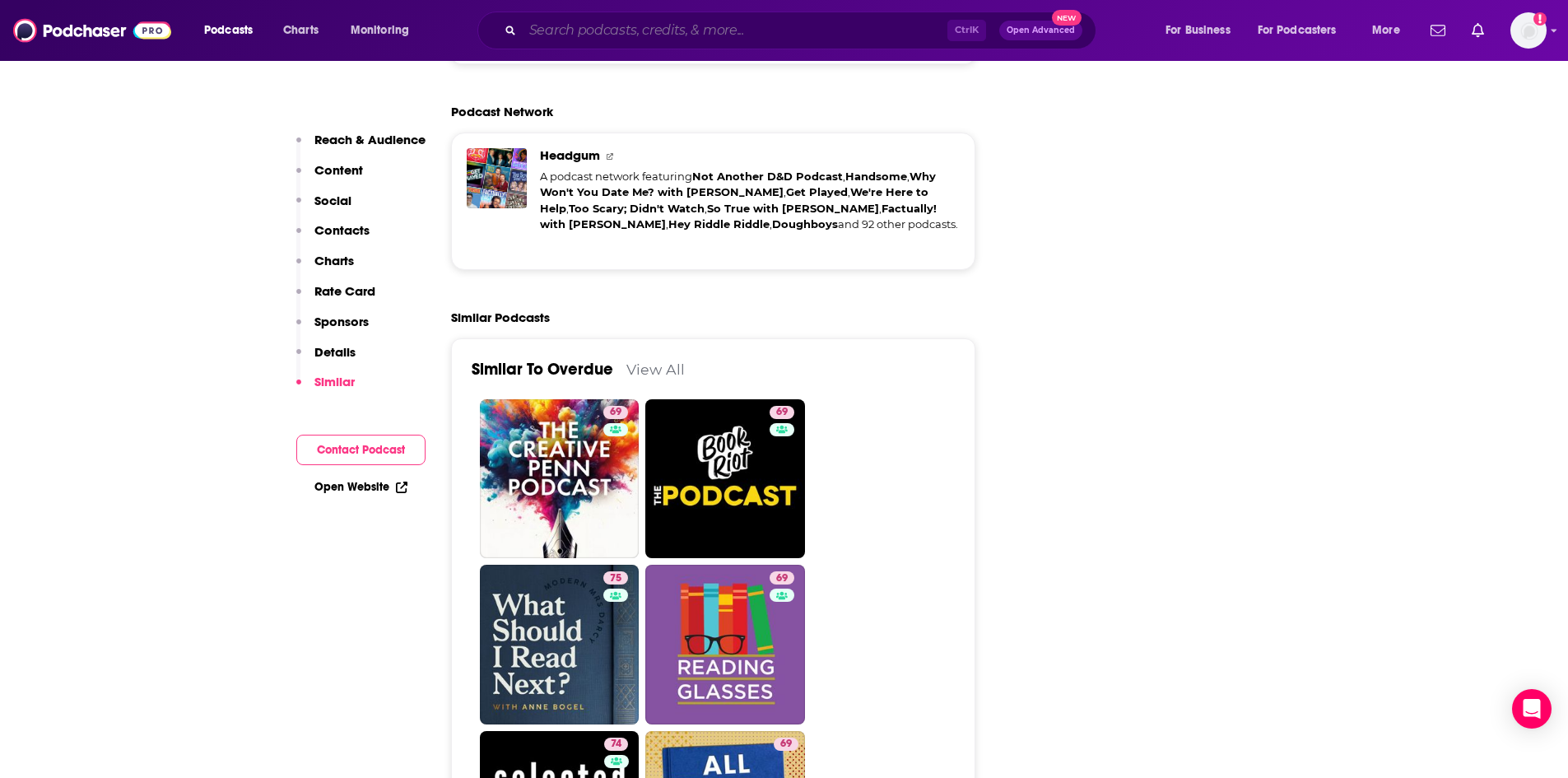
click at [631, 34] on input "Search podcasts, credits, & more..." at bounding box center [735, 30] width 425 height 27
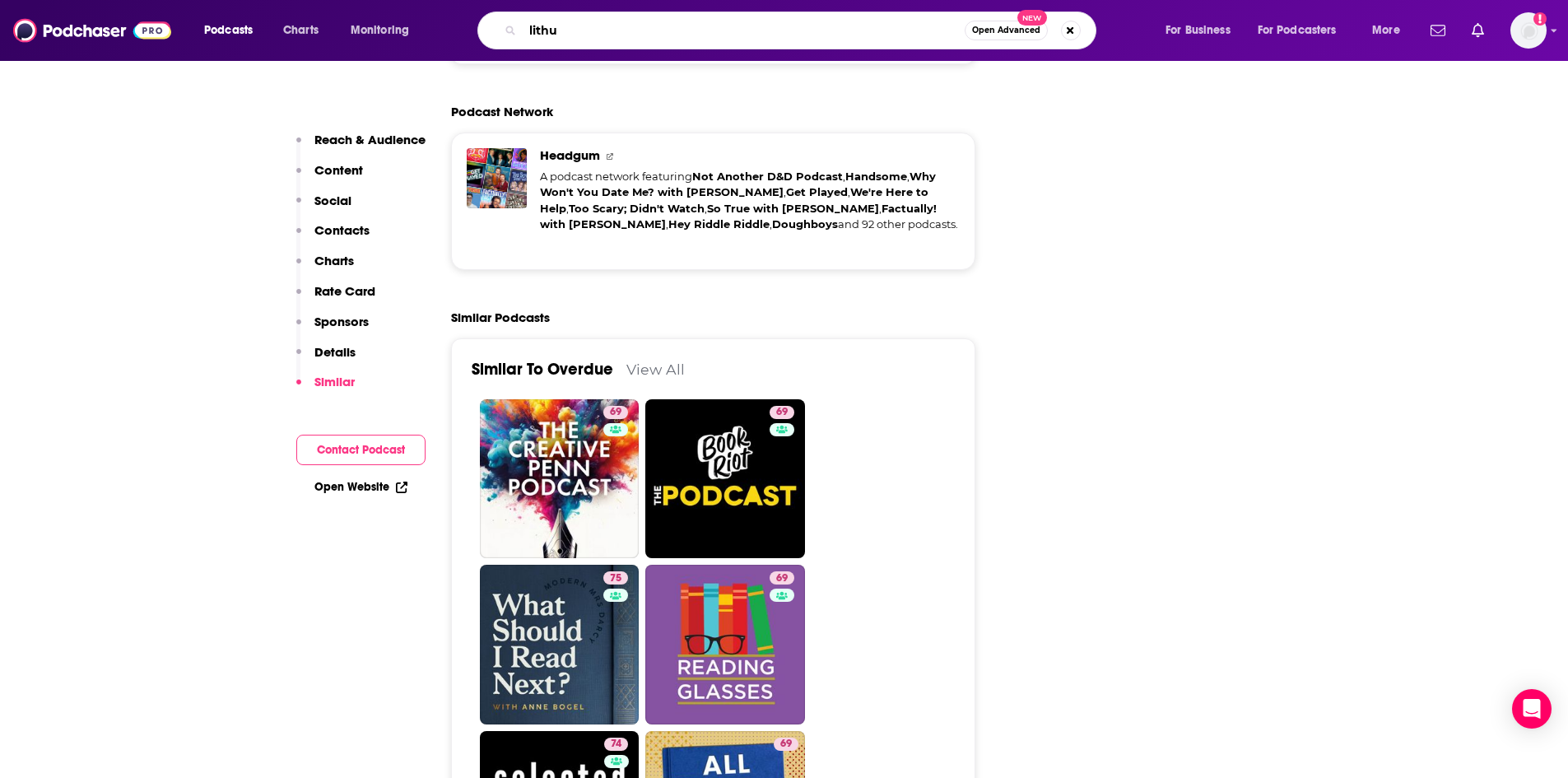
type input "lithub"
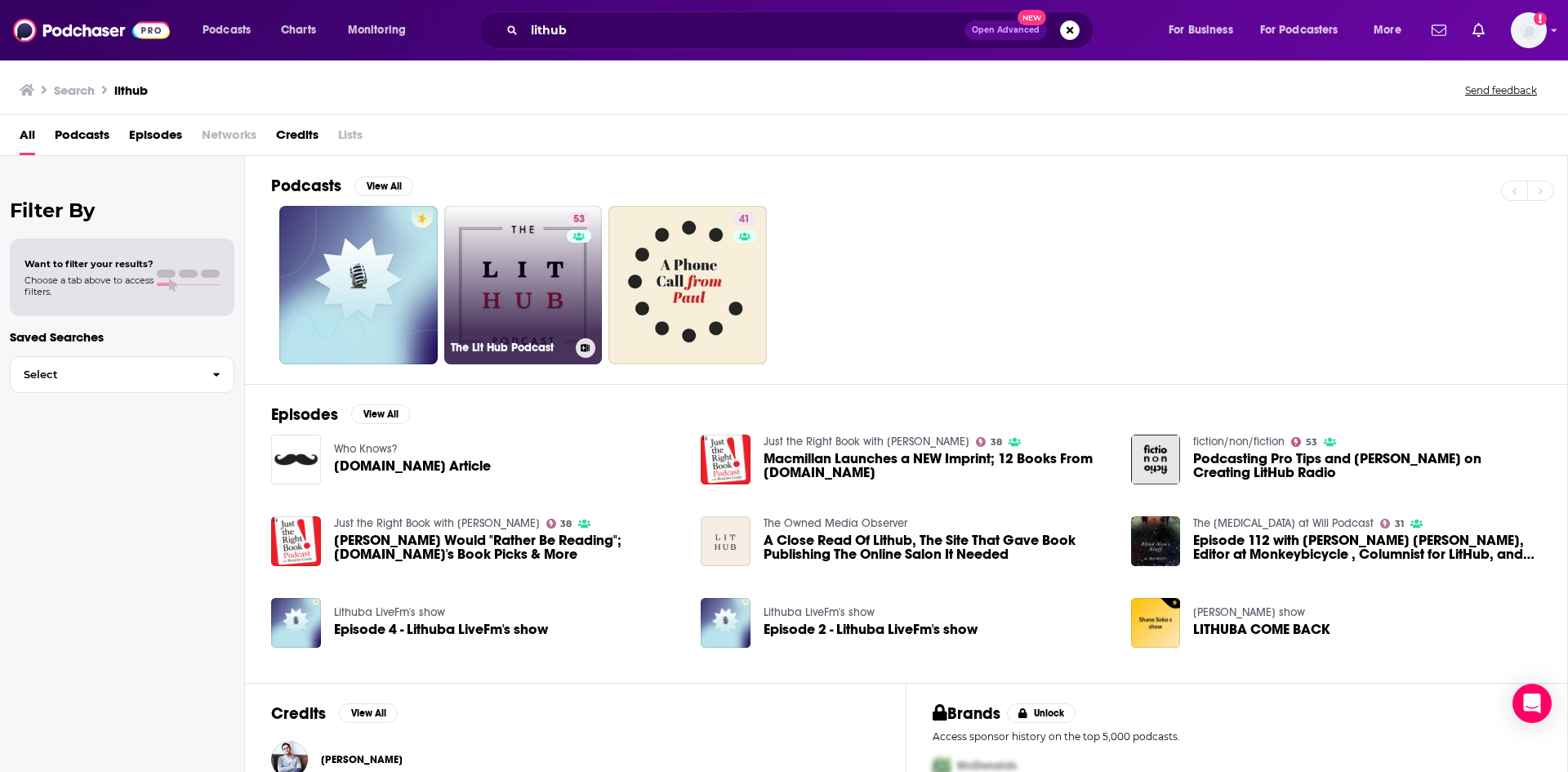
click at [539, 256] on link "53 The Lit Hub Podcast" at bounding box center [523, 285] width 159 height 159
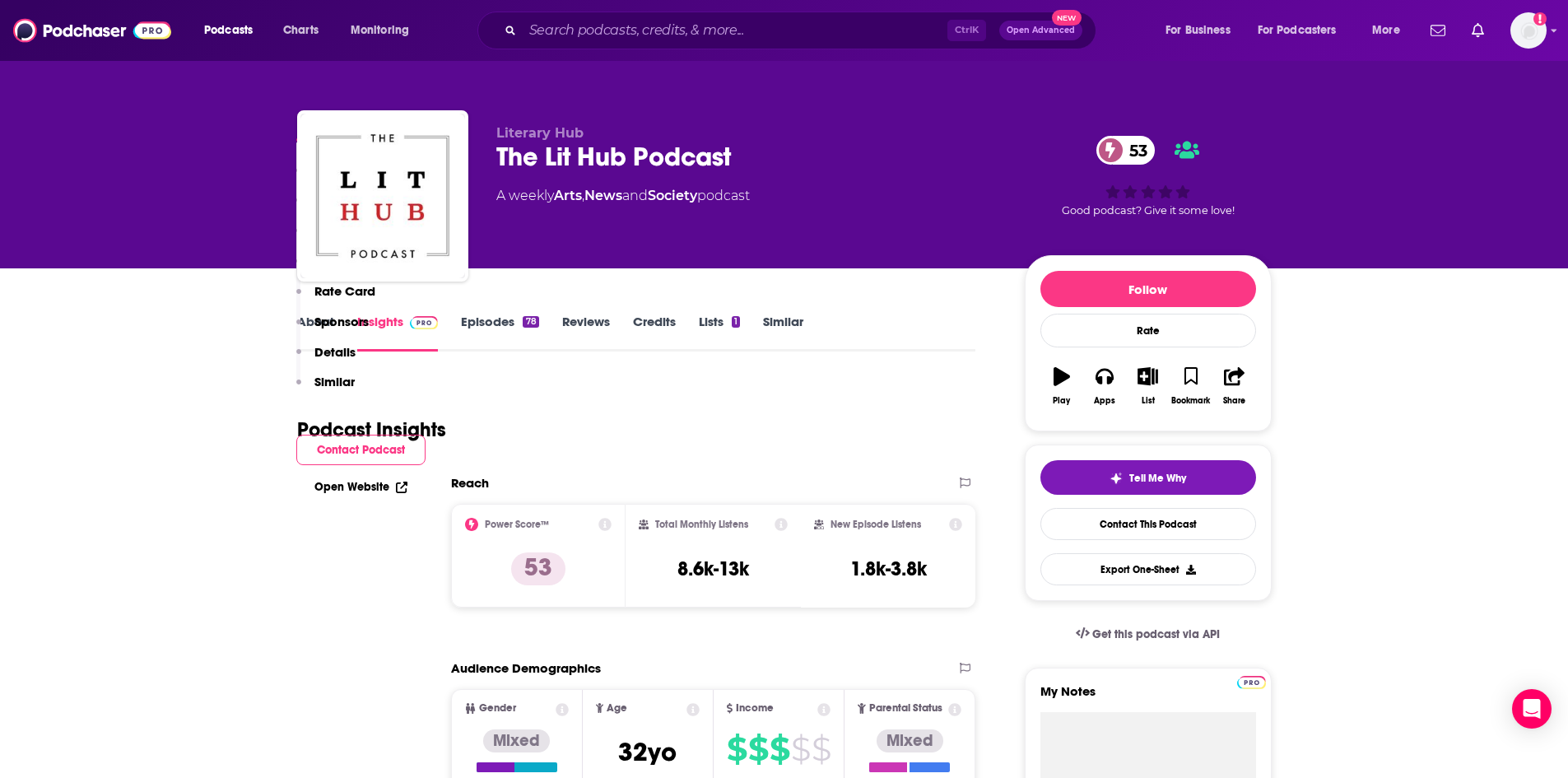
scroll to position [1070, 0]
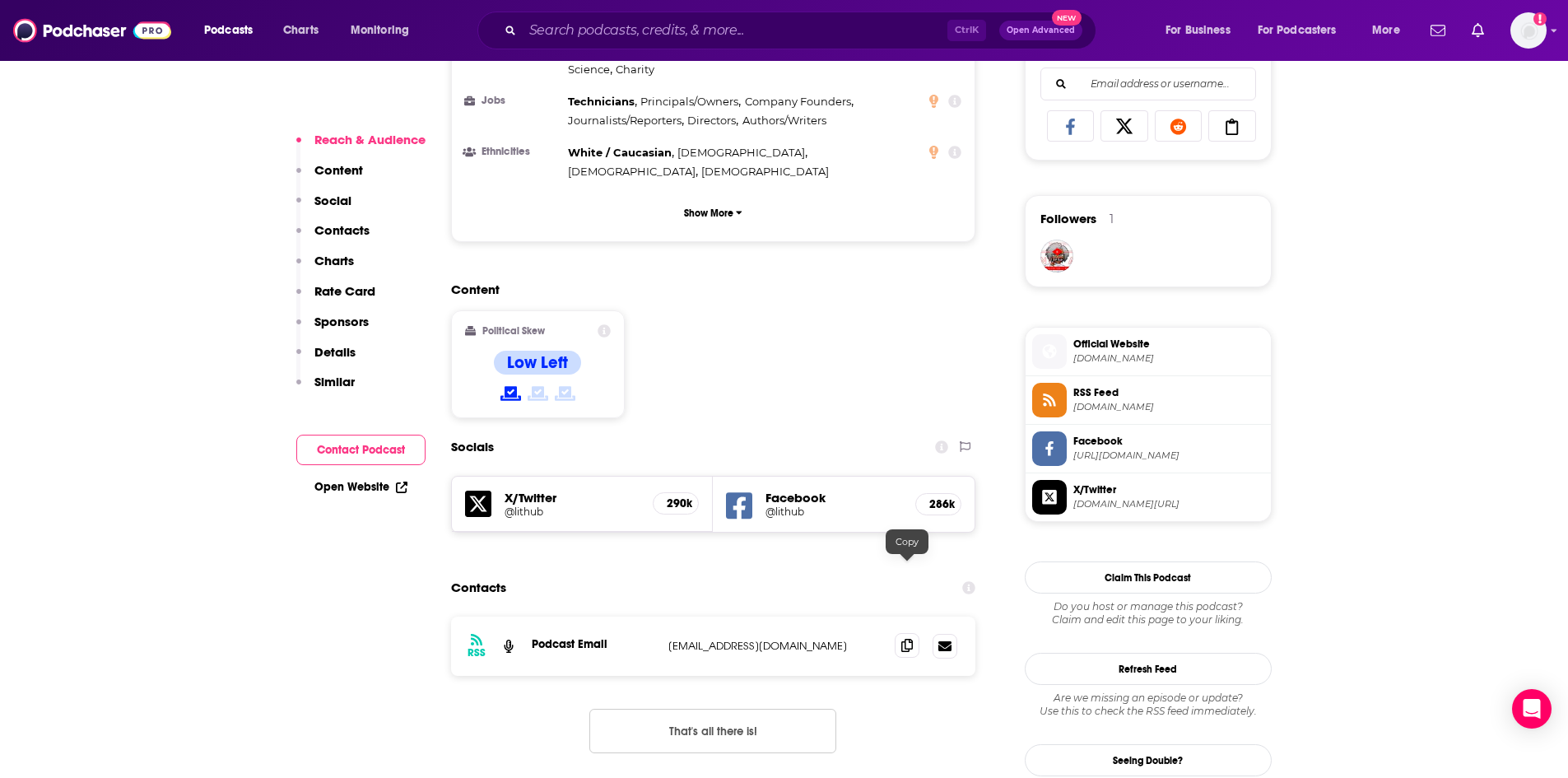
click at [908, 639] on icon at bounding box center [908, 645] width 12 height 13
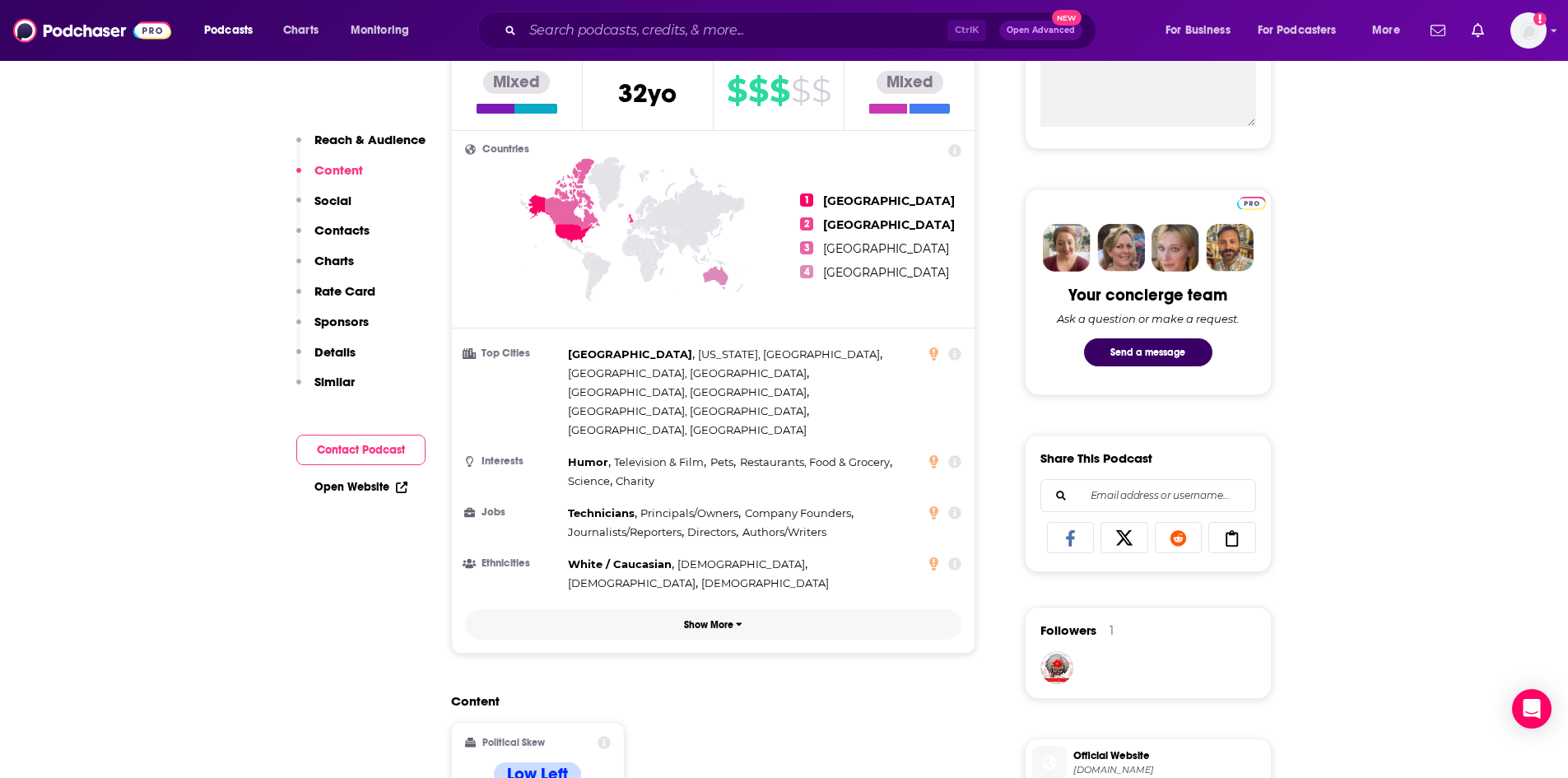
scroll to position [165, 0]
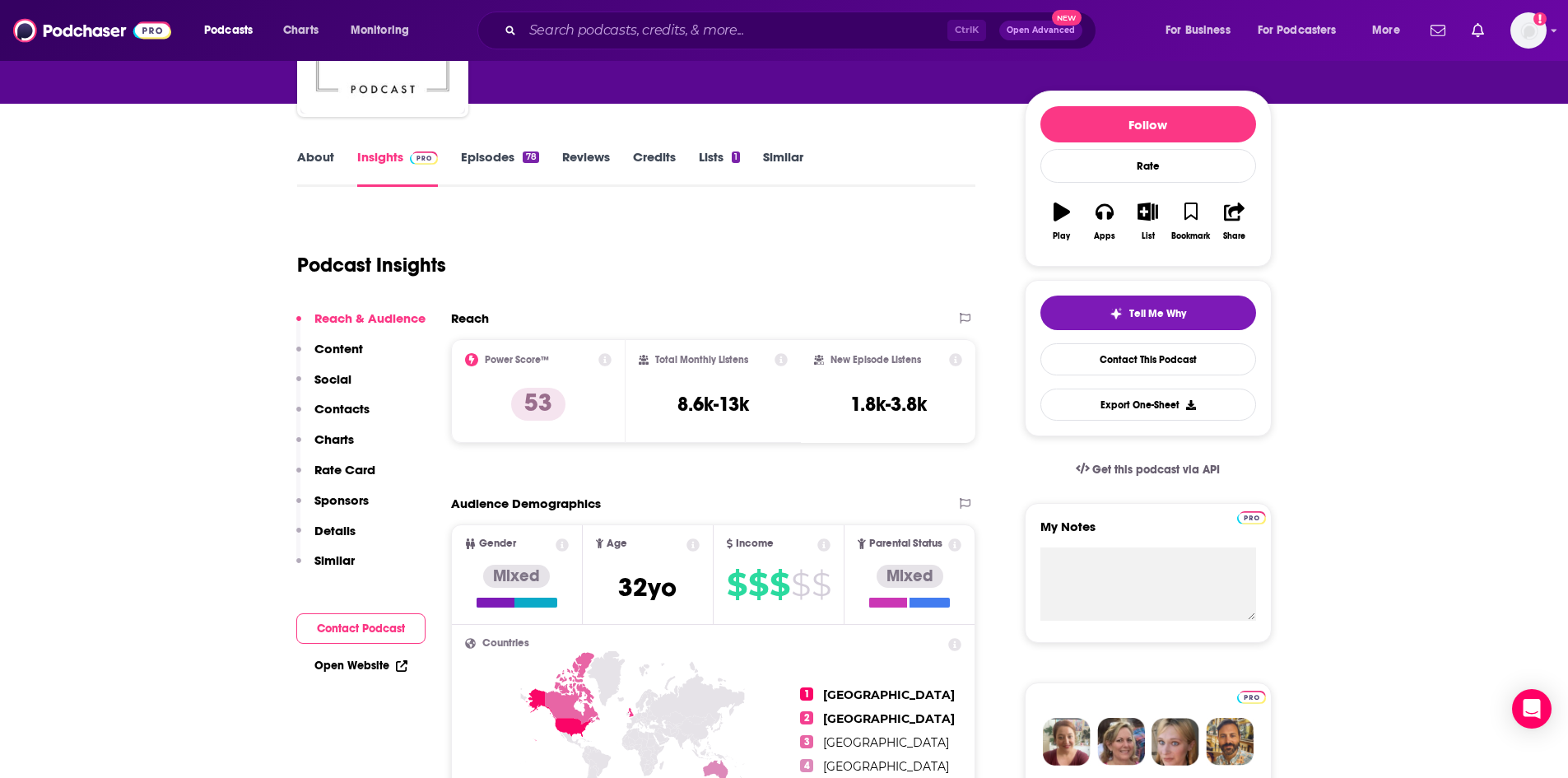
click at [315, 564] on p "Similar" at bounding box center [335, 560] width 41 height 16
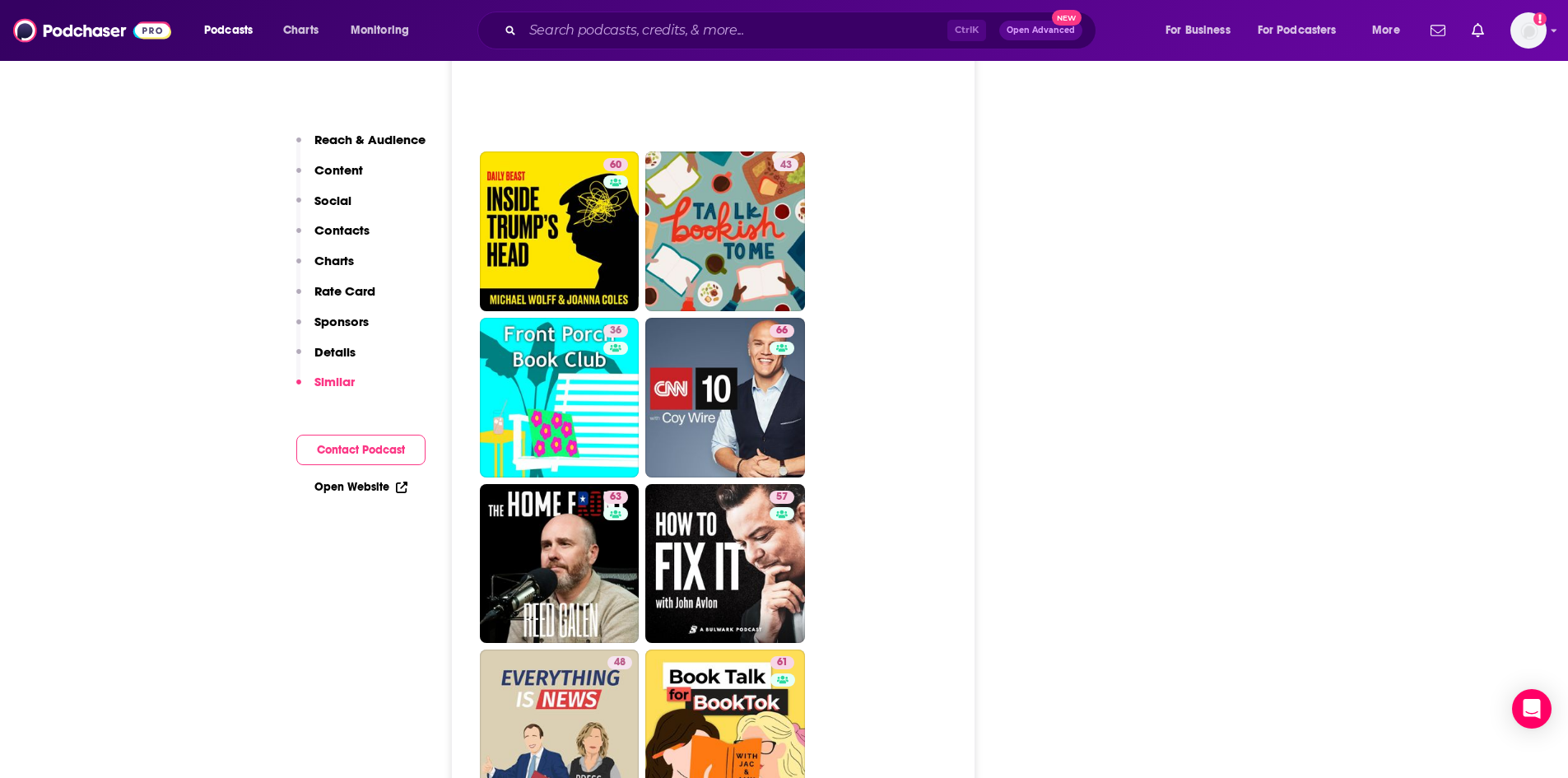
scroll to position [3346, 0]
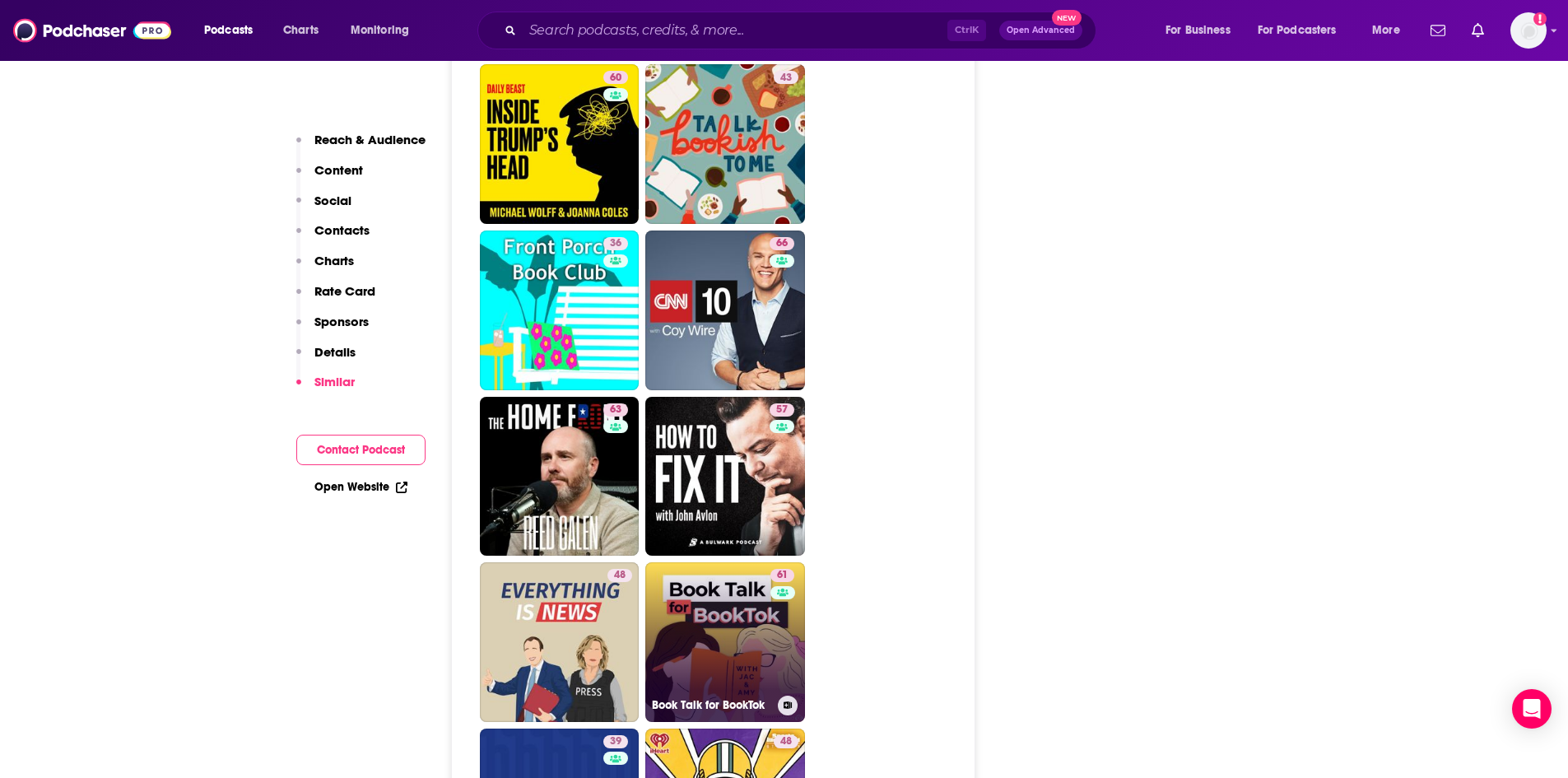
click at [712, 570] on link "61 Book Talk for BookTok" at bounding box center [725, 642] width 160 height 160
type input "https://www.podchaser.com/podcasts/book-talk-for-booktok-4254714"
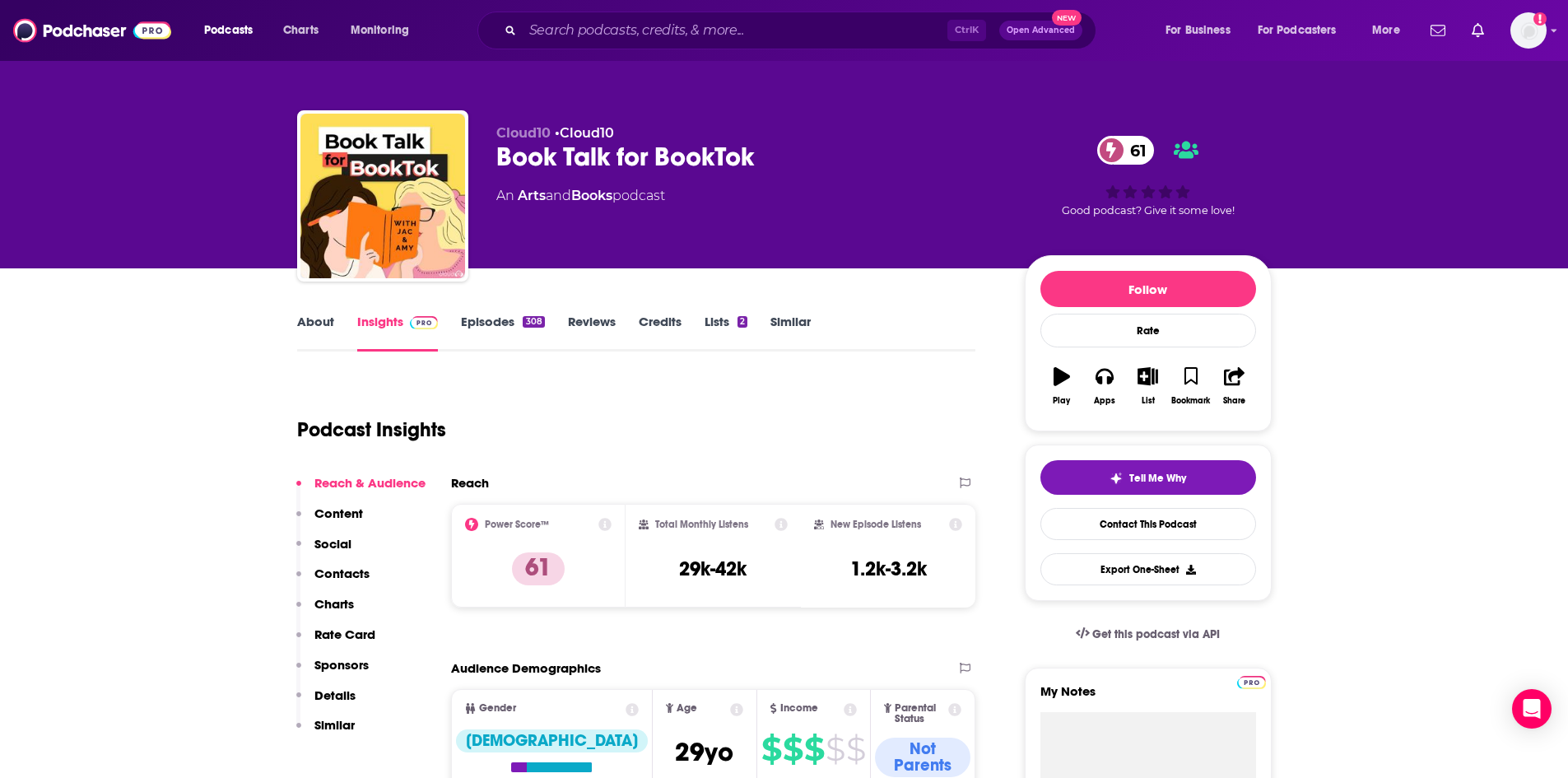
click at [304, 332] on link "About" at bounding box center [315, 333] width 37 height 38
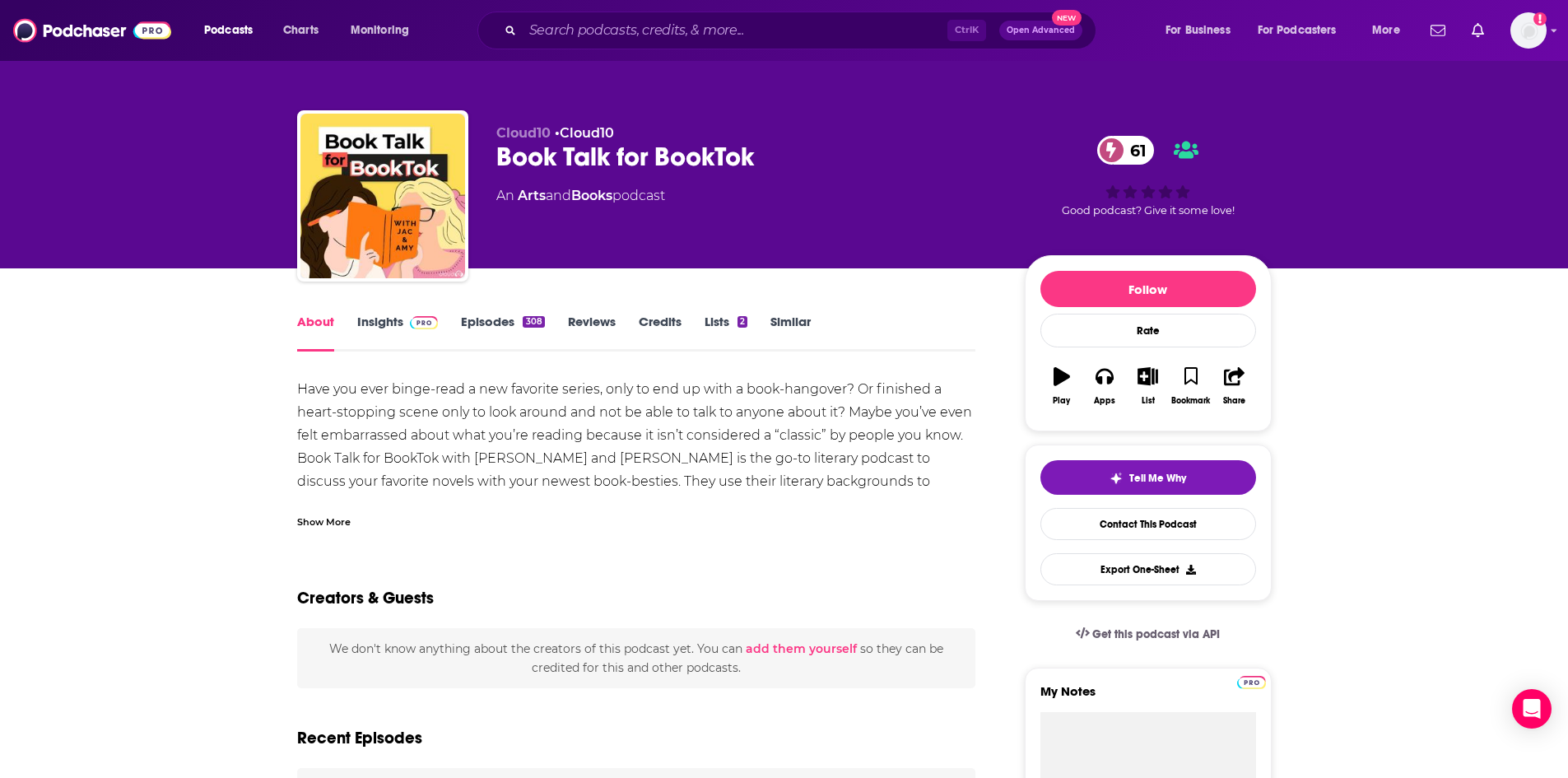
click at [329, 315] on link "About" at bounding box center [315, 333] width 37 height 38
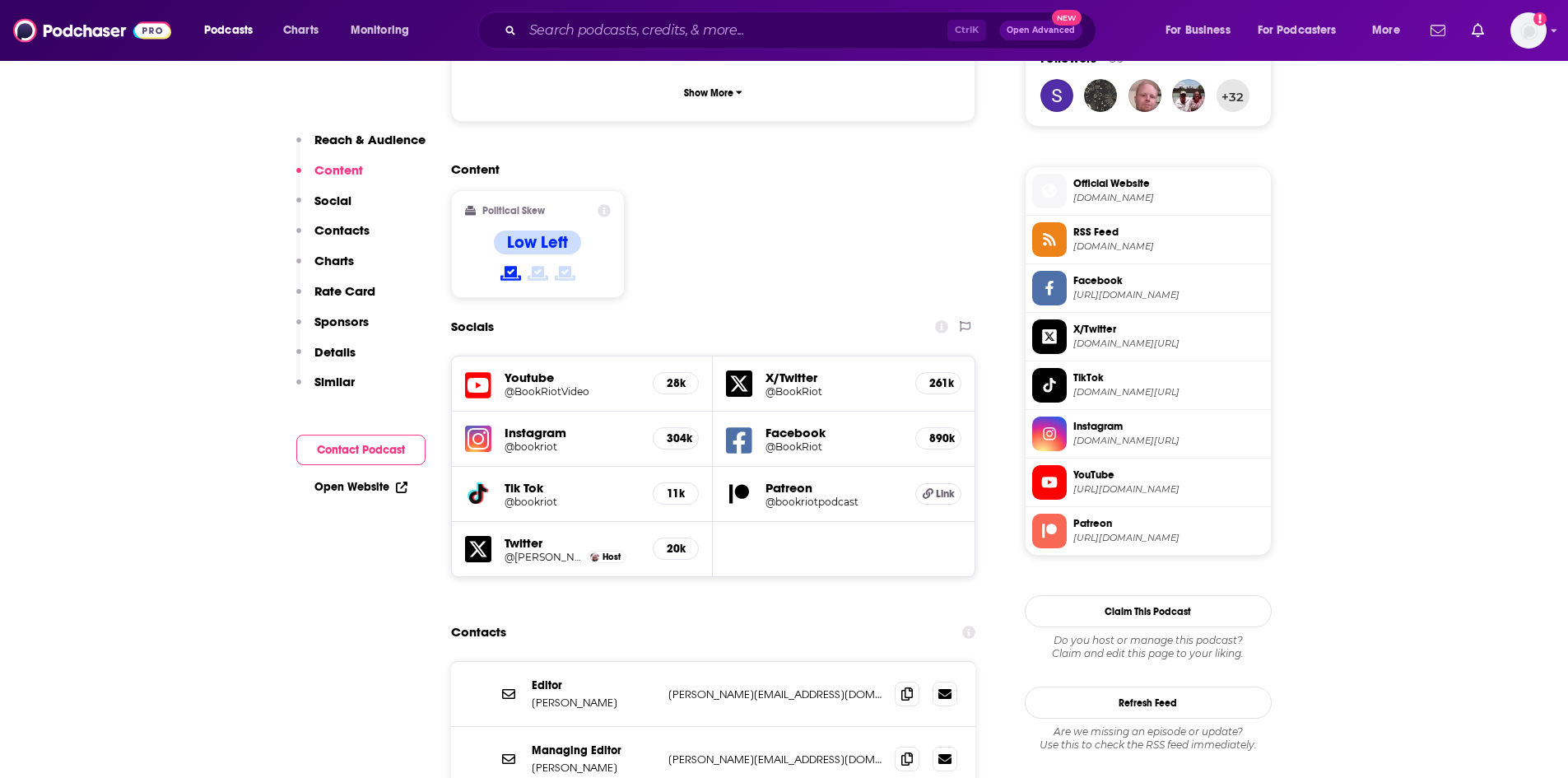
scroll to position [1400, 0]
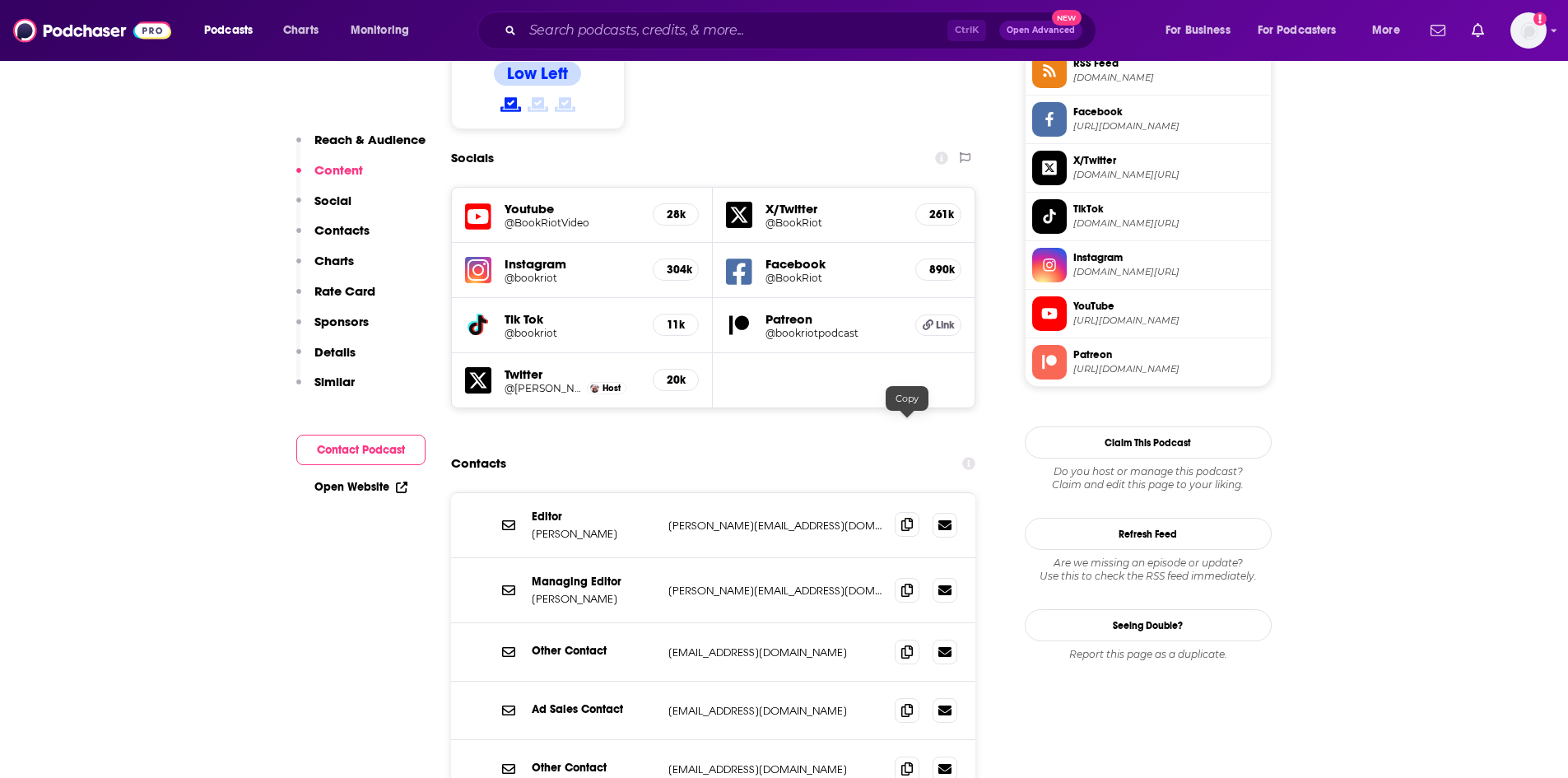
click at [906, 518] on icon at bounding box center [908, 524] width 12 height 13
click at [915, 513] on span at bounding box center [907, 525] width 25 height 25
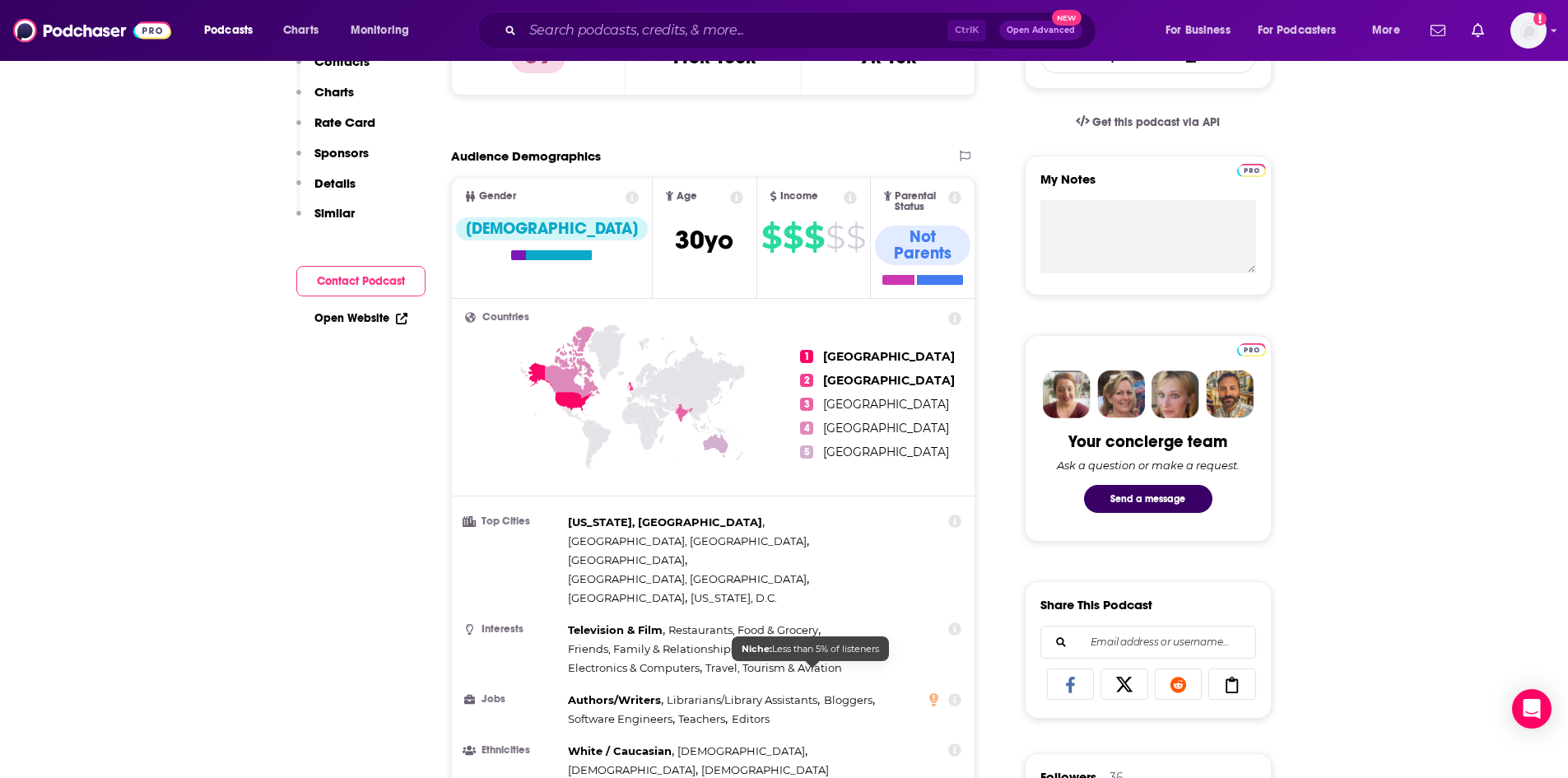
scroll to position [247, 0]
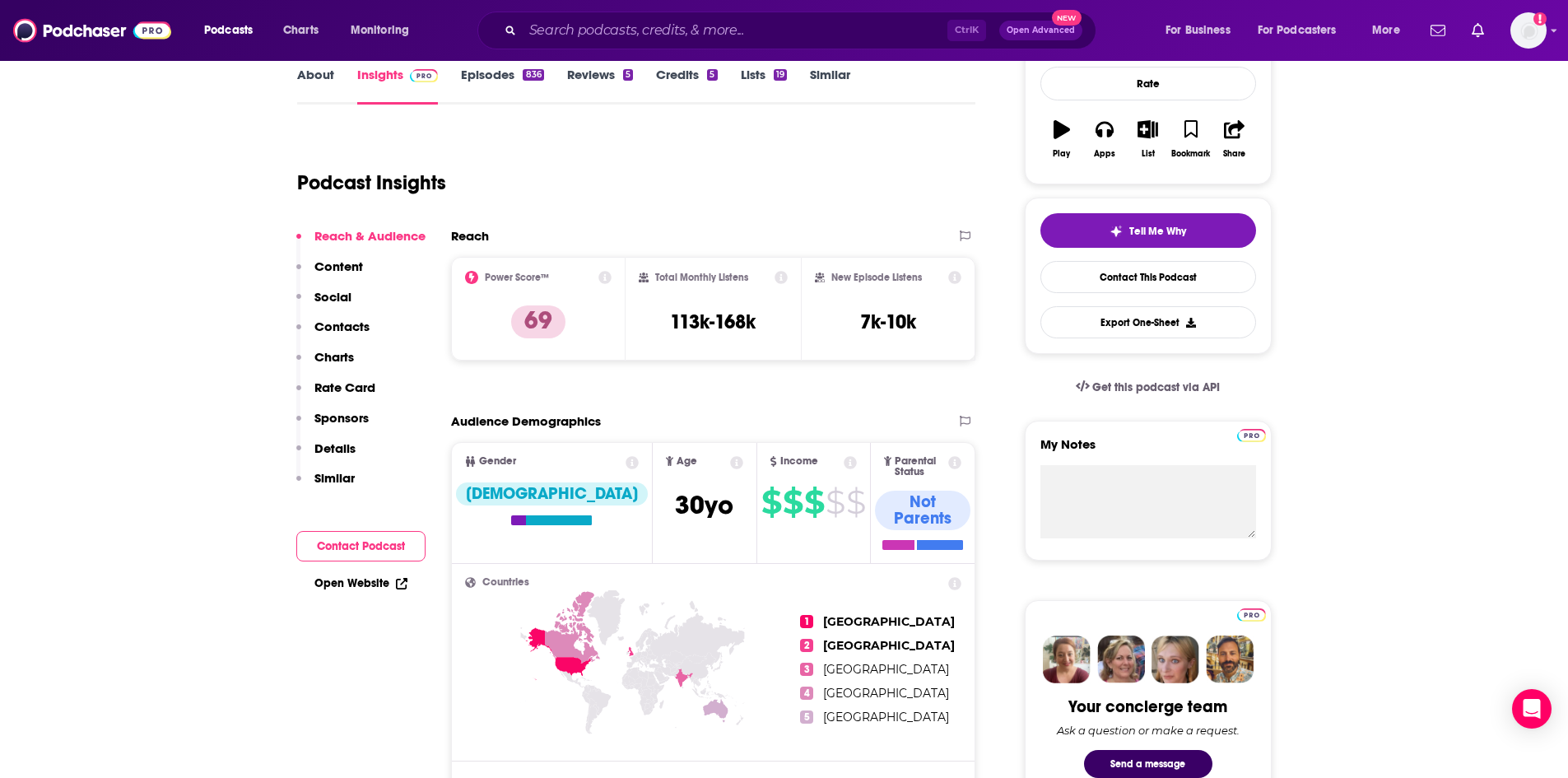
click at [321, 478] on p "Similar" at bounding box center [335, 478] width 41 height 16
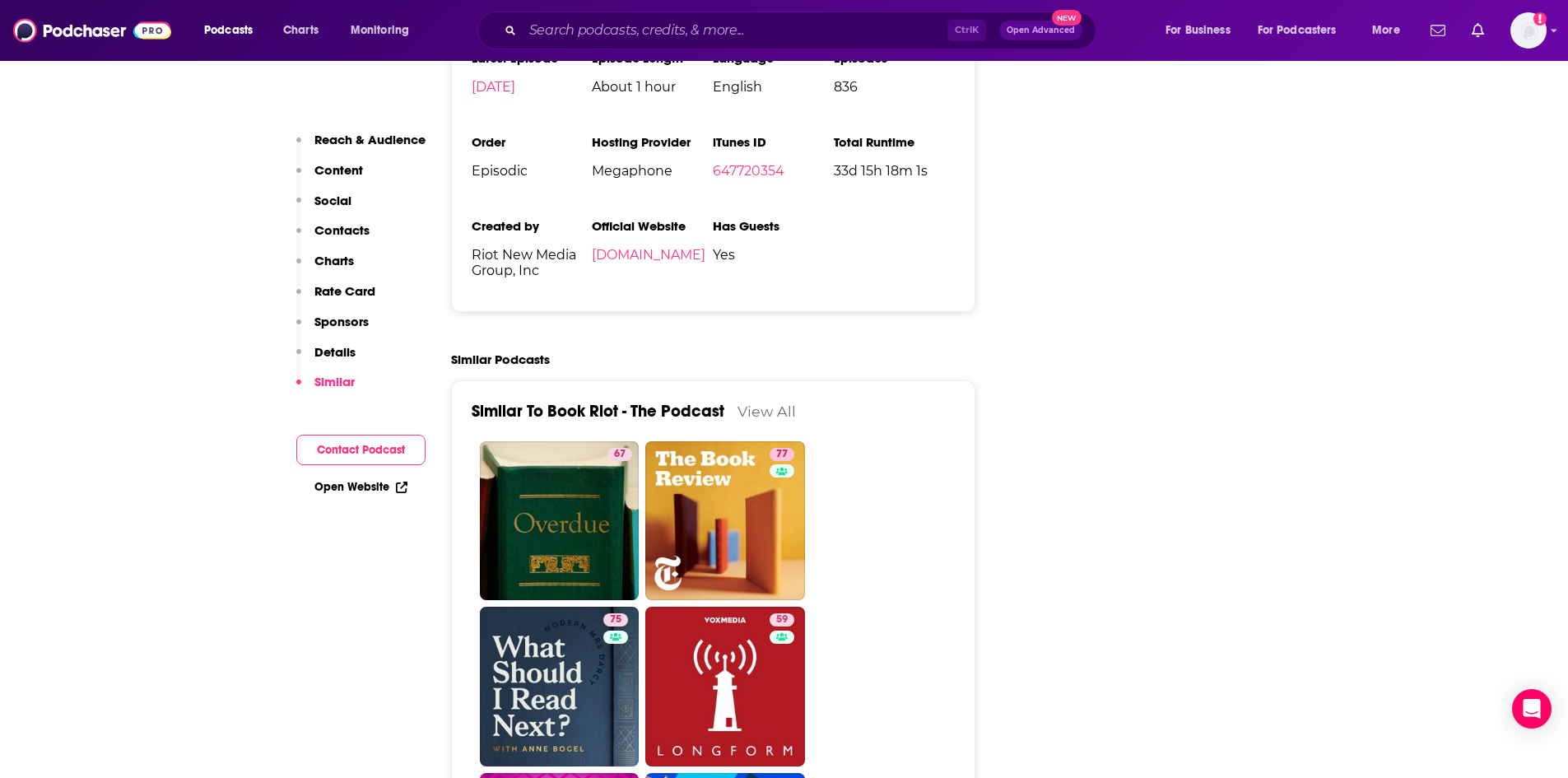
scroll to position [3662, 0]
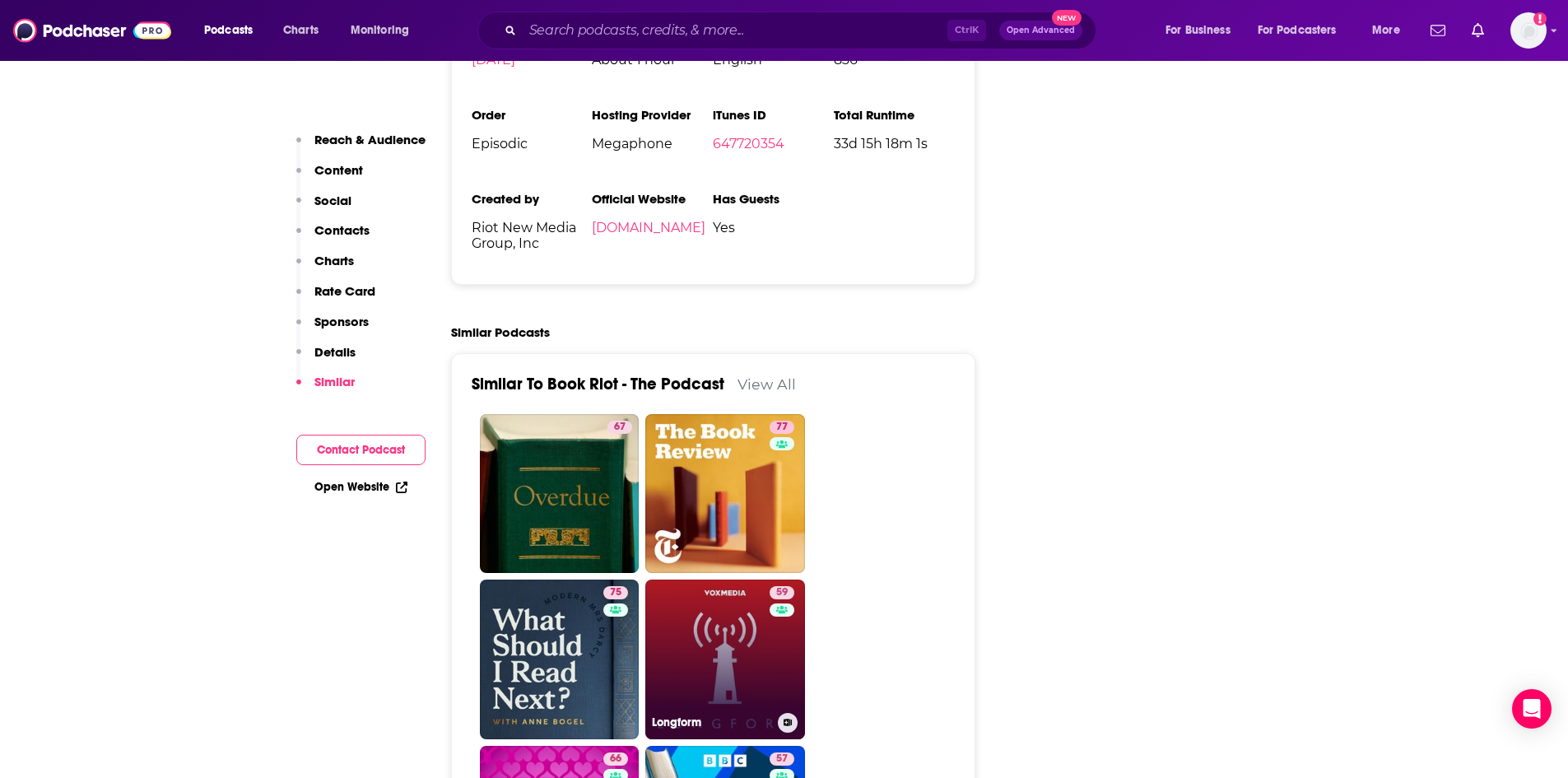
click at [680, 579] on link "59 Longform" at bounding box center [725, 659] width 160 height 160
type input "https://www.podchaser.com/podcasts/longform-1238865"
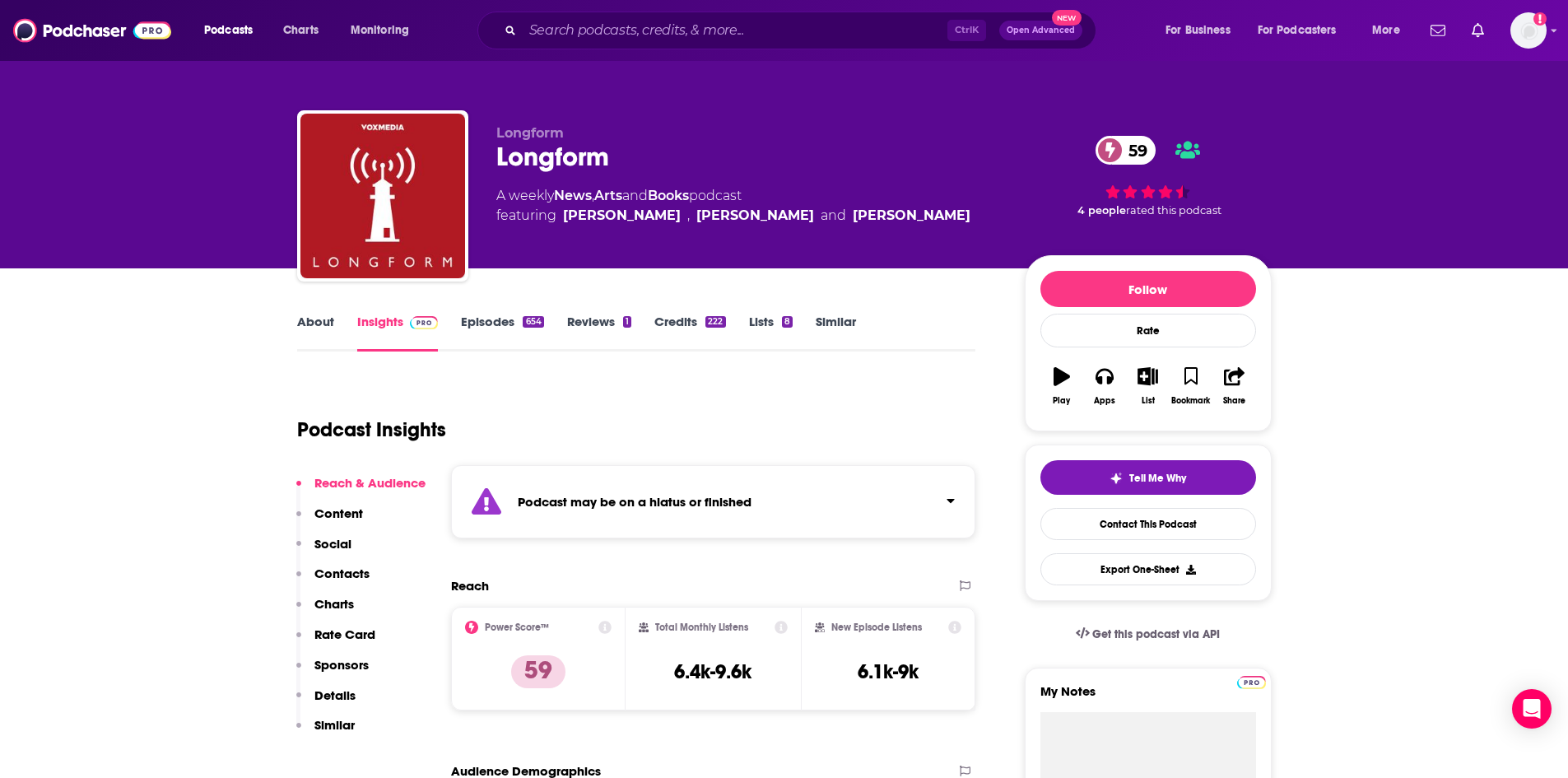
click at [320, 330] on link "About" at bounding box center [315, 333] width 37 height 38
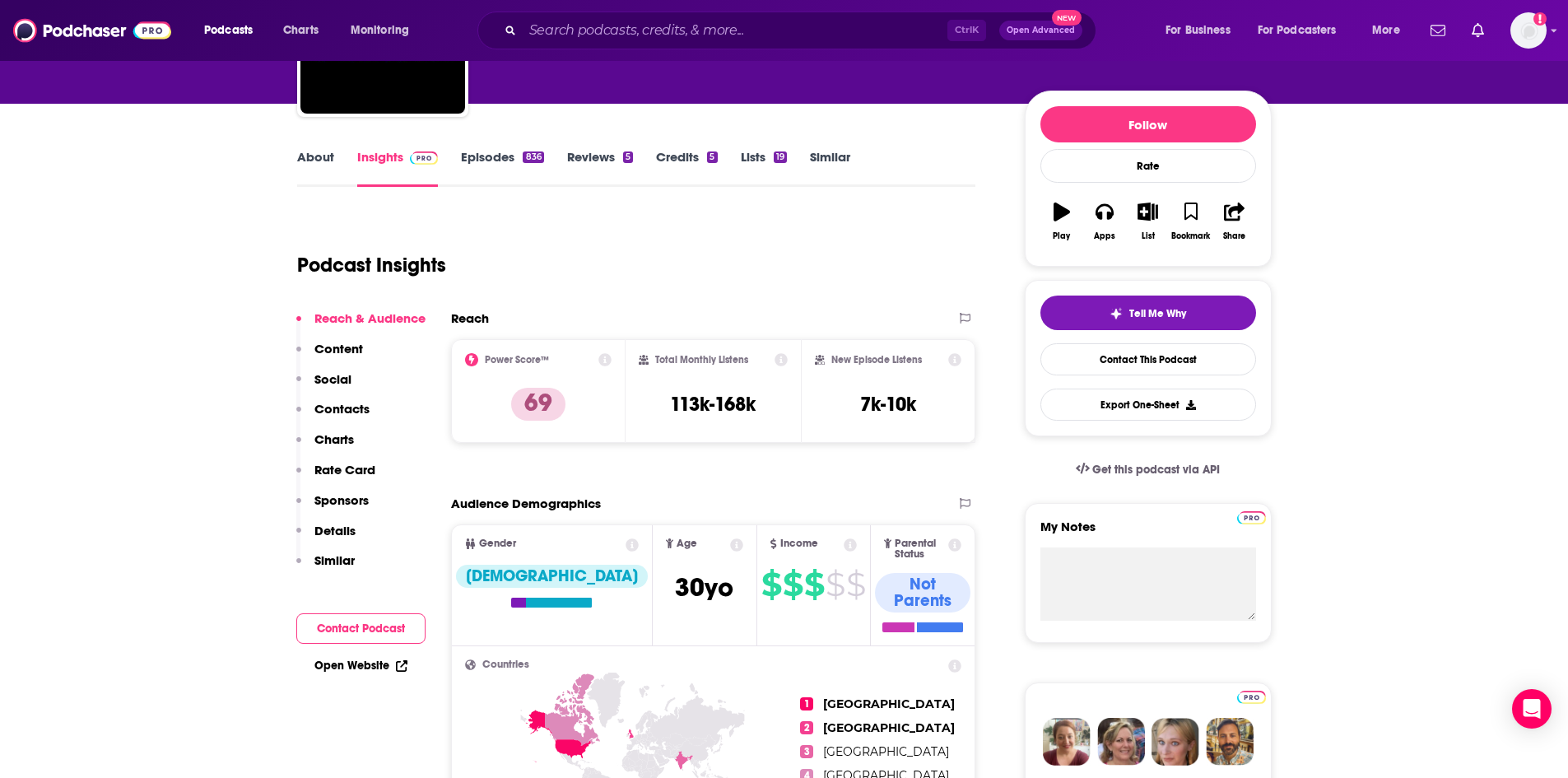
click at [337, 565] on p "Similar" at bounding box center [335, 560] width 41 height 16
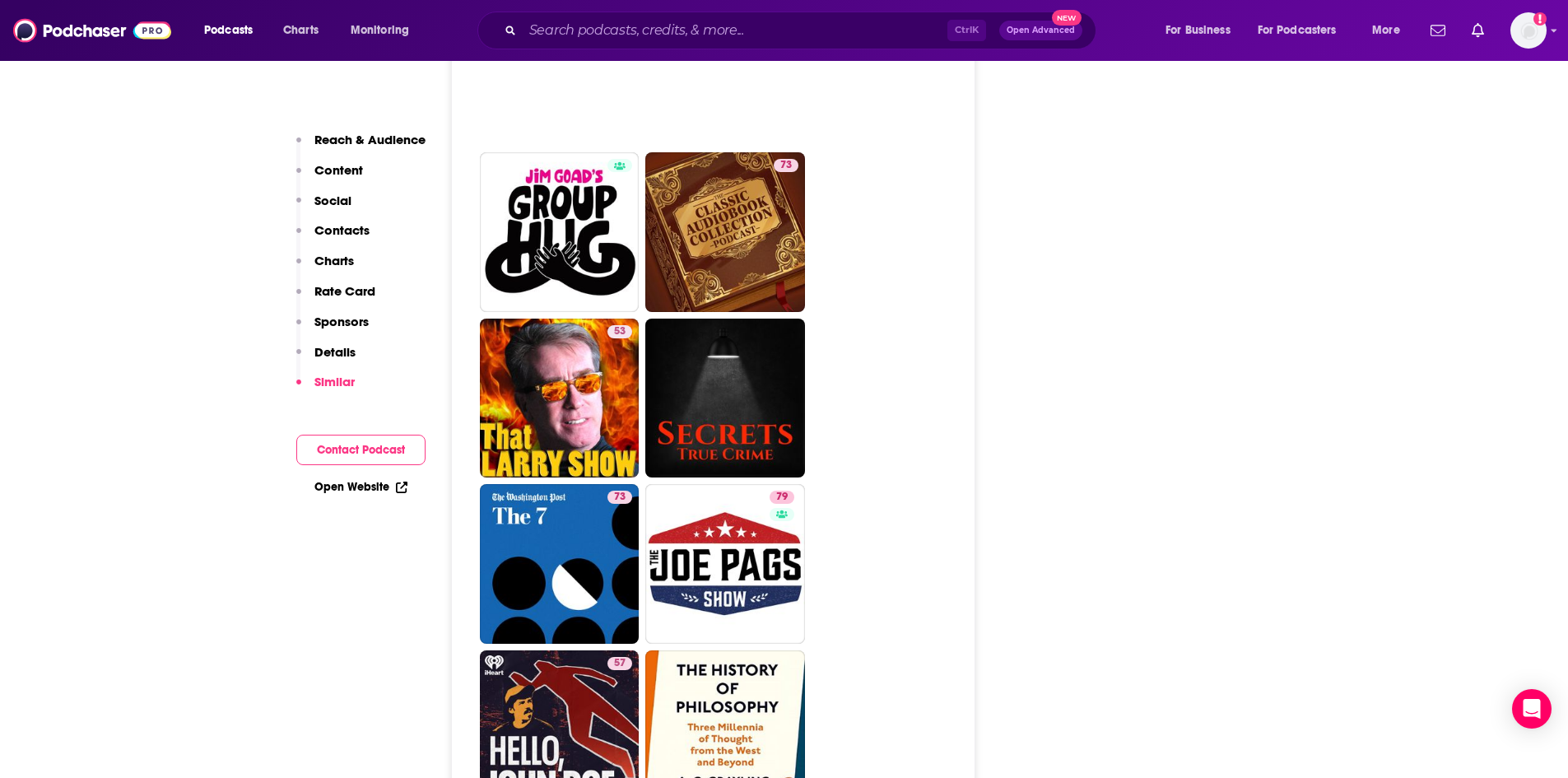
scroll to position [4240, 0]
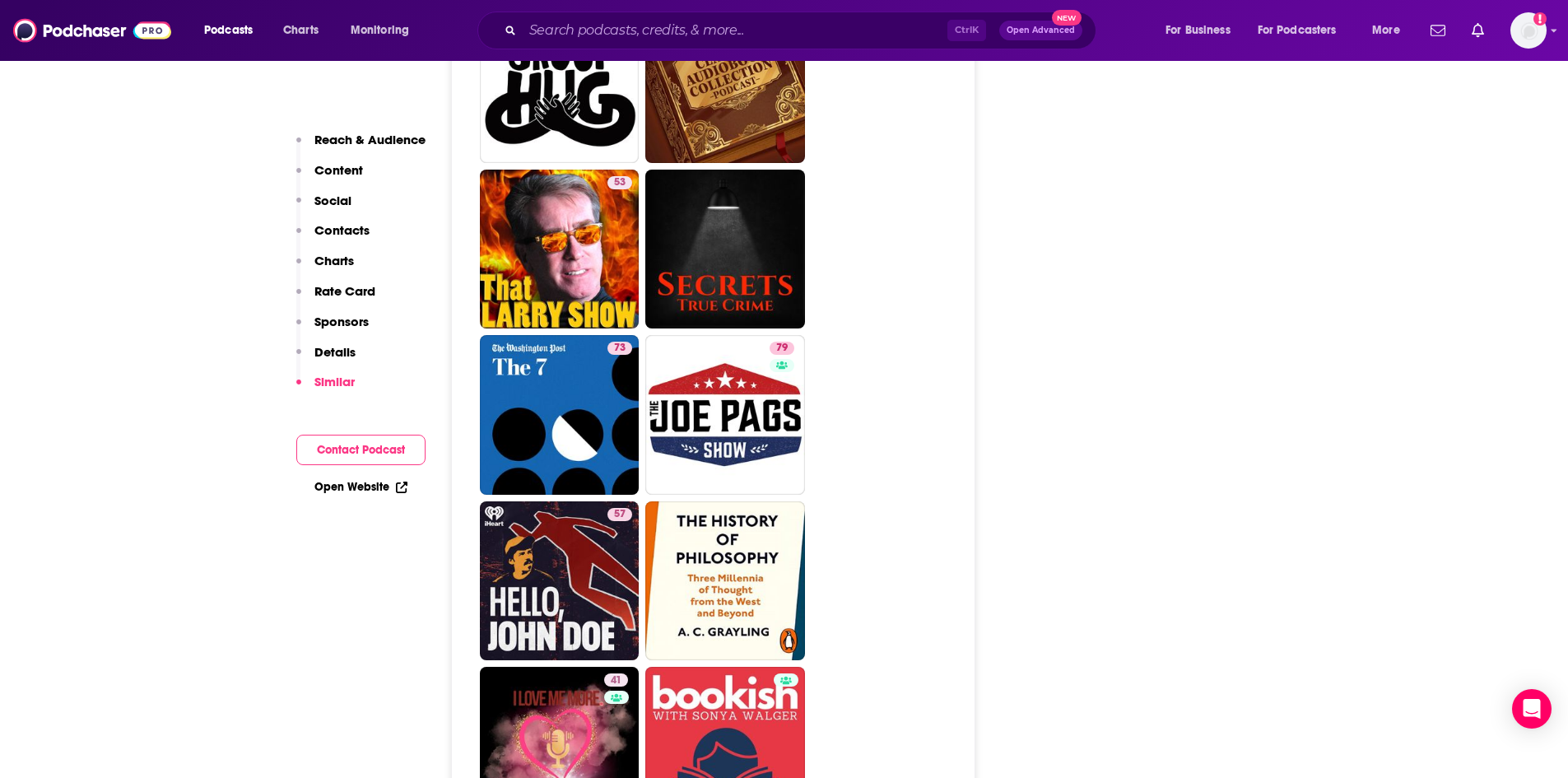
type input "https://www.podchaser.com/podcasts/longform-1238865"
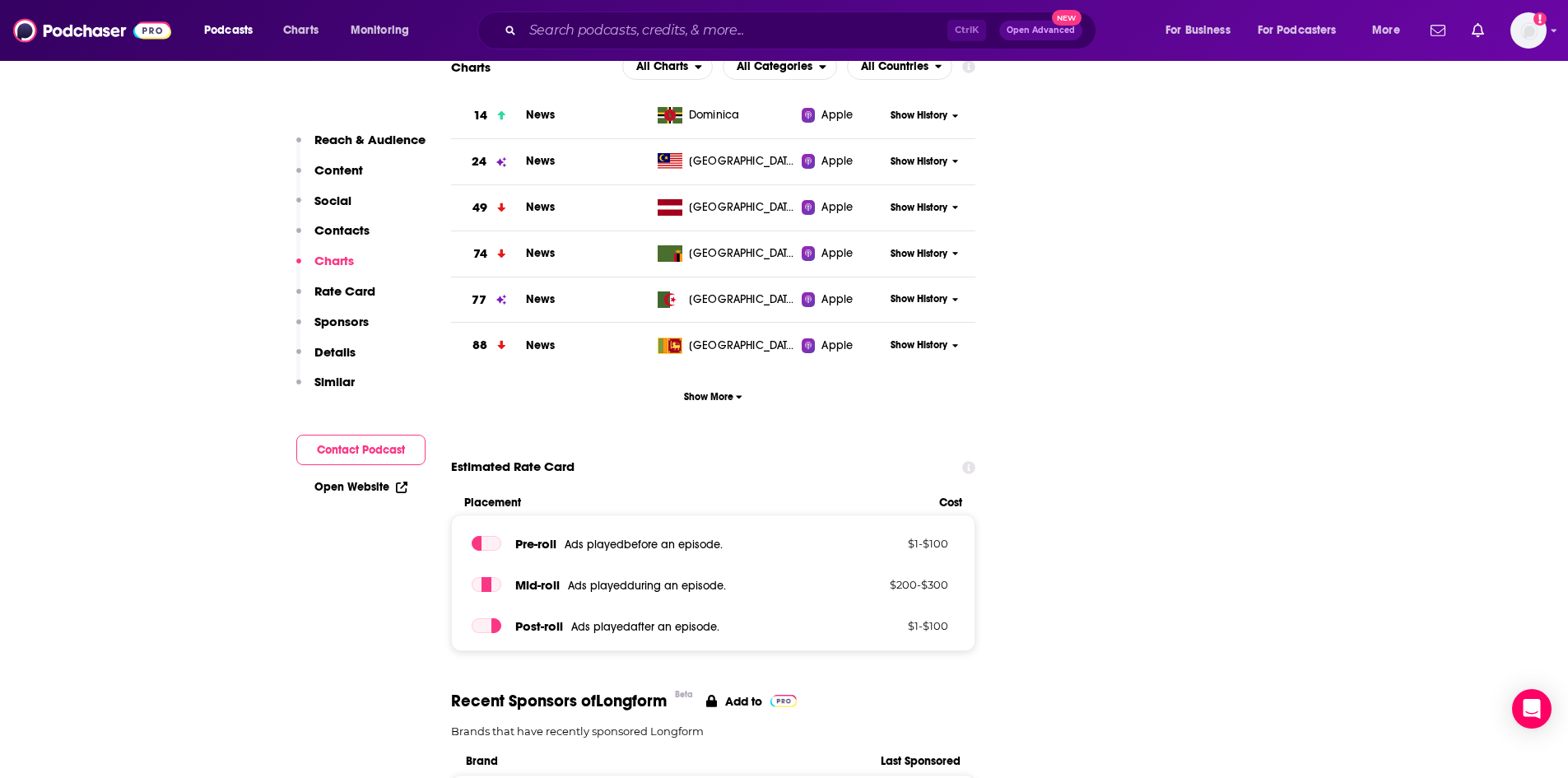
click at [334, 383] on p "Similar" at bounding box center [335, 382] width 41 height 16
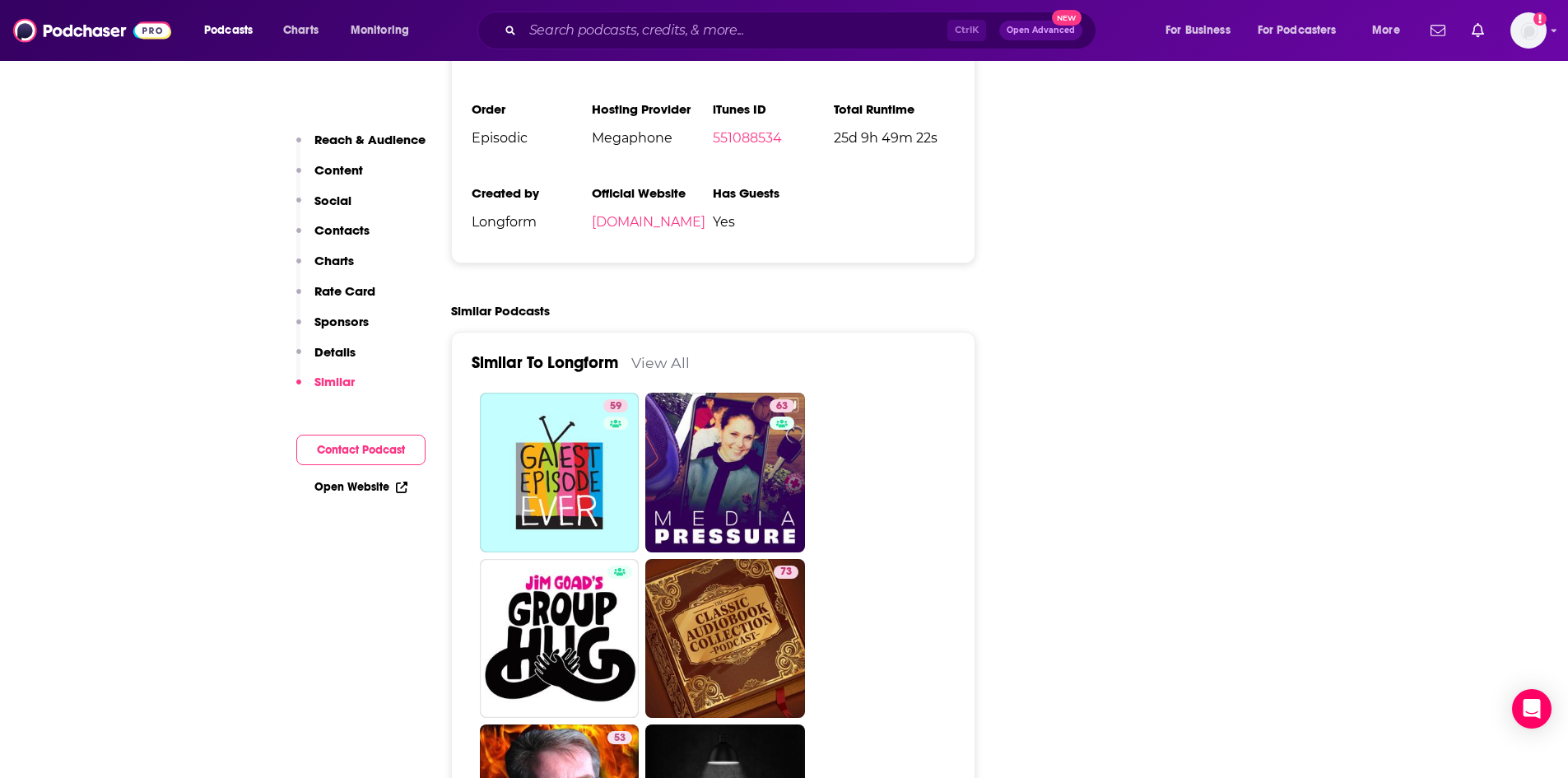
scroll to position [4105, 0]
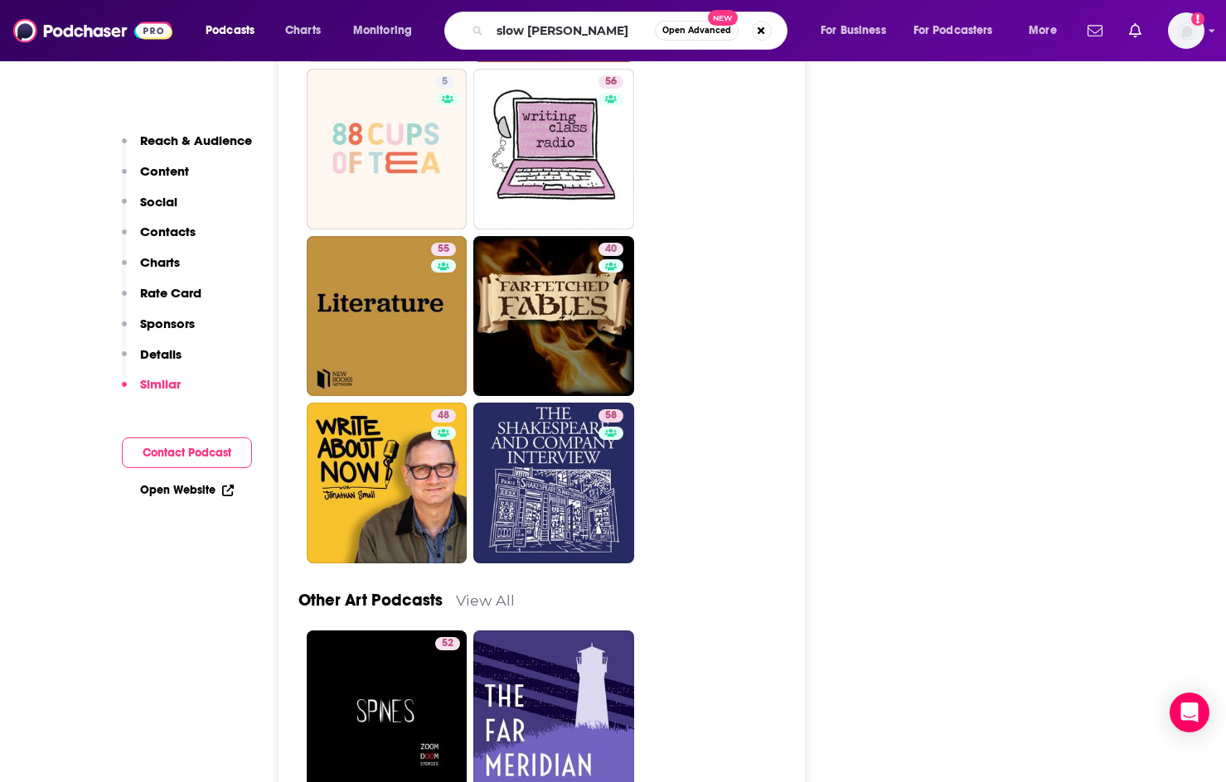
type input "slow stories"
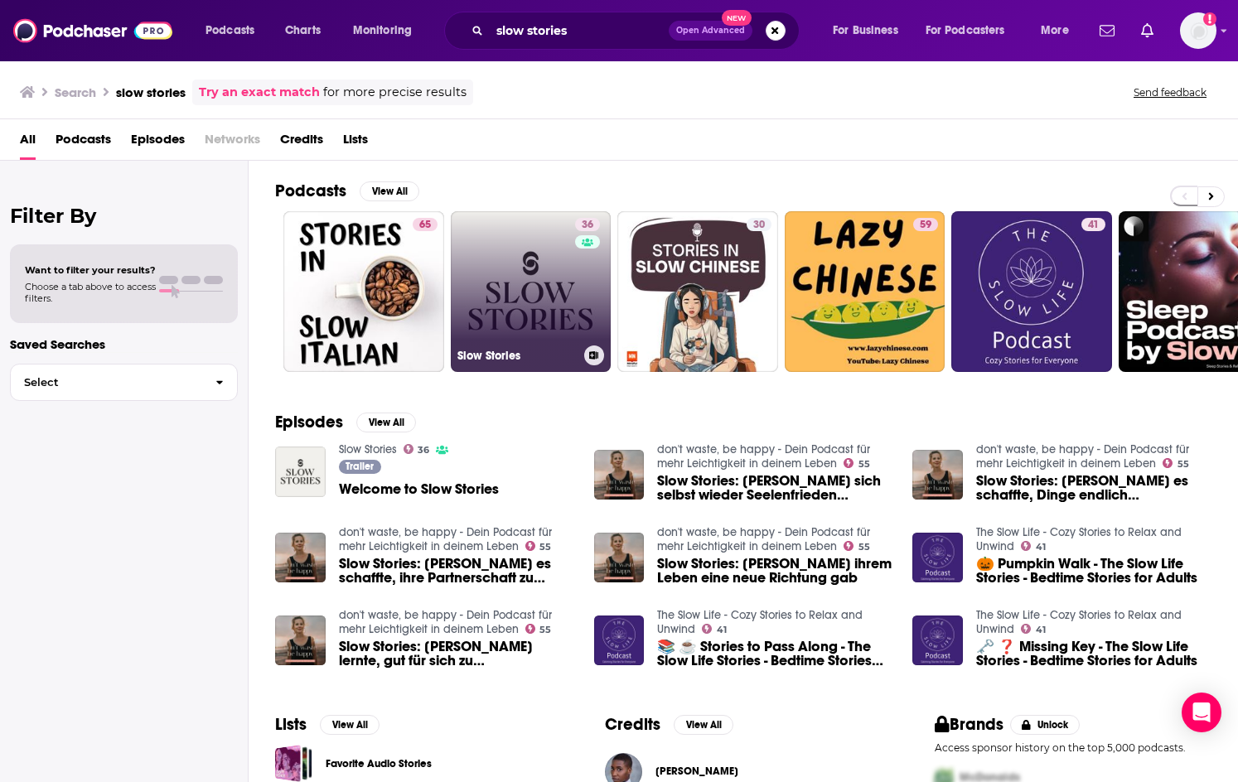
click at [569, 310] on link "36 Slow Stories" at bounding box center [531, 291] width 161 height 161
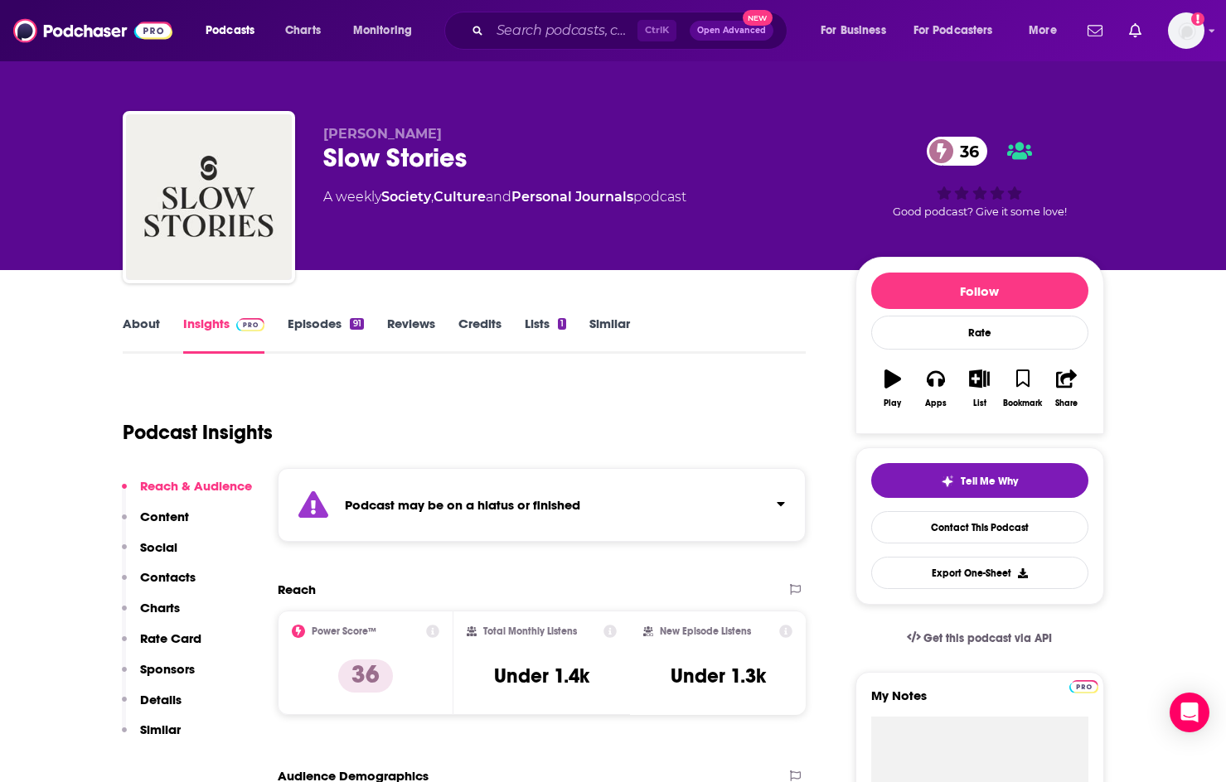
click at [140, 327] on link "About" at bounding box center [141, 335] width 37 height 38
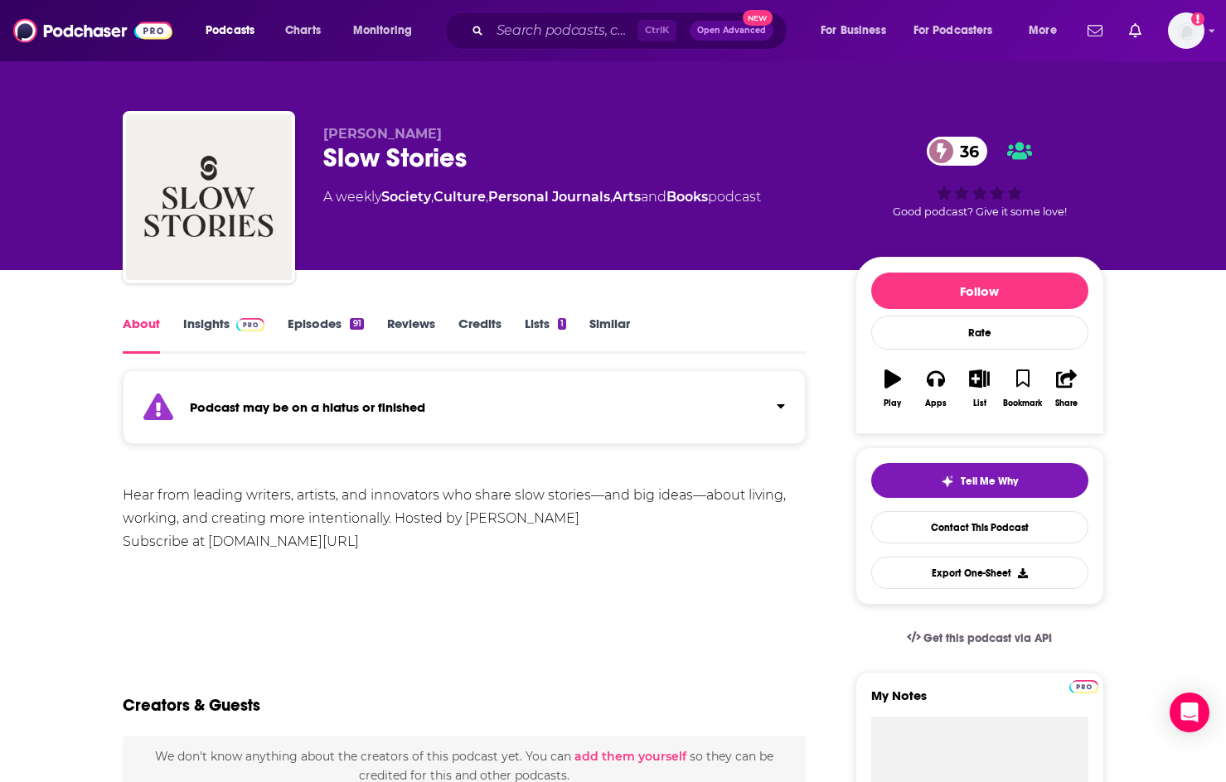
click at [298, 327] on link "Episodes 91" at bounding box center [325, 335] width 75 height 38
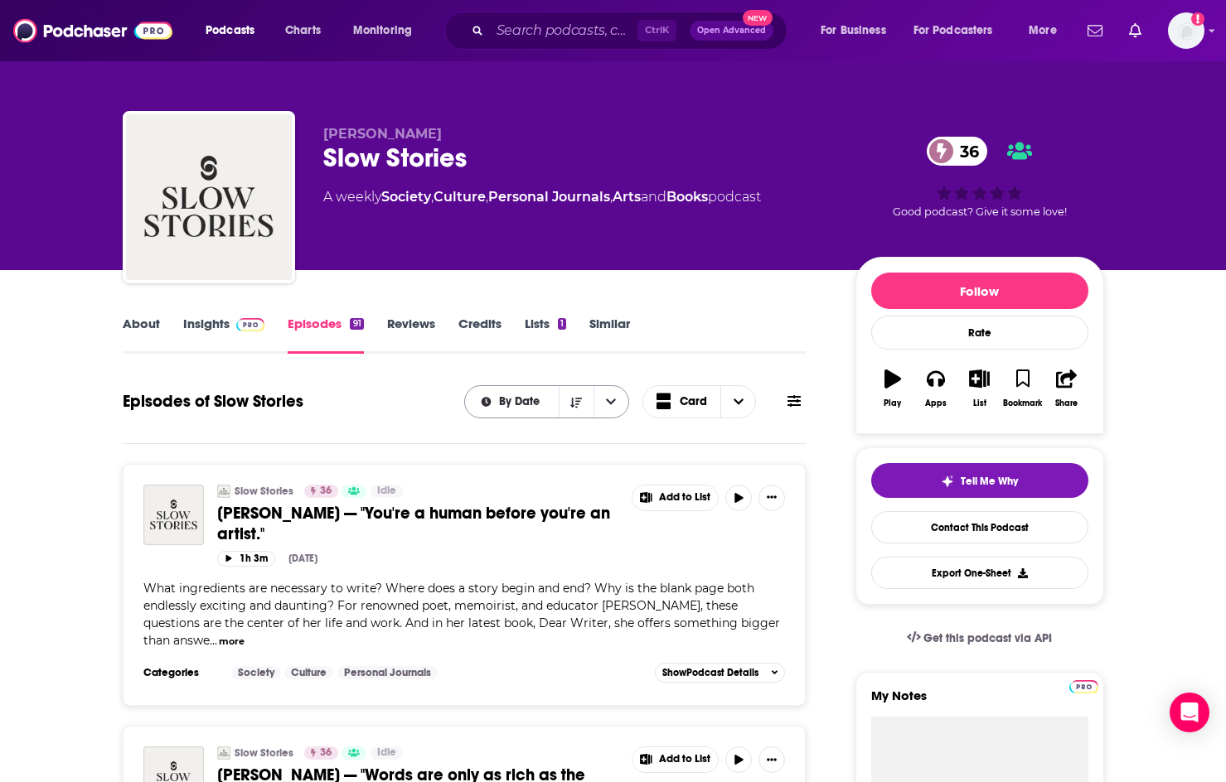
drag, startPoint x: 424, startPoint y: 425, endPoint x: 493, endPoint y: 395, distance: 75.0
click at [424, 425] on div "Episodes of Slow Stories By Date Card" at bounding box center [465, 412] width 684 height 64
click at [148, 328] on link "About" at bounding box center [141, 335] width 37 height 38
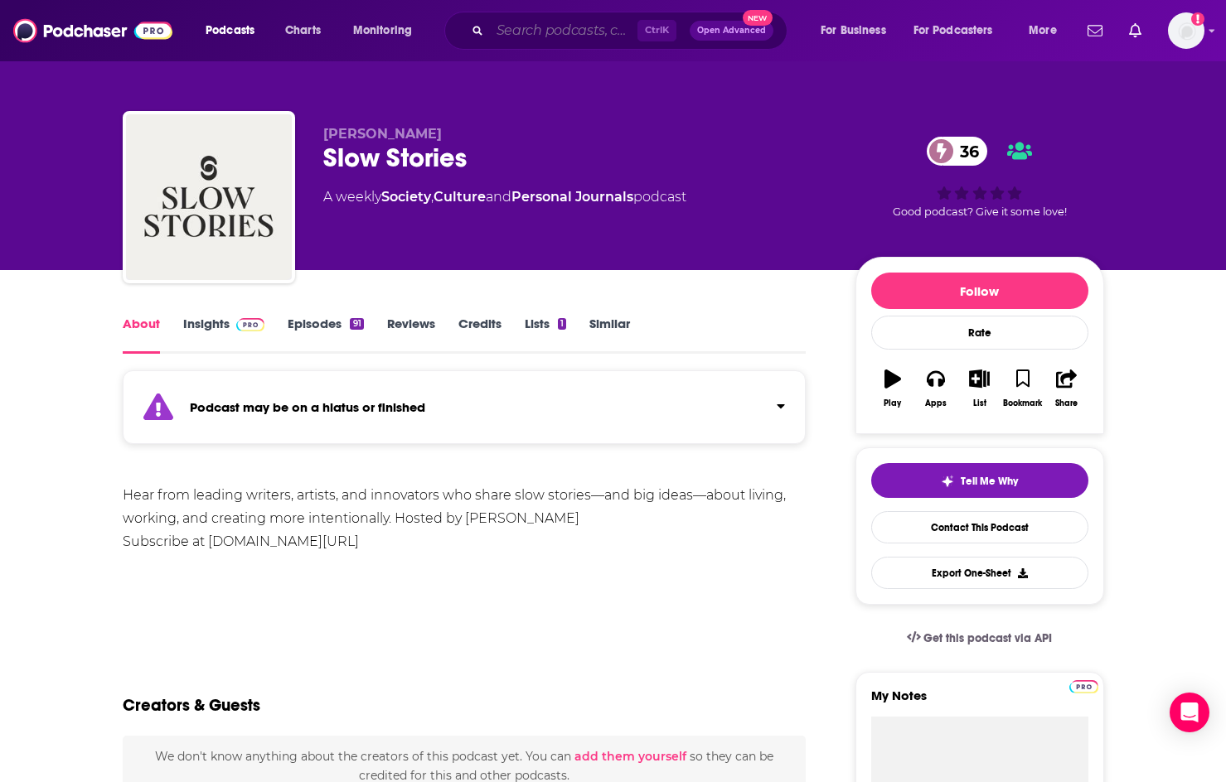
click at [561, 27] on input "Search podcasts, credits, & more..." at bounding box center [564, 30] width 148 height 27
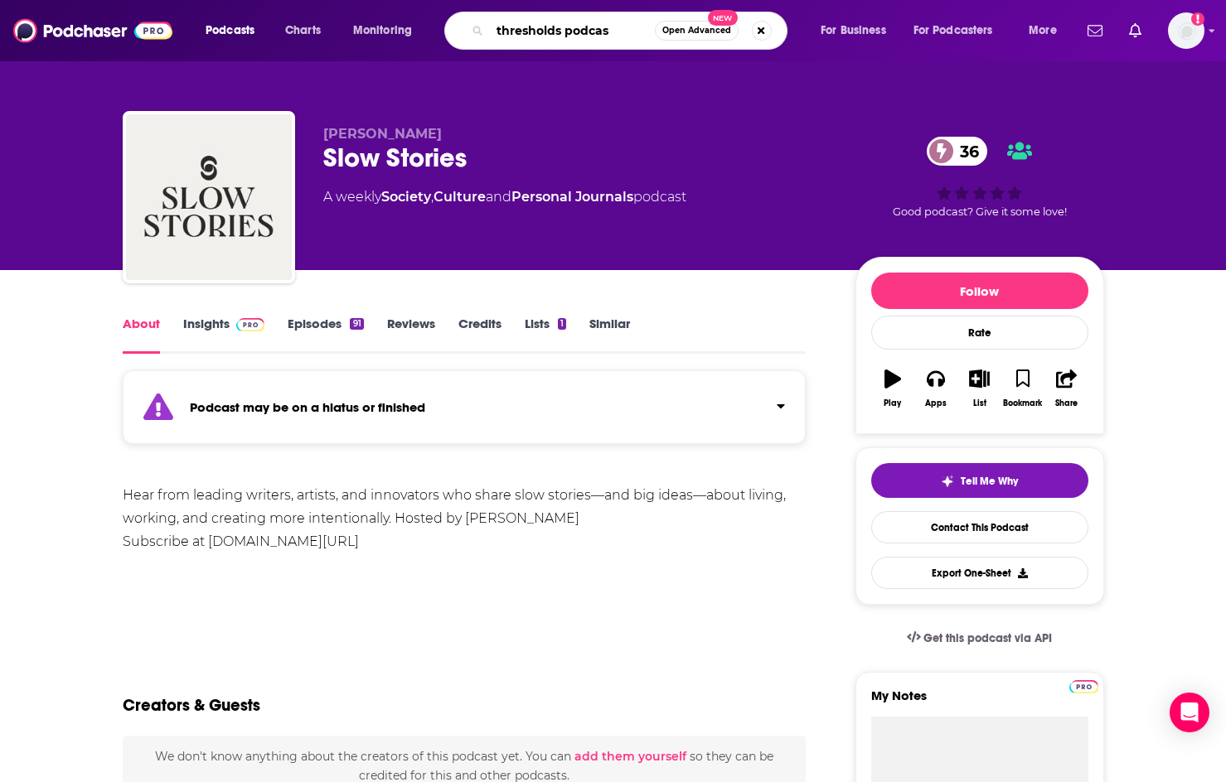
type input "thresholds podcast"
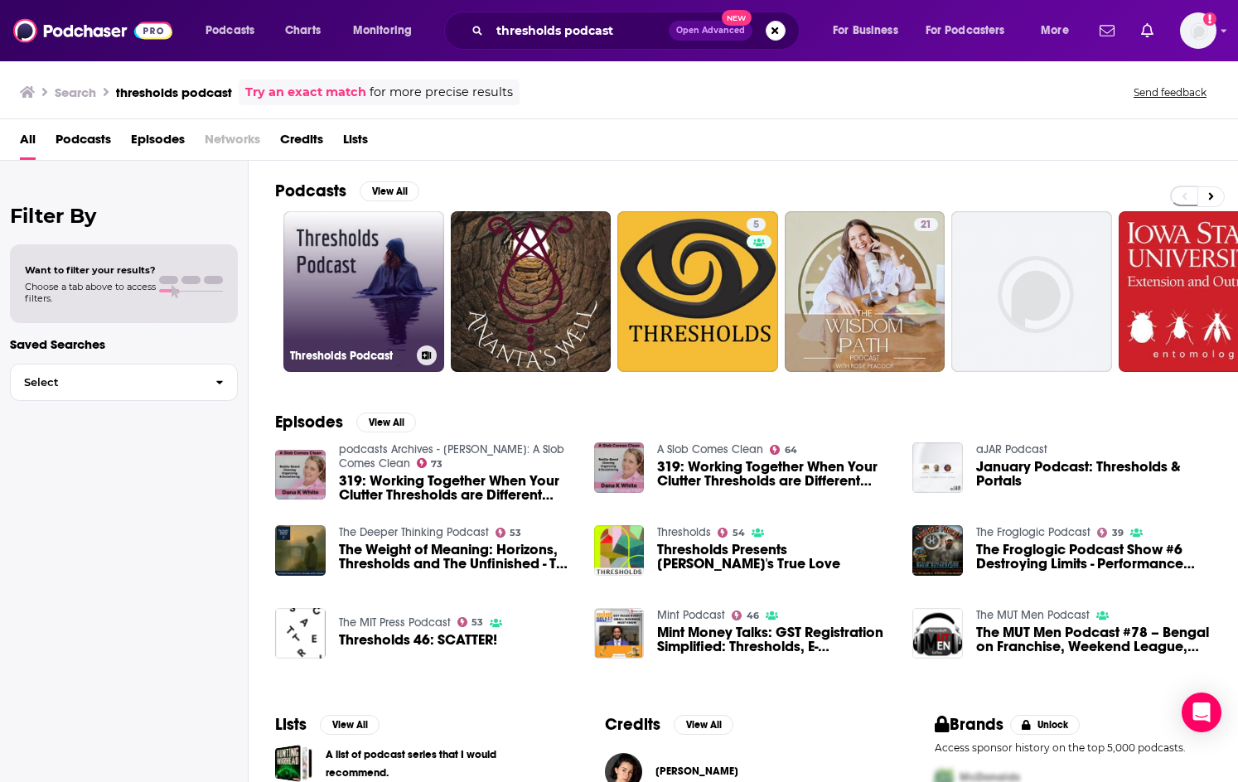
click at [414, 284] on link "Thresholds Podcast" at bounding box center [363, 291] width 161 height 161
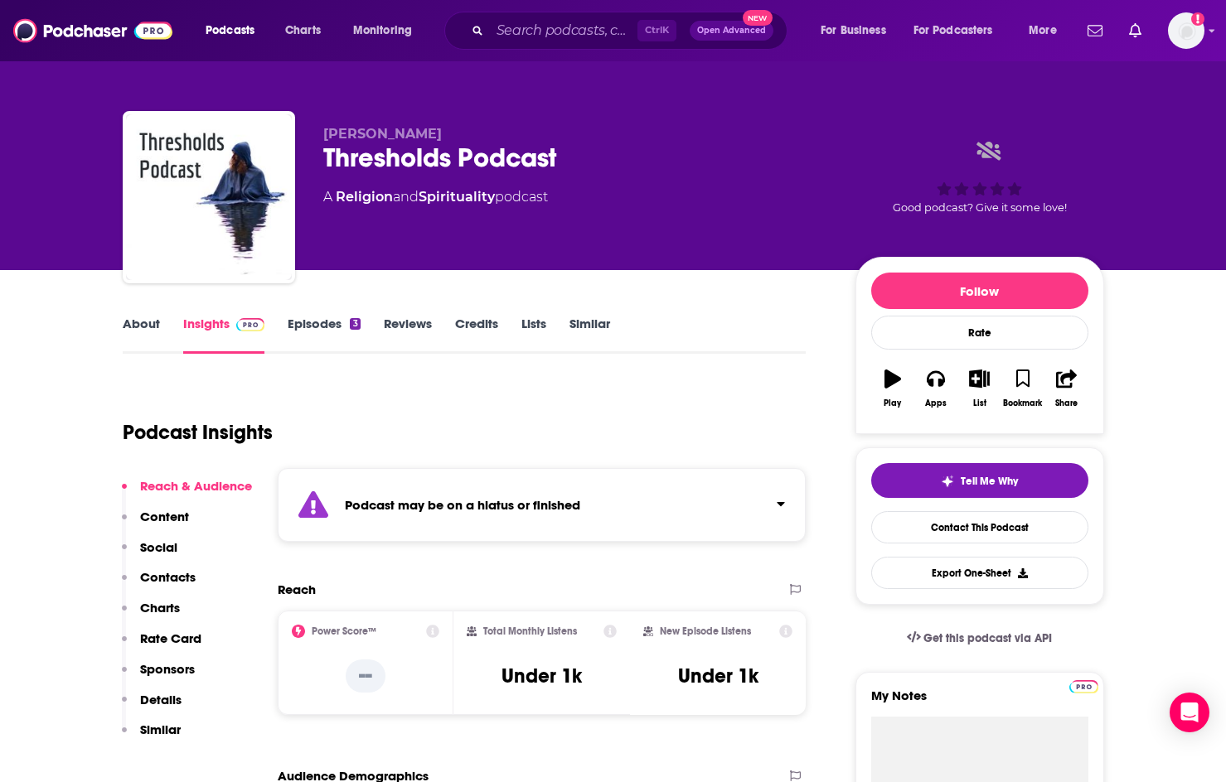
click at [158, 331] on link "About" at bounding box center [141, 335] width 37 height 38
